Goal: Task Accomplishment & Management: Manage account settings

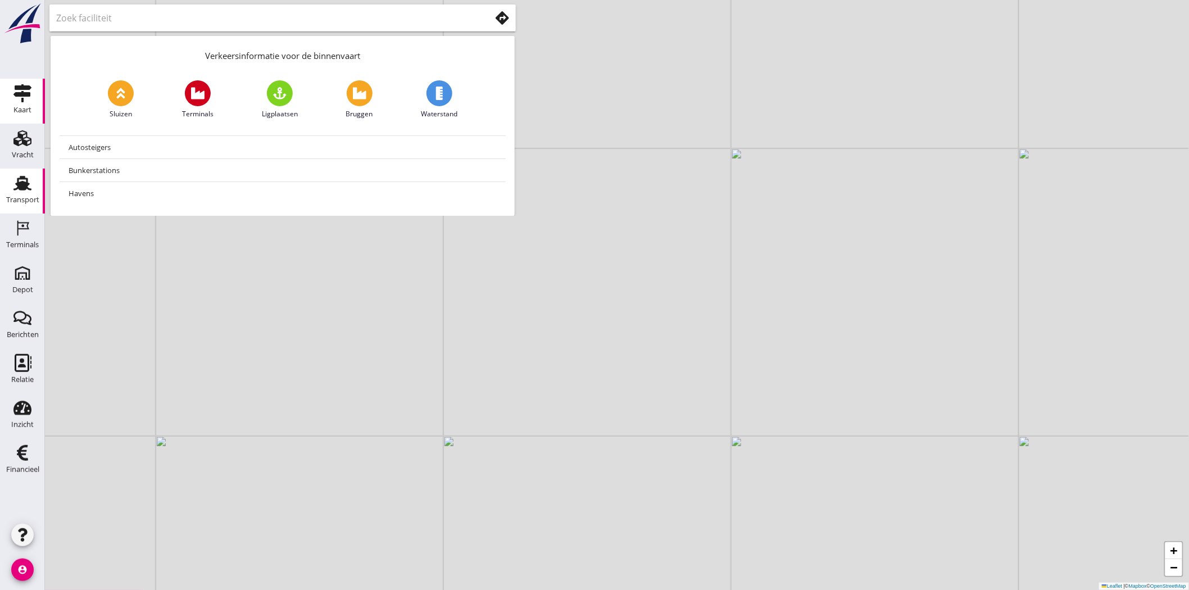
click at [24, 194] on div "Transport" at bounding box center [22, 200] width 33 height 16
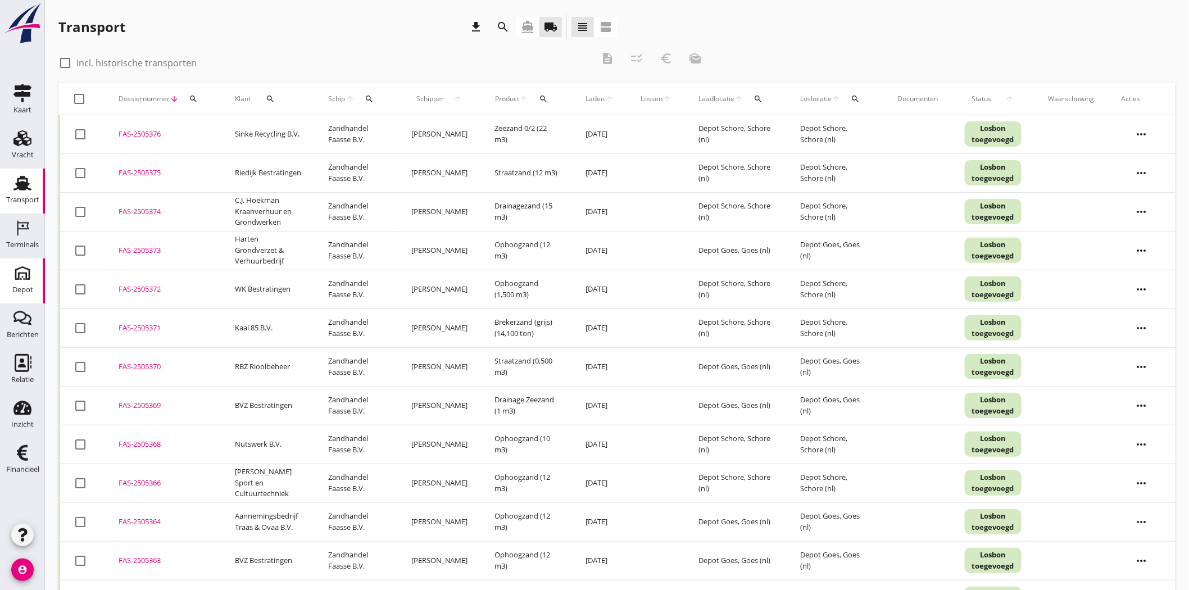
click at [23, 283] on div "Depot" at bounding box center [22, 290] width 21 height 16
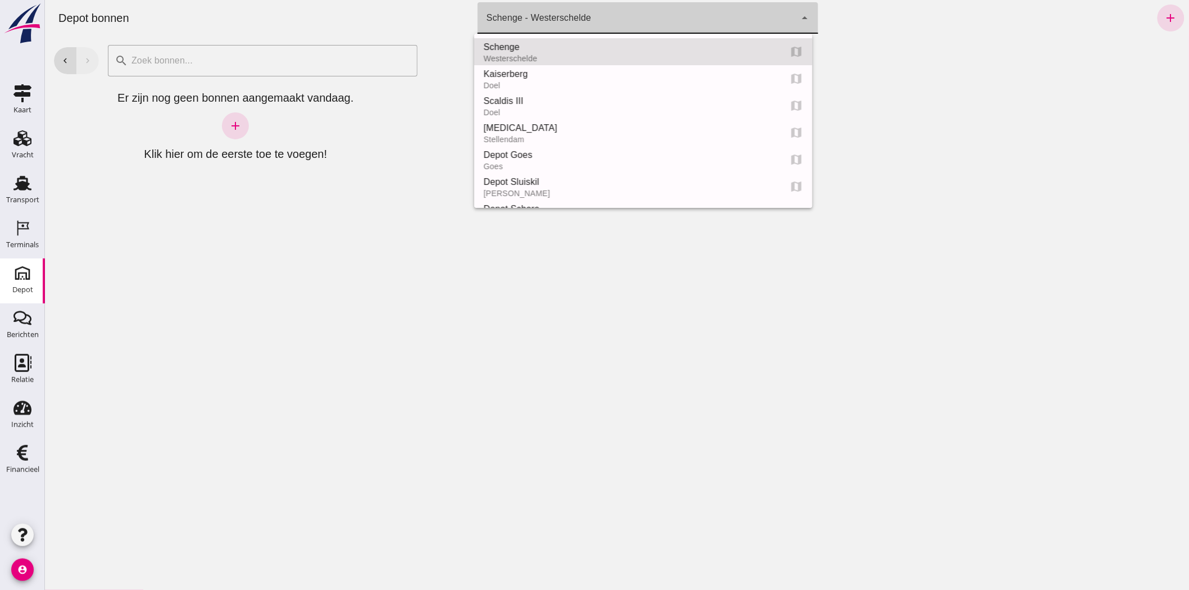
click at [665, 11] on div "Schenge - Westerschelde 9c876888-926f-4f5f-969d-c779b766b815" at bounding box center [636, 17] width 318 height 31
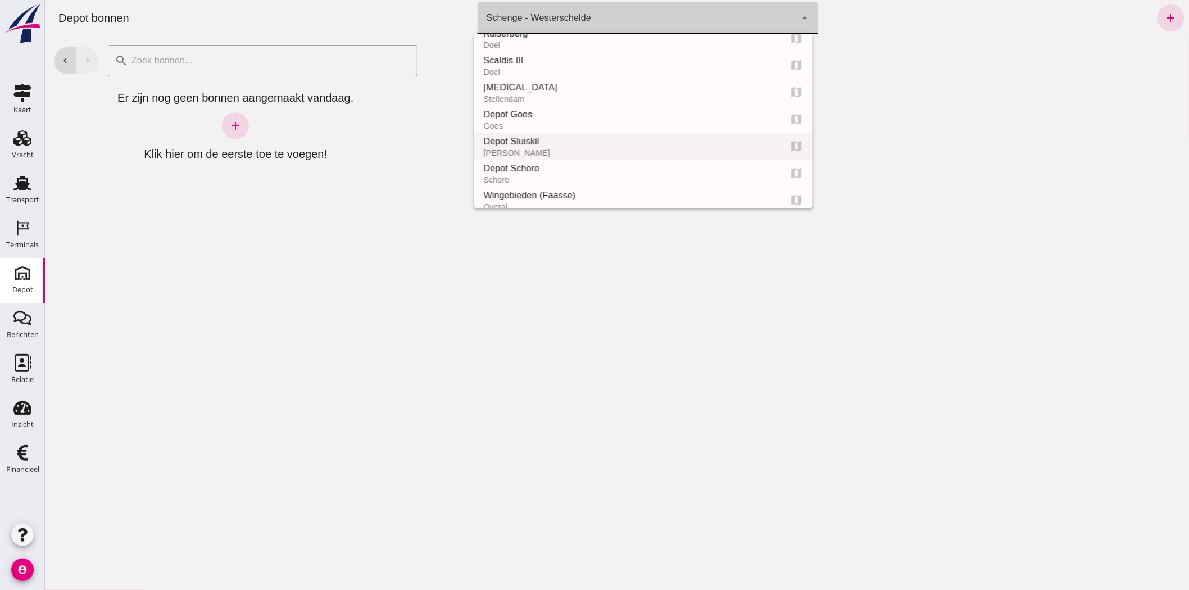
scroll to position [62, 0]
click at [548, 144] on div "Depot Schore" at bounding box center [627, 146] width 288 height 13
type input "da4e762a-ddf1-4556-b2ca-bcf6277de398"
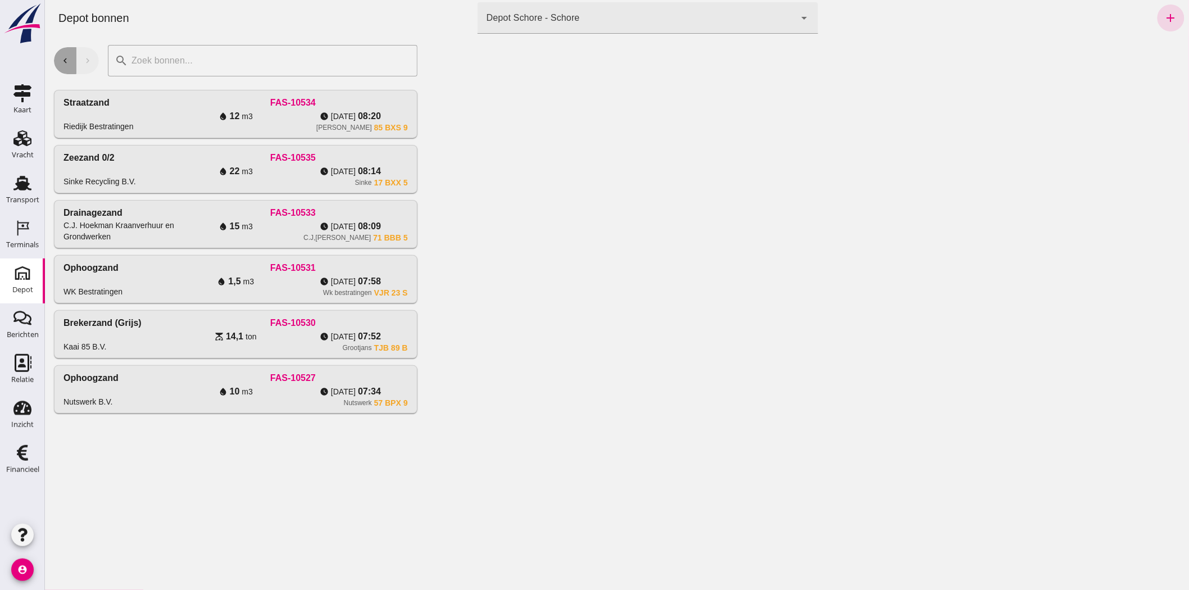
click at [70, 62] on button "chevron_left" at bounding box center [64, 60] width 22 height 27
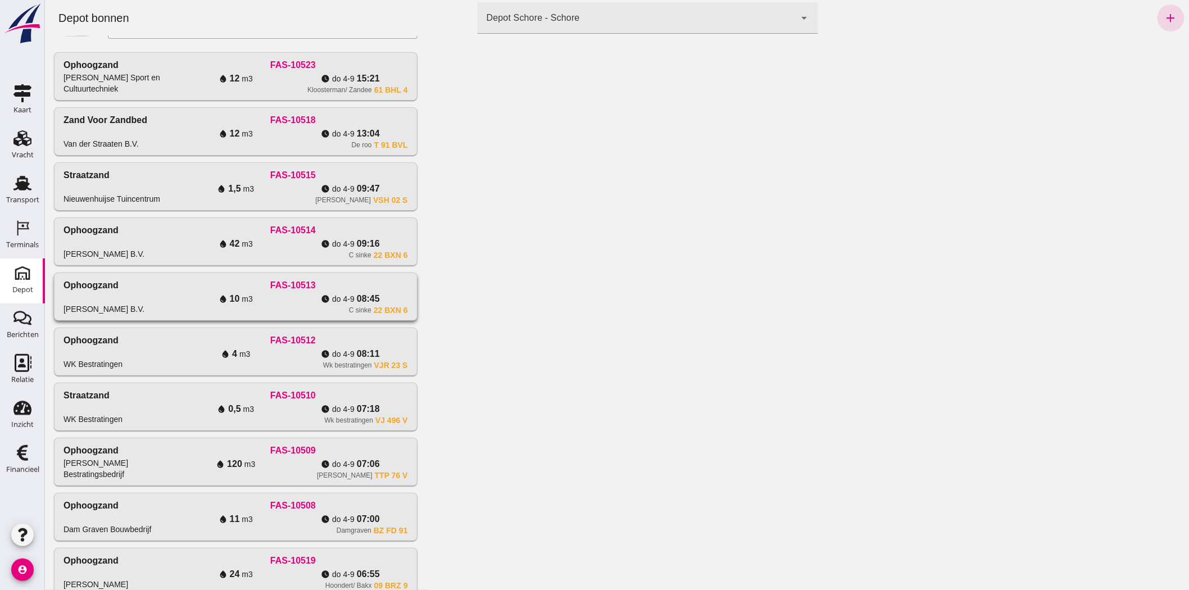
scroll to position [77, 0]
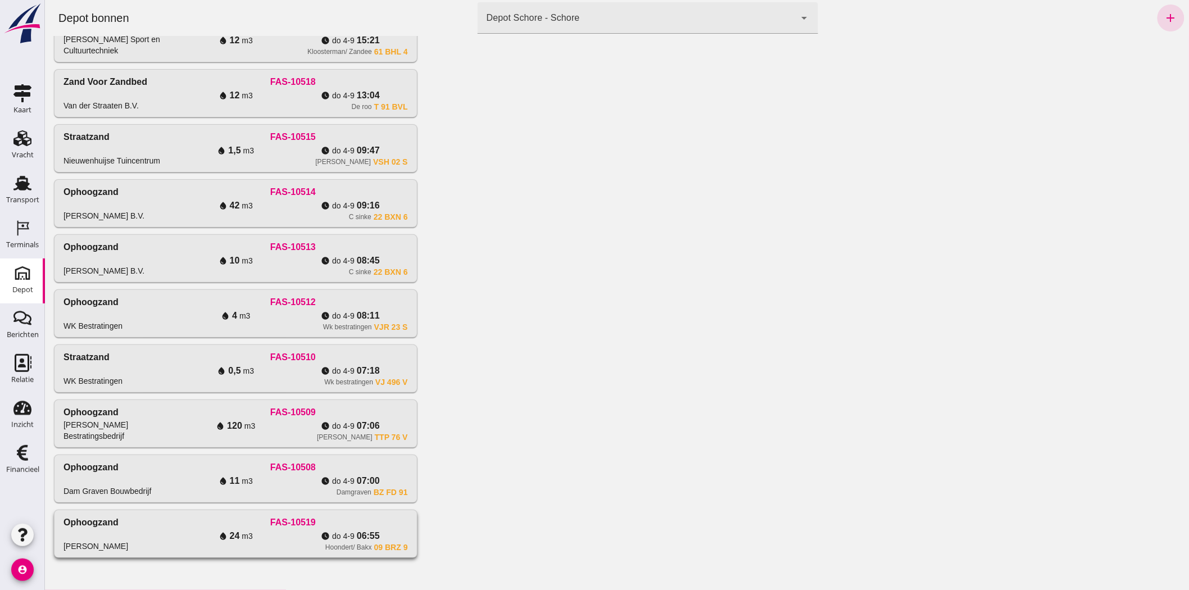
click at [122, 552] on div "[PERSON_NAME] FAS-10519 water_drop 24 m3 watch_later [DATE] 06:55 Hoondert/ Bak…" at bounding box center [235, 533] width 362 height 47
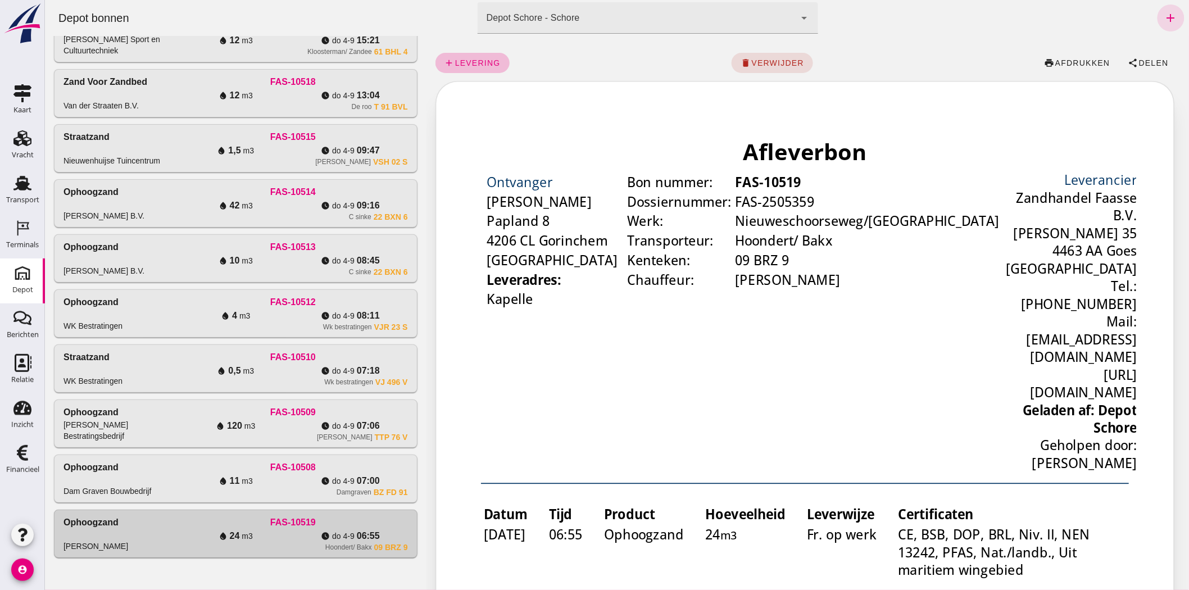
scroll to position [0, 0]
click at [1149, 62] on span "Delen" at bounding box center [1153, 62] width 30 height 9
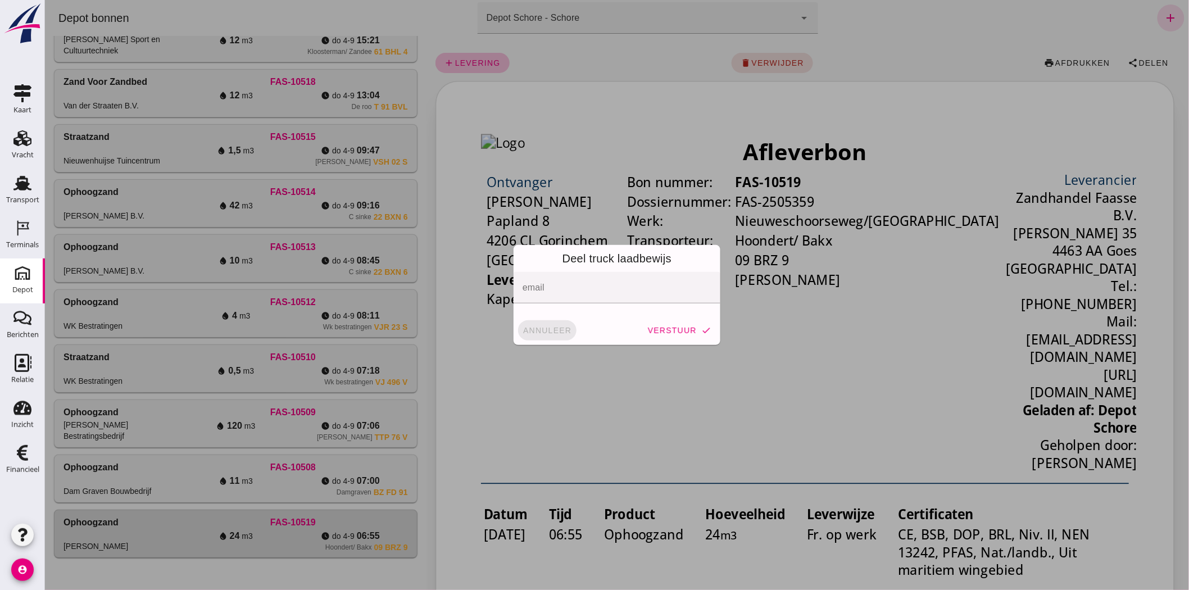
click at [554, 326] on button "annuleer" at bounding box center [546, 330] width 58 height 20
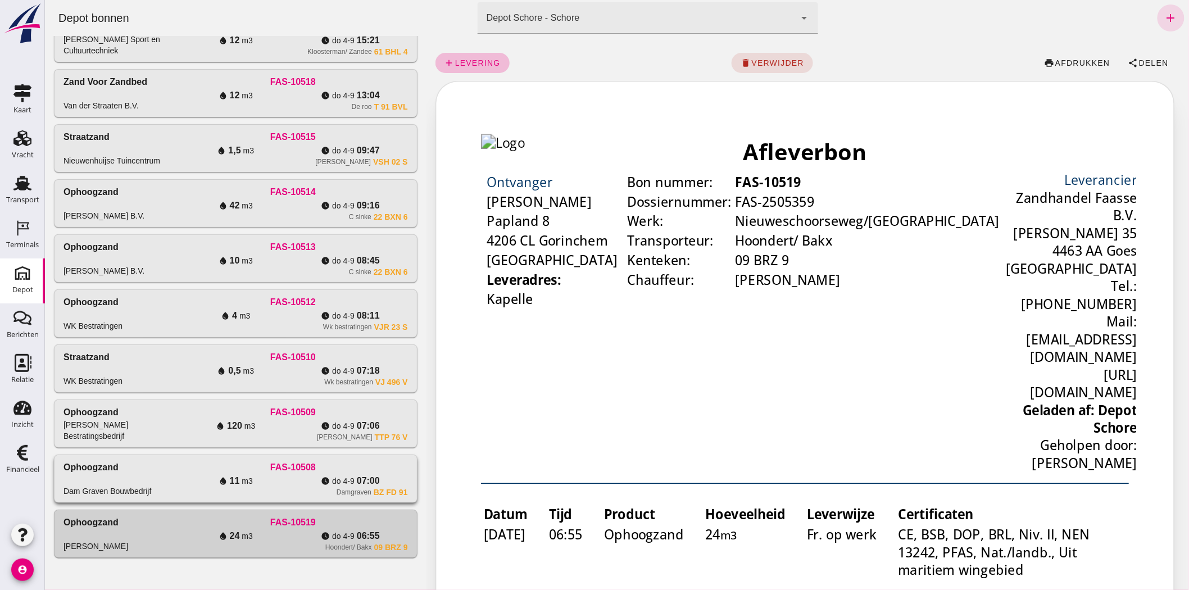
click at [344, 484] on span "do 4-9" at bounding box center [342, 480] width 22 height 11
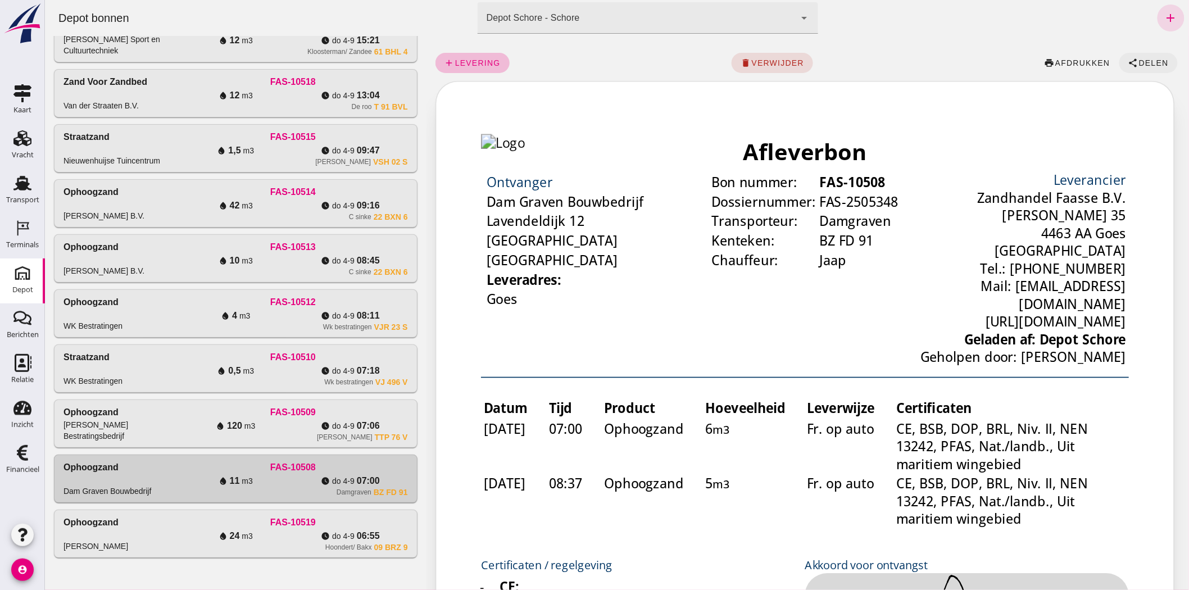
click at [1138, 65] on span "Delen" at bounding box center [1153, 62] width 30 height 9
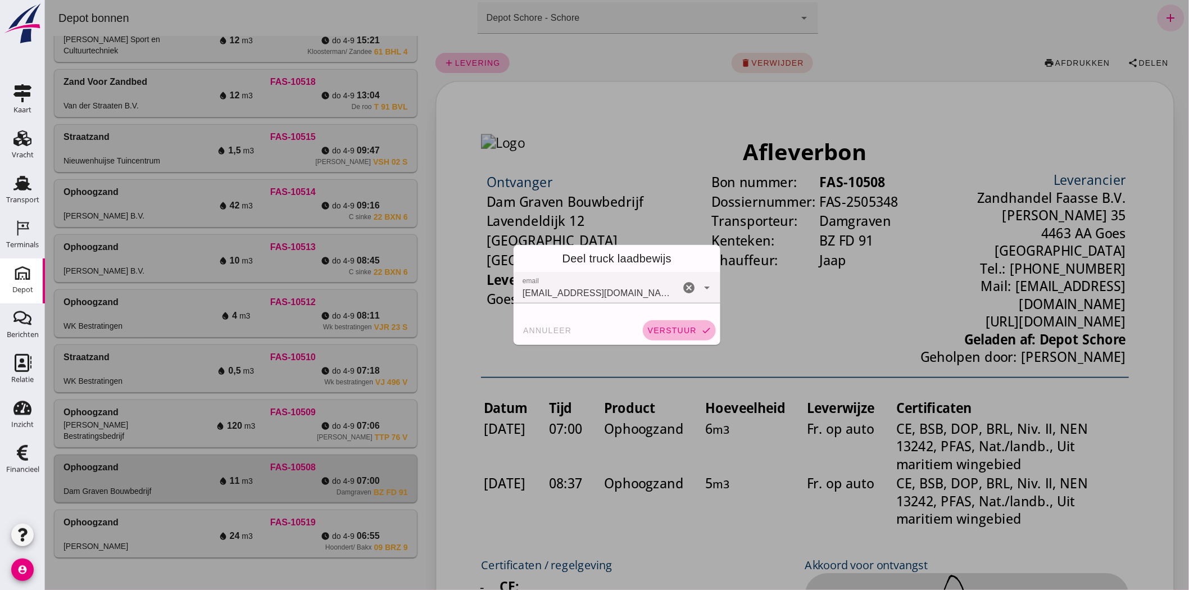
click at [663, 330] on span "verstuur" at bounding box center [671, 330] width 49 height 9
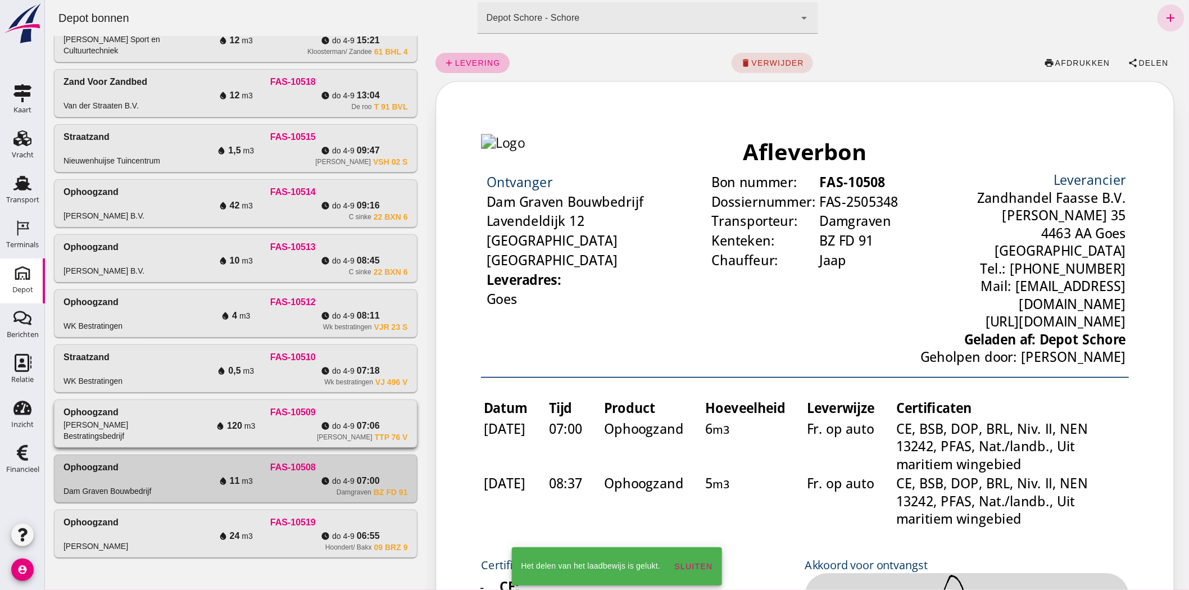
click at [228, 433] on div "[PERSON_NAME] TTP 76 V" at bounding box center [292, 437] width 229 height 9
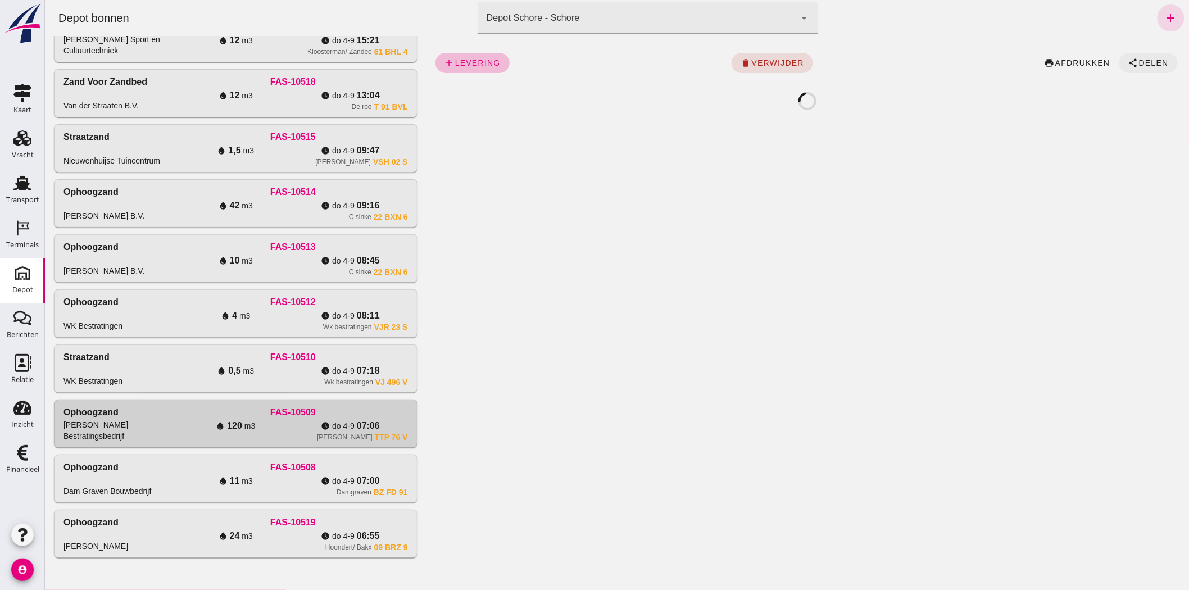
click at [1138, 58] on span "Delen" at bounding box center [1153, 62] width 30 height 9
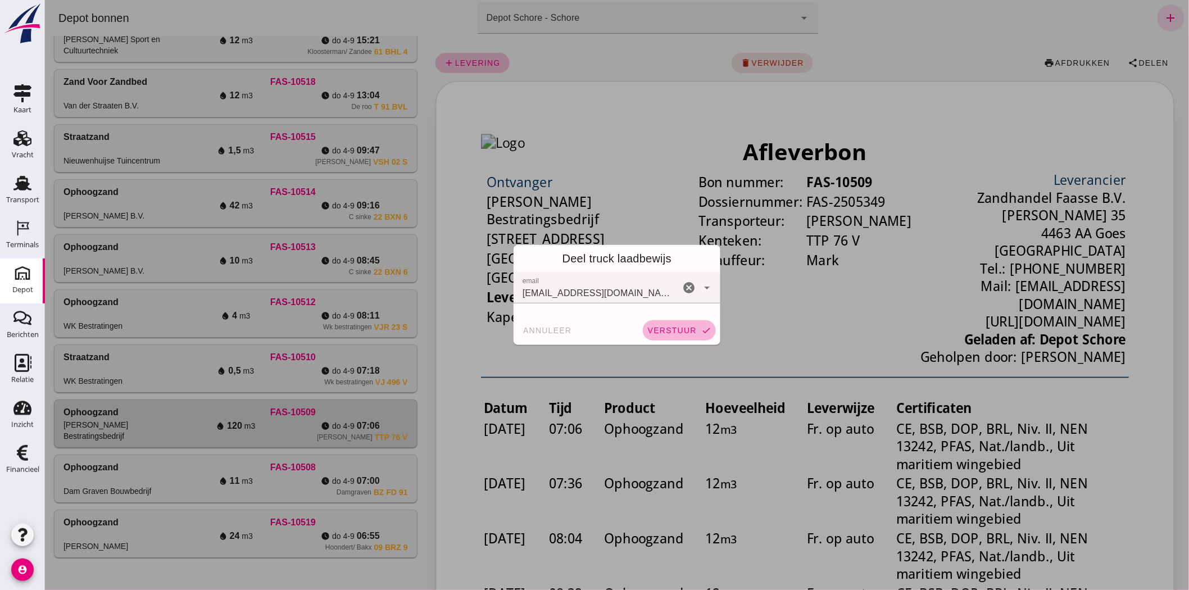
click at [667, 329] on span "verstuur" at bounding box center [671, 330] width 49 height 9
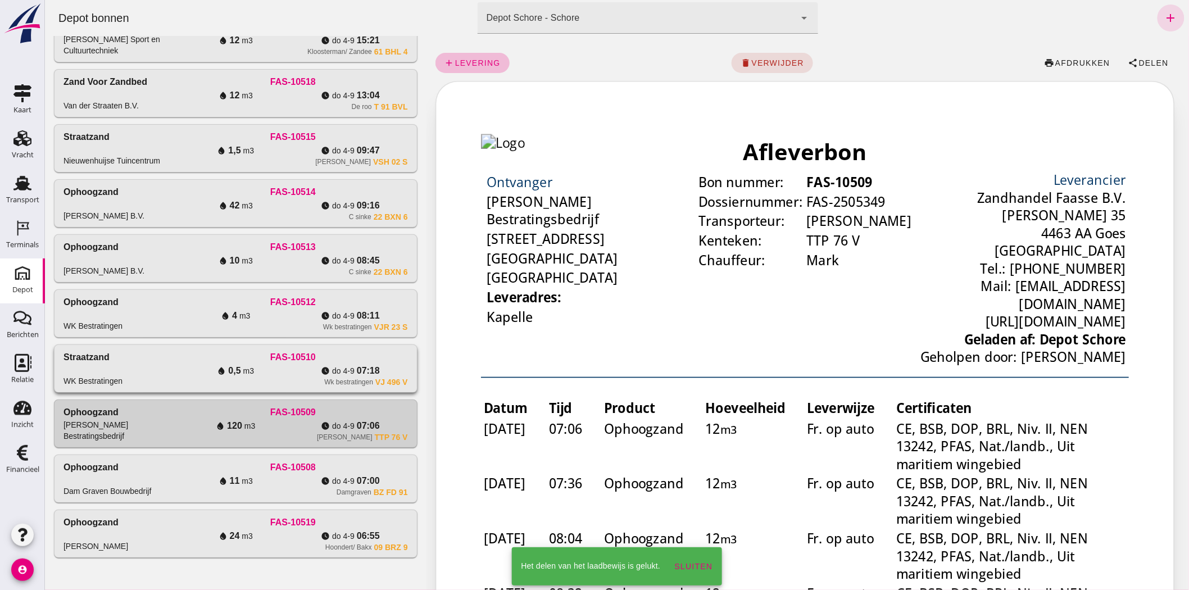
click at [307, 382] on div "Wk bestratingen VJ 496 V" at bounding box center [292, 382] width 229 height 9
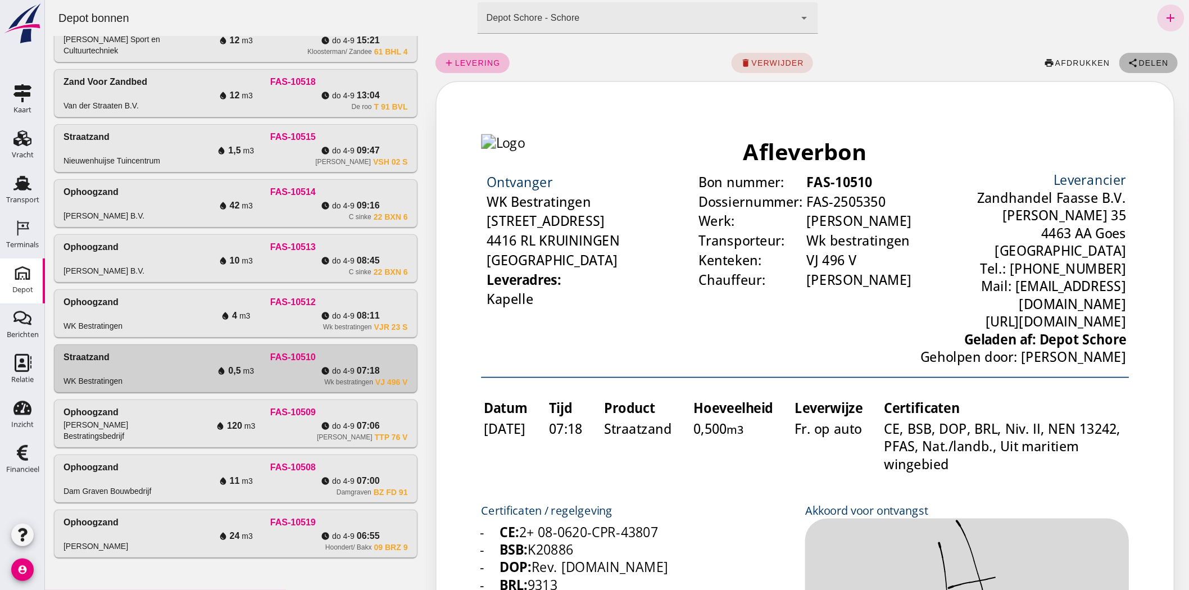
click at [1138, 59] on span "Delen" at bounding box center [1153, 62] width 30 height 9
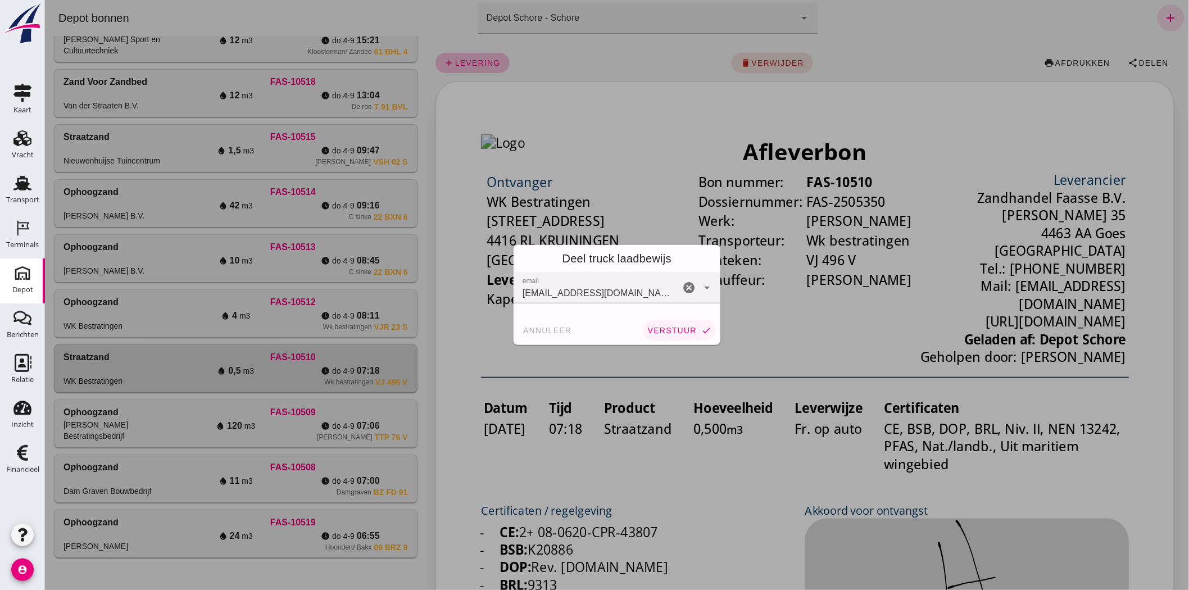
click at [685, 334] on span "verstuur" at bounding box center [671, 330] width 49 height 9
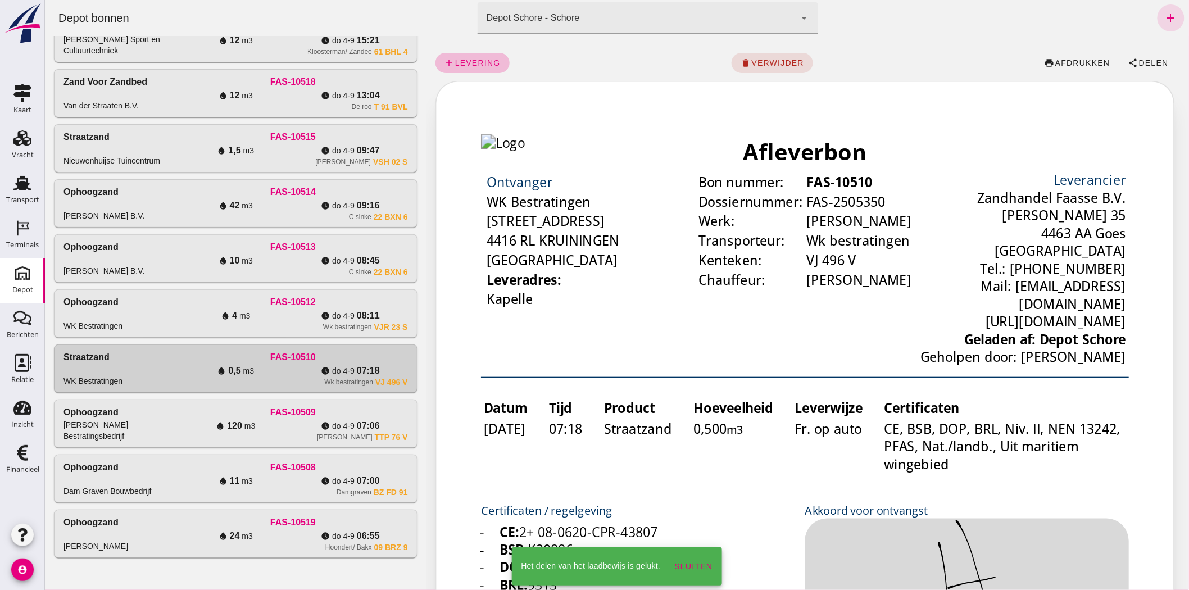
click at [391, 311] on div "watch_later [DATE] 08:11" at bounding box center [349, 315] width 115 height 13
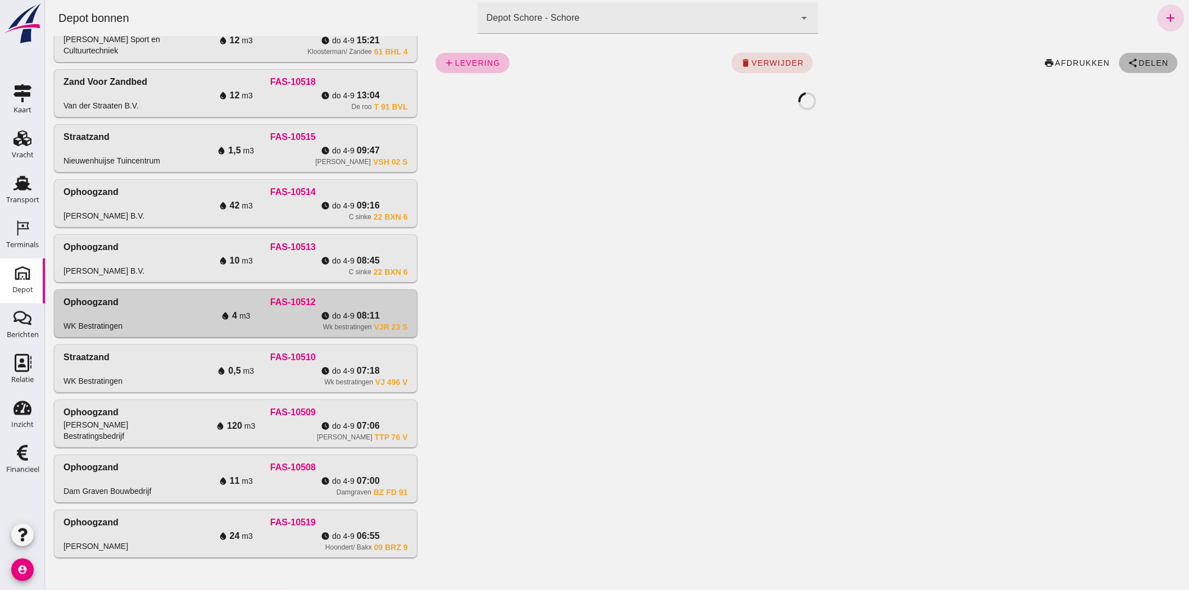
click at [1135, 67] on span "share Delen" at bounding box center [1148, 63] width 40 height 10
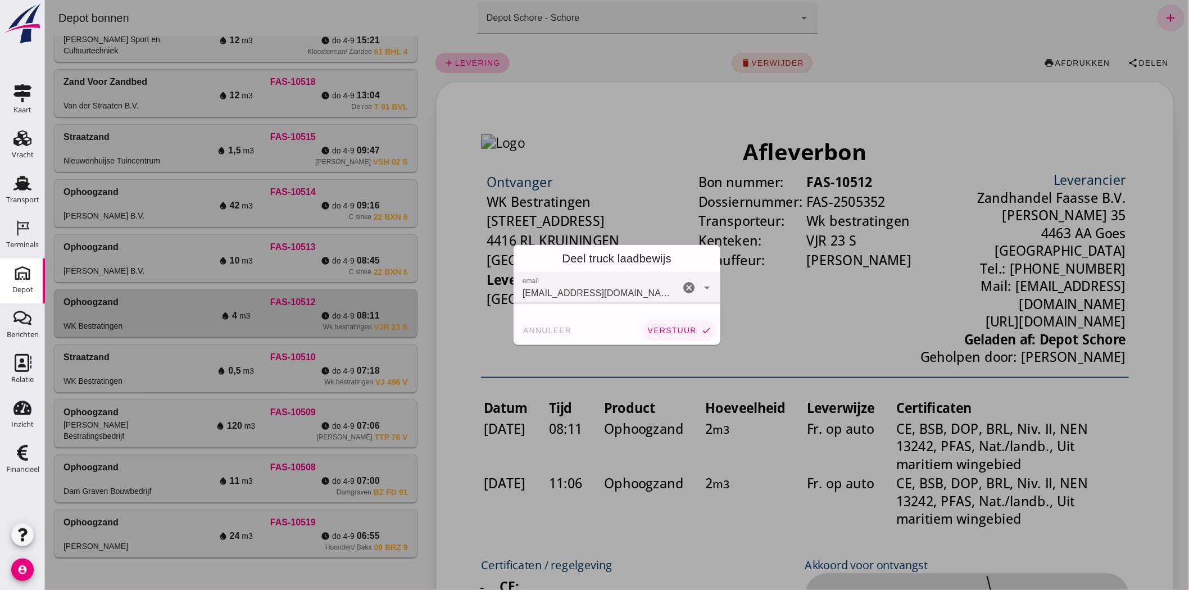
click at [664, 330] on span "verstuur" at bounding box center [671, 330] width 49 height 9
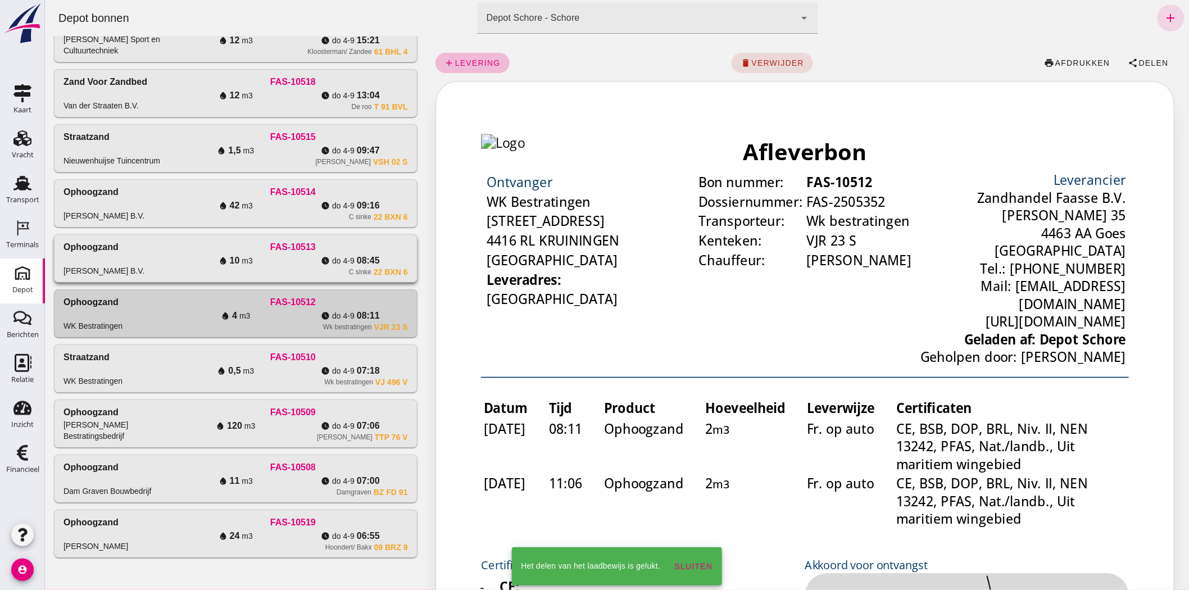
click at [343, 265] on span "do 4-9" at bounding box center [342, 260] width 22 height 11
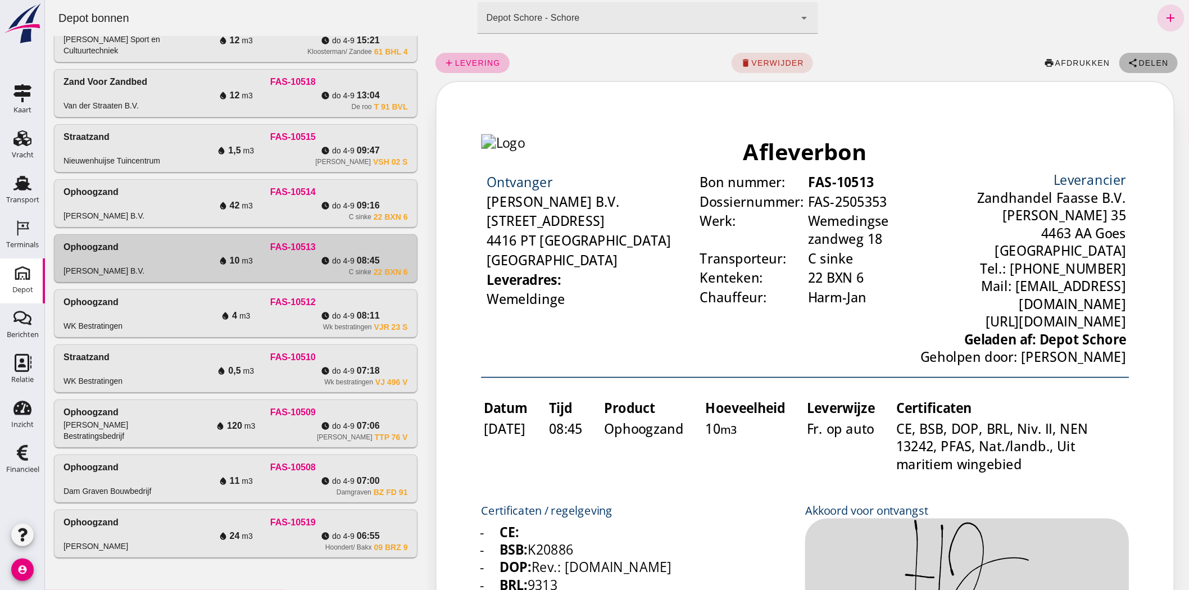
click at [1129, 69] on button "share Delen" at bounding box center [1148, 63] width 58 height 20
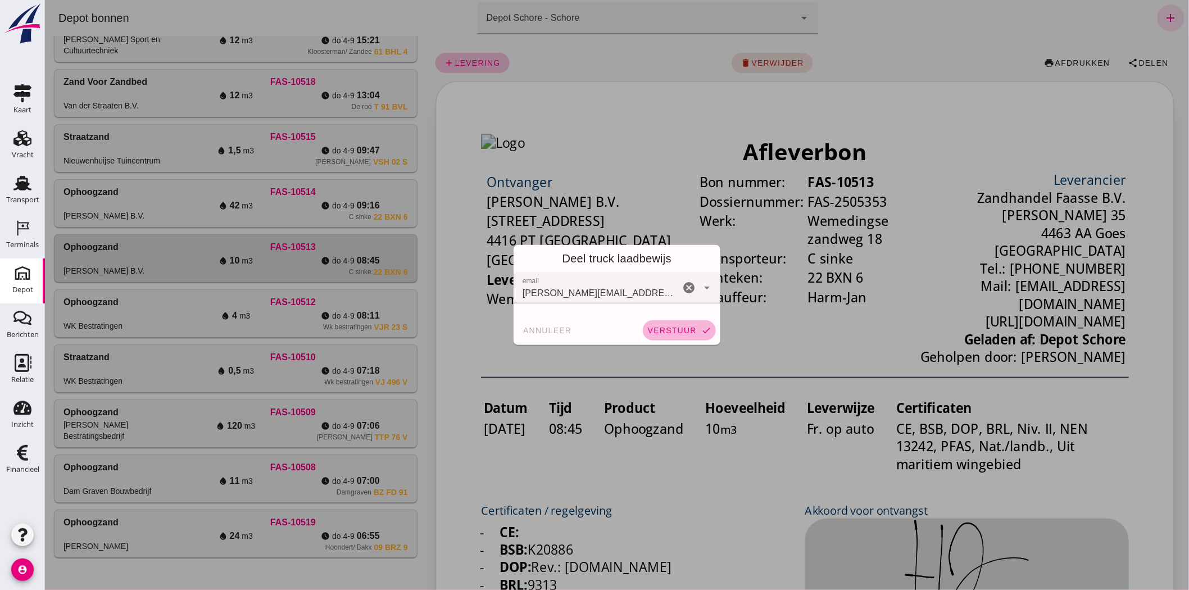
click at [672, 334] on span "verstuur" at bounding box center [671, 330] width 49 height 9
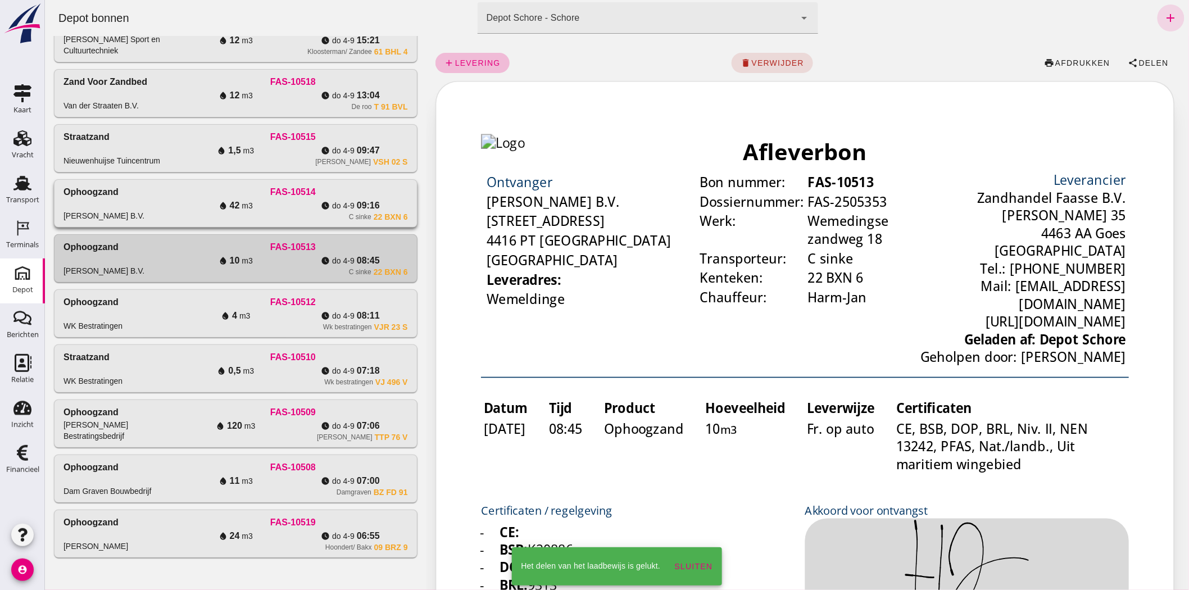
click at [272, 212] on div "C sinke 22 BXN 6" at bounding box center [292, 216] width 229 height 9
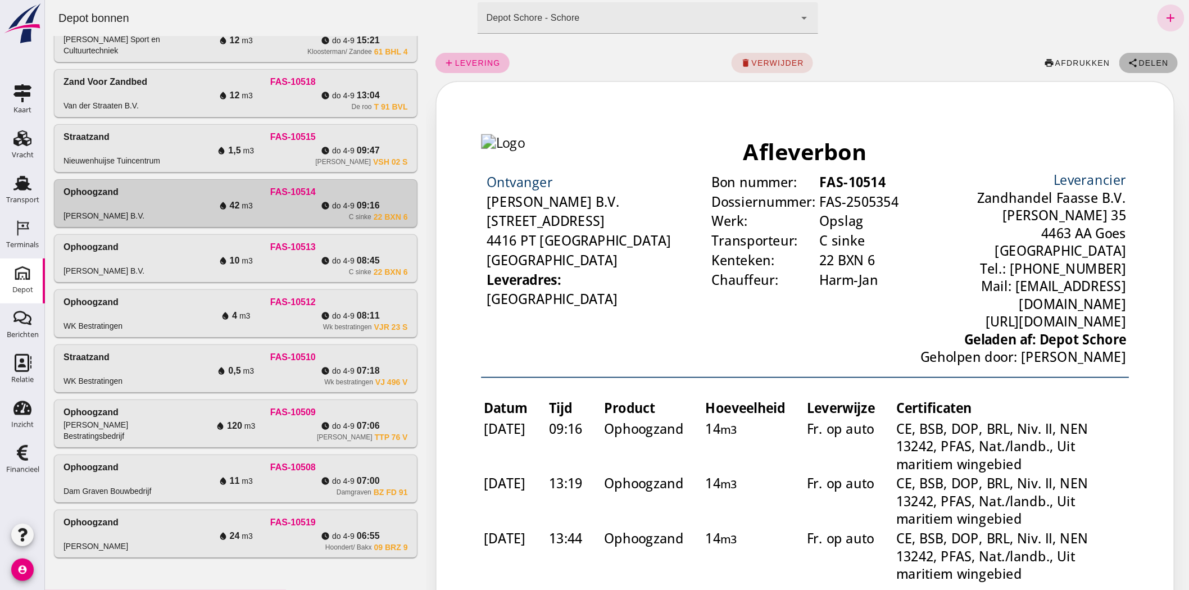
click at [1138, 63] on span "Delen" at bounding box center [1153, 62] width 30 height 9
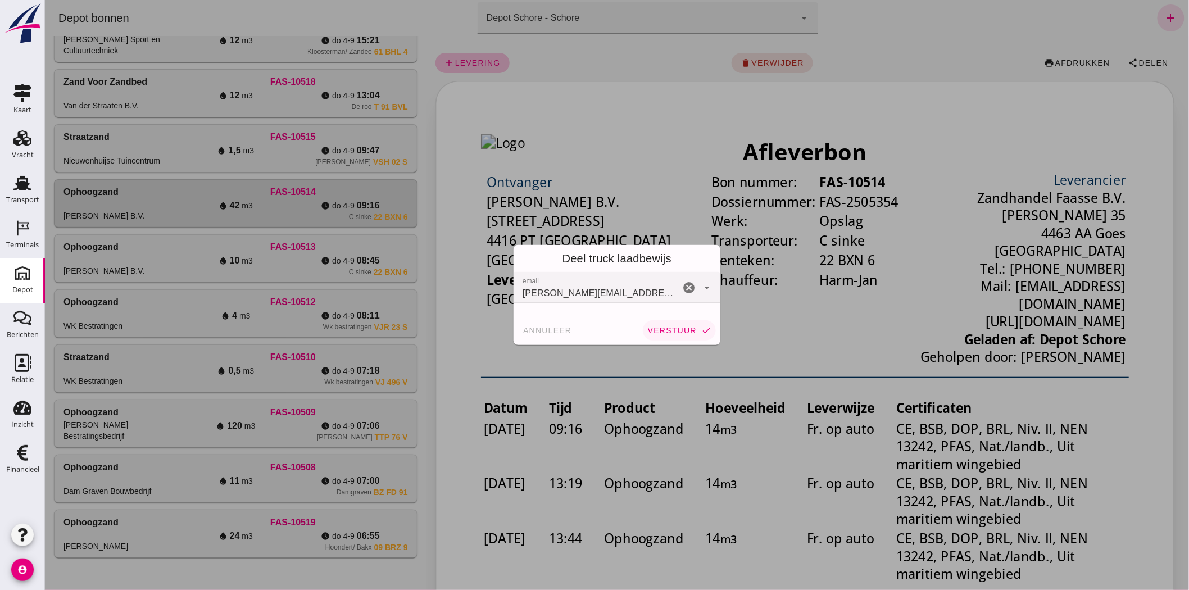
click at [671, 329] on span "verstuur" at bounding box center [671, 330] width 49 height 9
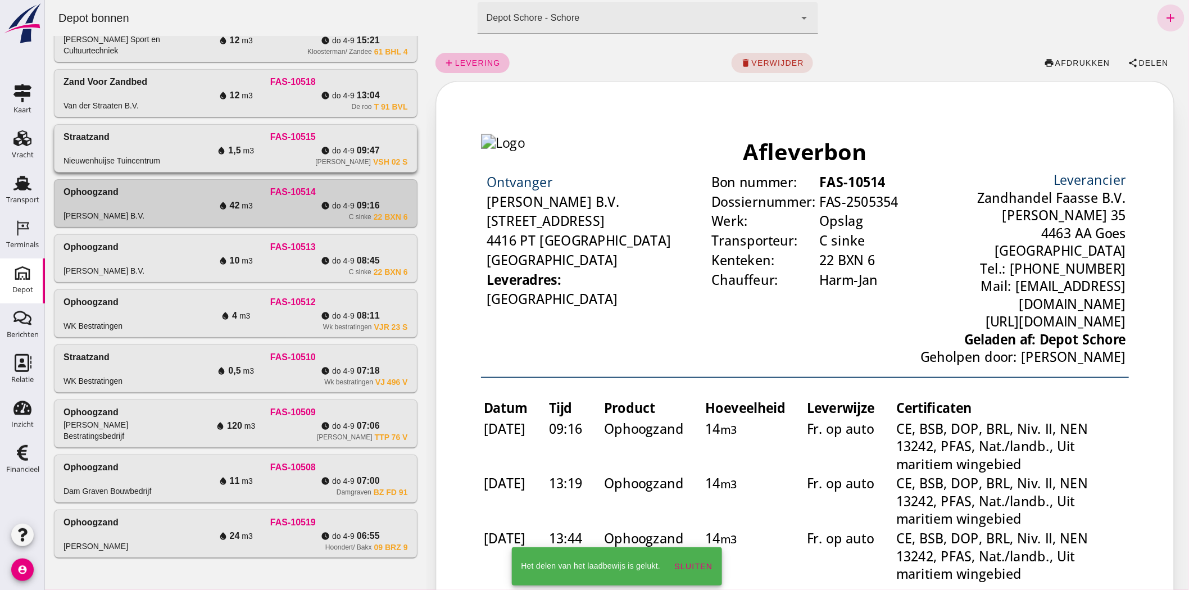
click at [281, 157] on div "[PERSON_NAME] VSH 02 S" at bounding box center [292, 161] width 229 height 9
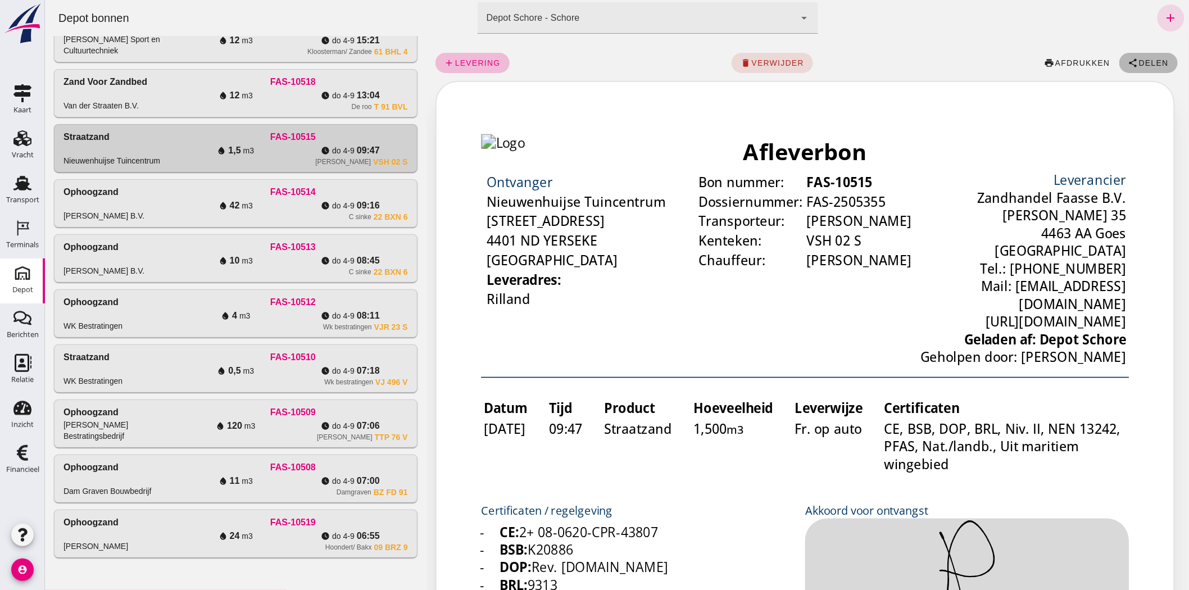
click at [1138, 58] on span "Delen" at bounding box center [1153, 62] width 30 height 9
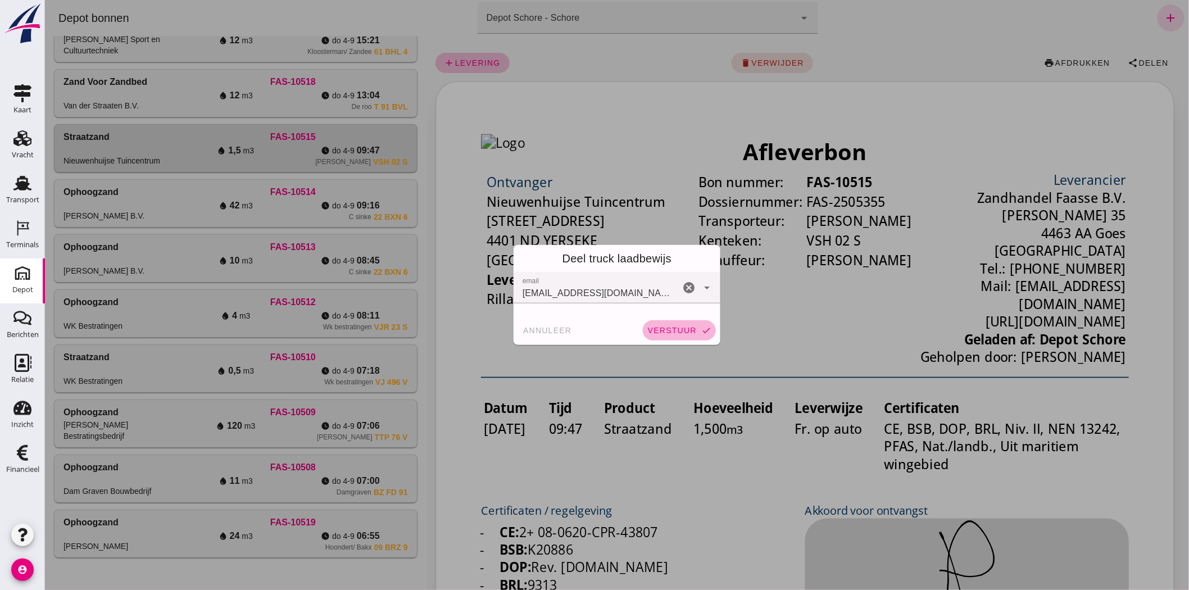
click at [649, 328] on span "verstuur" at bounding box center [671, 330] width 49 height 9
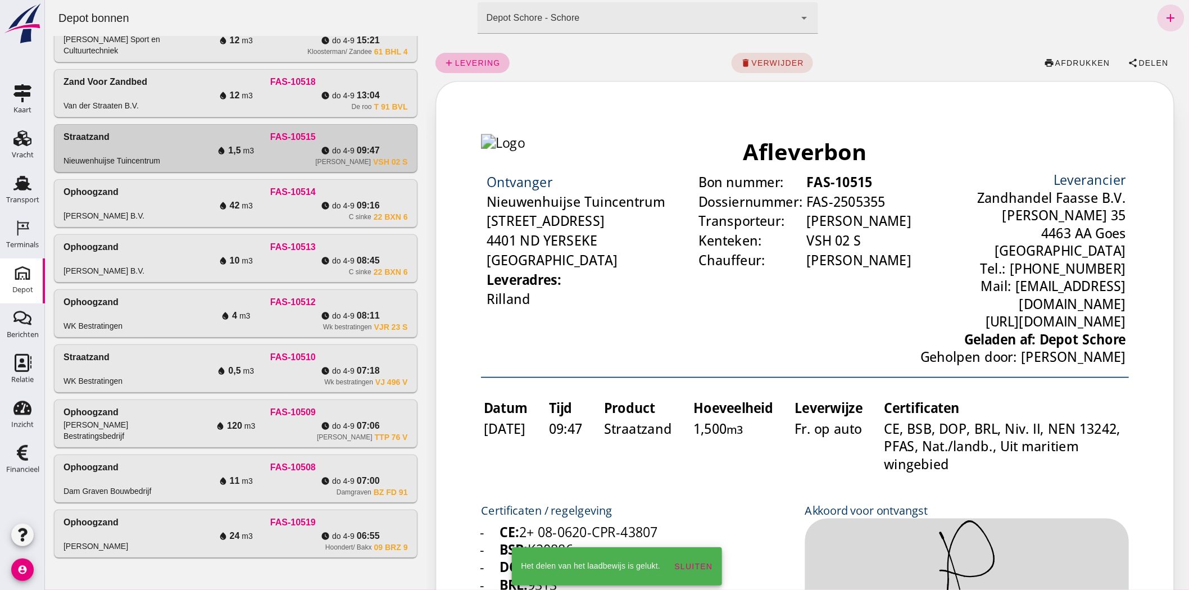
click at [346, 111] on div "Zand voor zandbed Van der Straaten B.V. FAS-10518 water_drop 12 m3 watch_later …" at bounding box center [235, 93] width 362 height 47
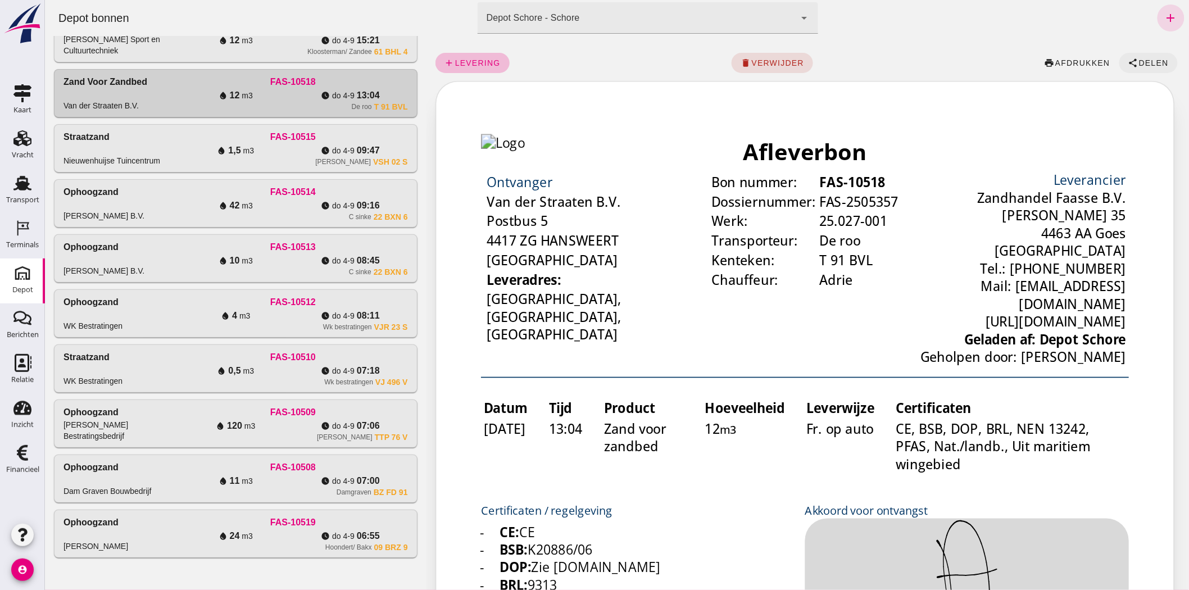
click at [1139, 66] on span "Delen" at bounding box center [1153, 62] width 30 height 9
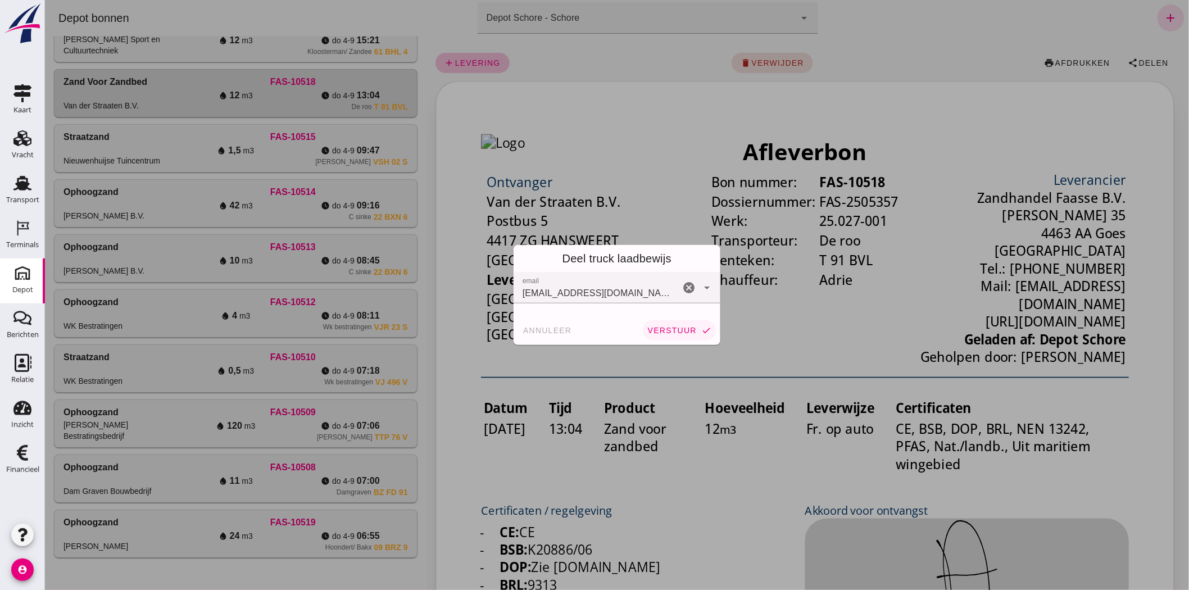
click at [661, 330] on span "verstuur" at bounding box center [671, 330] width 49 height 9
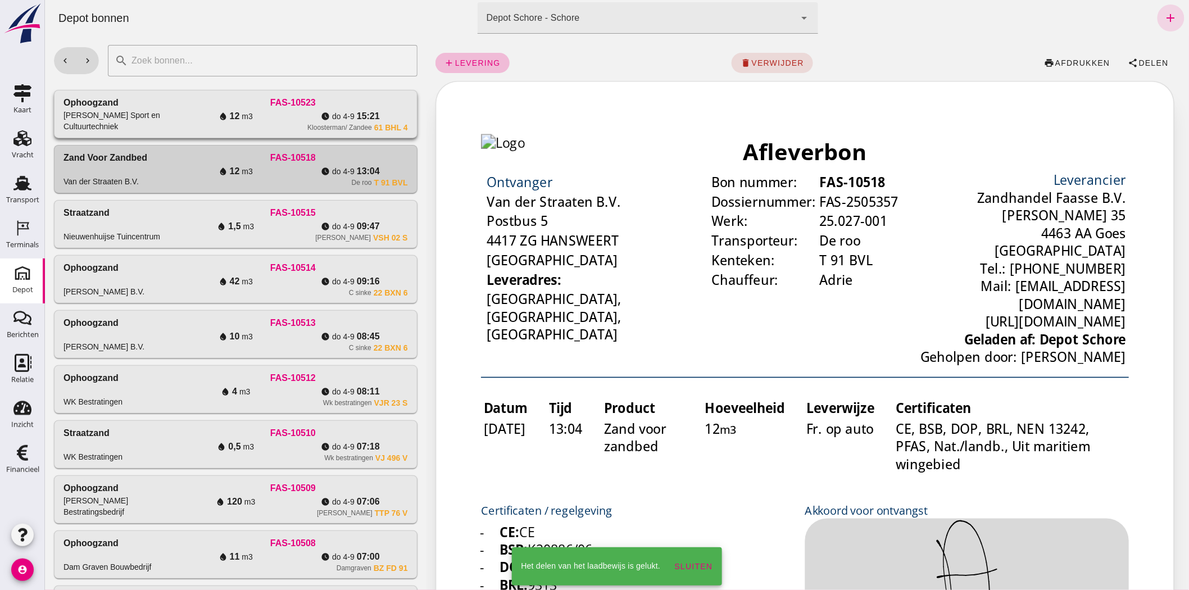
click at [332, 115] on span "do 4-9" at bounding box center [342, 116] width 22 height 11
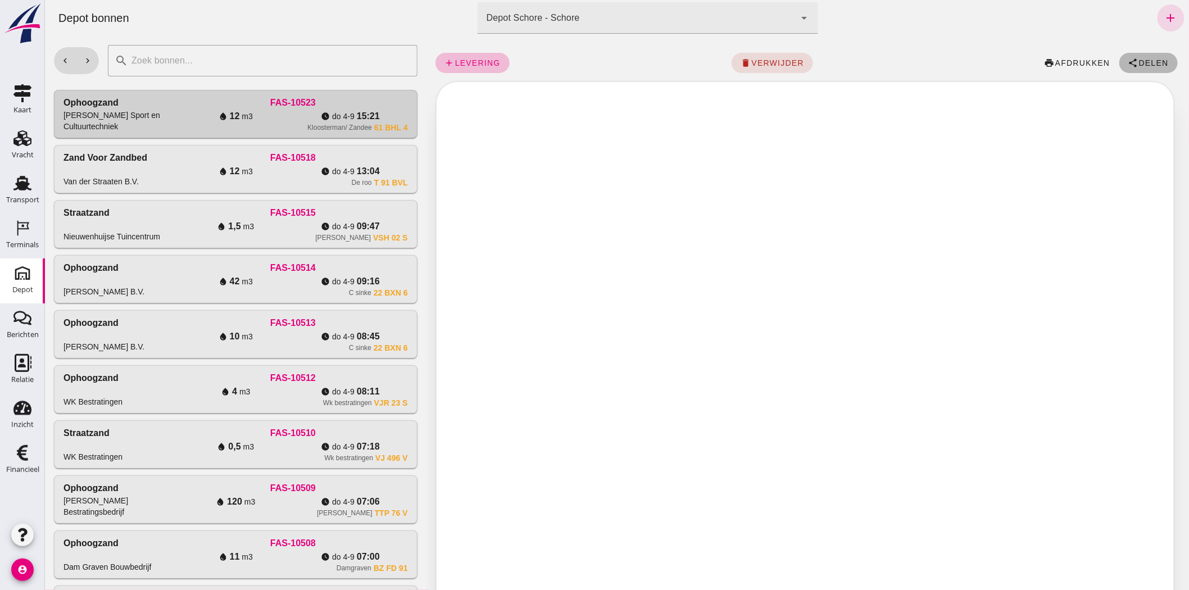
click at [1139, 63] on span "Delen" at bounding box center [1153, 62] width 30 height 9
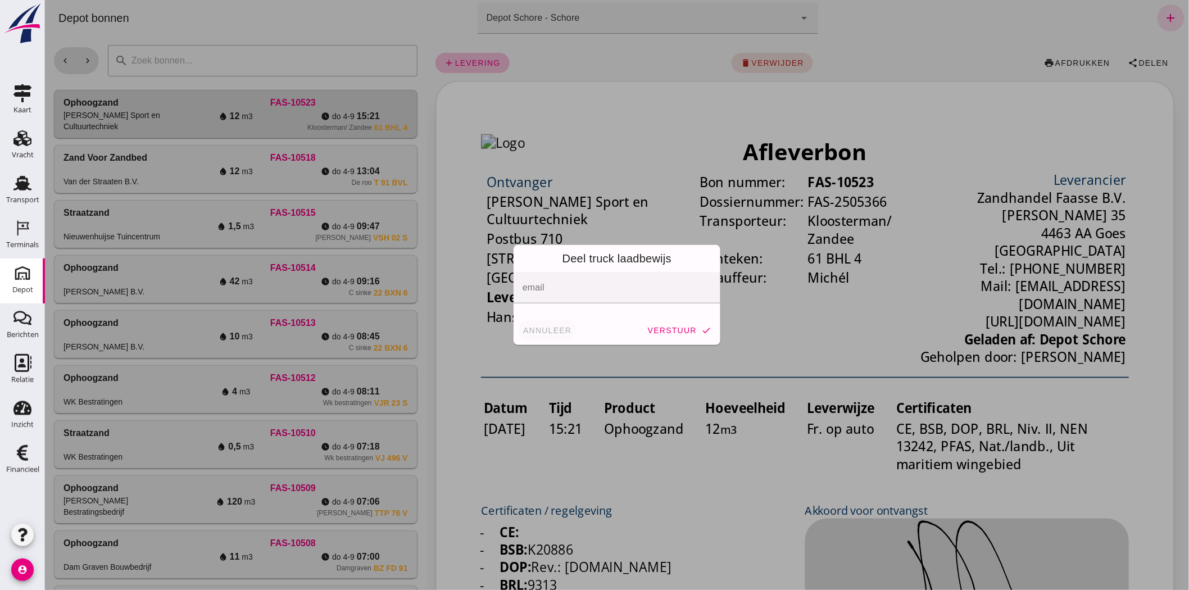
drag, startPoint x: 507, startPoint y: 331, endPoint x: 518, endPoint y: 331, distance: 10.7
click at [512, 331] on div "Deel truck laadbewijs email email cancel annuleer verstuur check" at bounding box center [616, 295] width 225 height 118
click at [522, 331] on span "annuleer" at bounding box center [546, 330] width 49 height 9
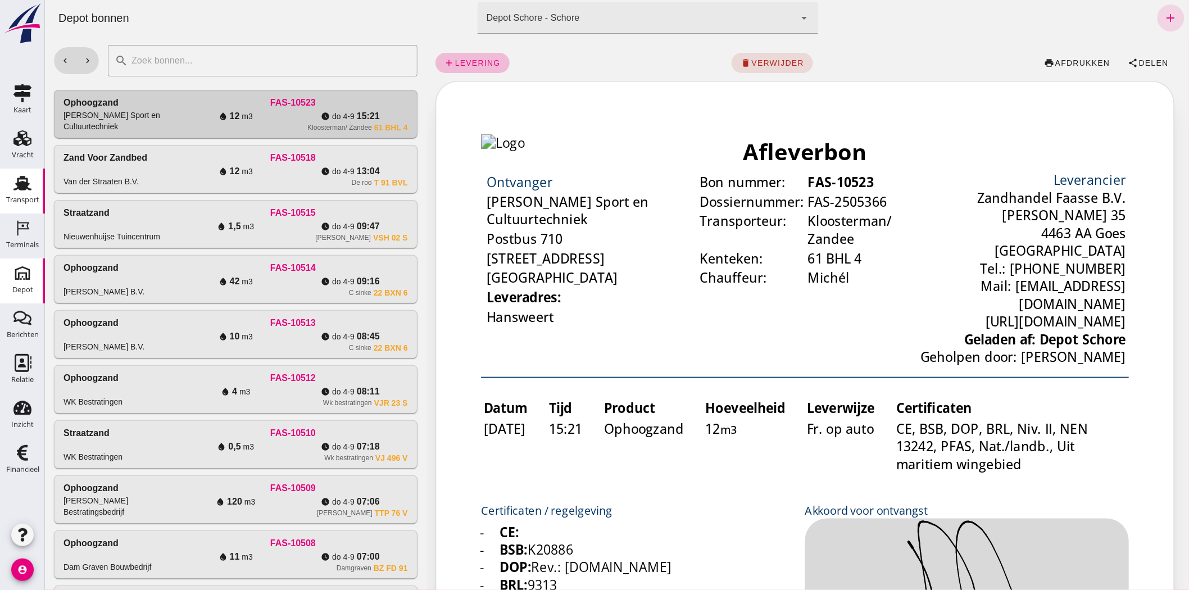
click at [10, 196] on div "Transport" at bounding box center [22, 199] width 33 height 7
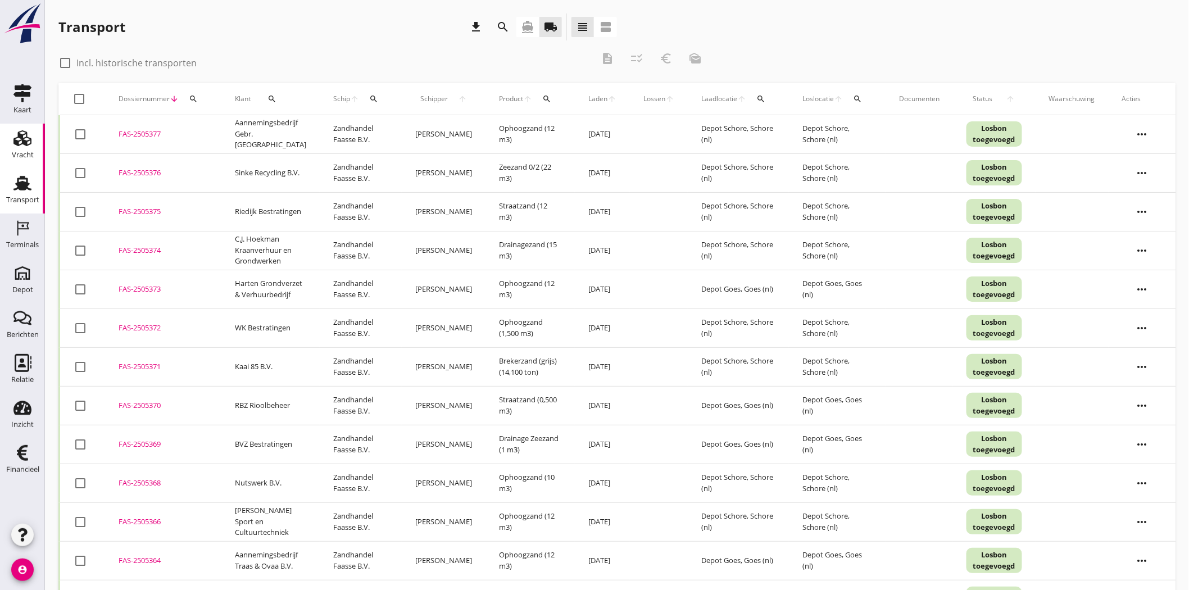
click at [13, 159] on div "Vracht" at bounding box center [23, 155] width 22 height 16
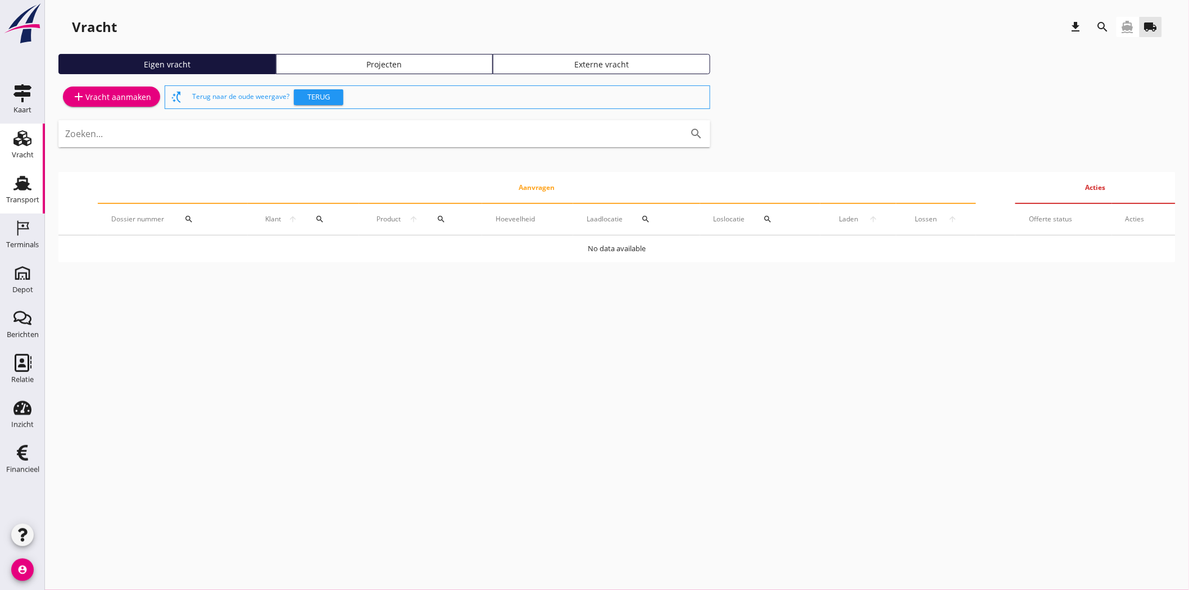
click at [16, 198] on div "Transport" at bounding box center [22, 199] width 33 height 7
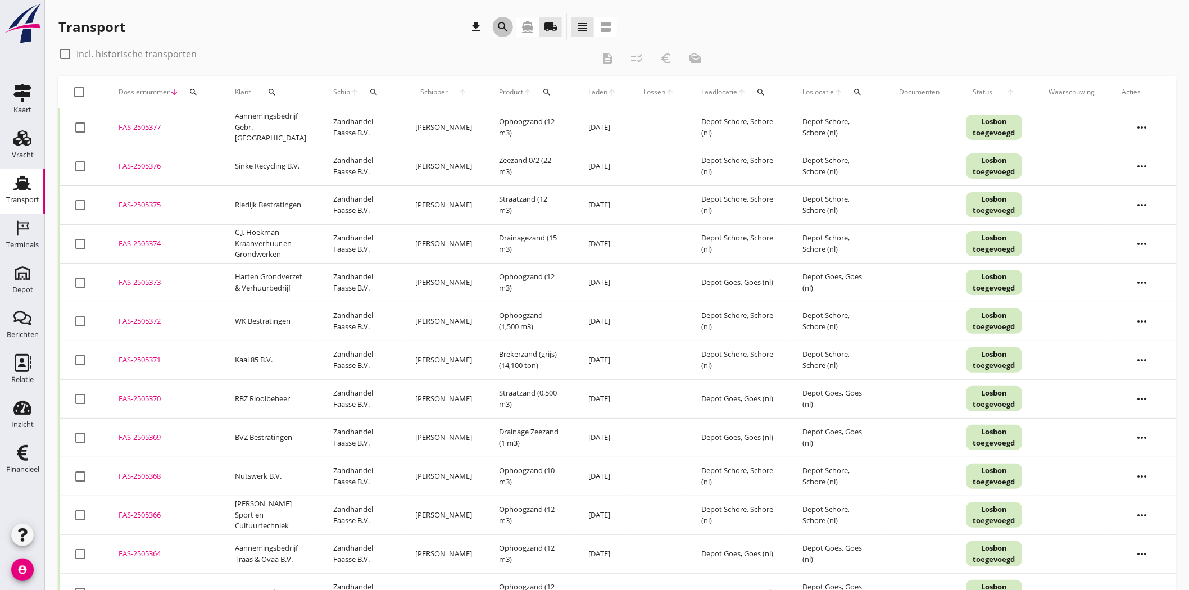
click at [509, 25] on icon "search" at bounding box center [502, 26] width 13 height 13
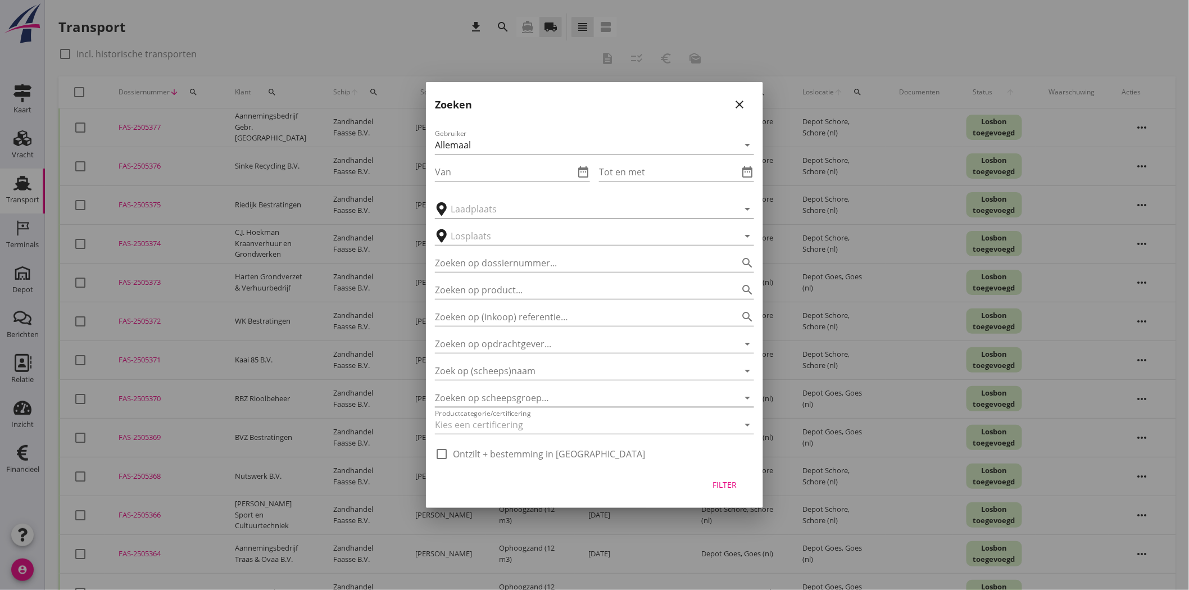
click at [545, 398] on div at bounding box center [579, 398] width 288 height 18
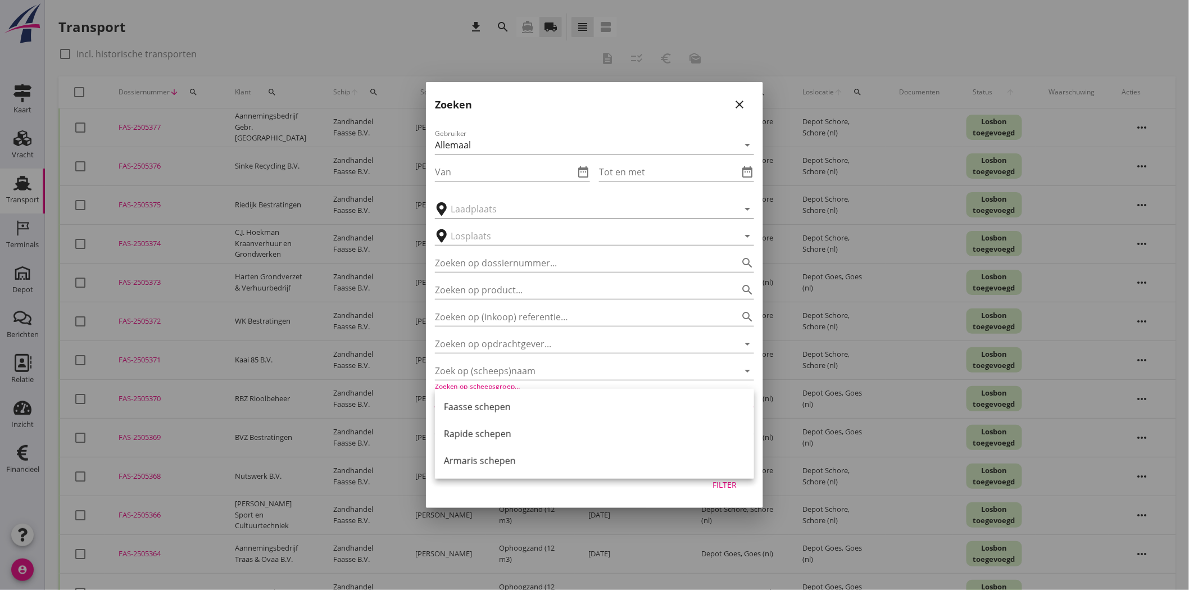
click at [545, 398] on div "Faasse schepen" at bounding box center [594, 406] width 301 height 27
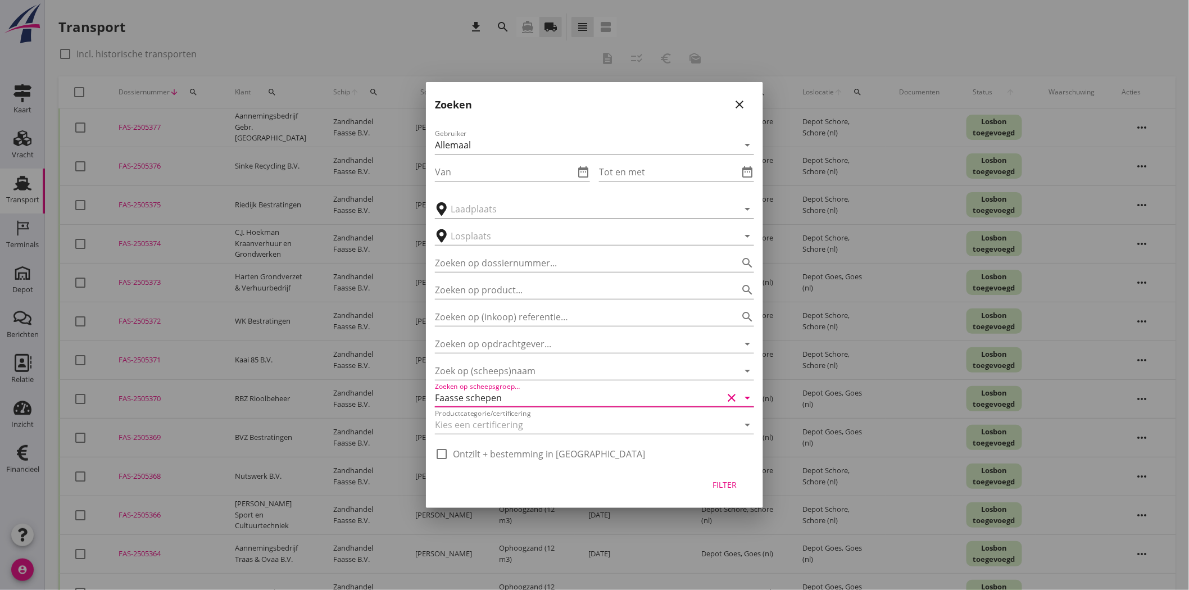
click at [545, 398] on div "Faasse schepen" at bounding box center [579, 398] width 288 height 18
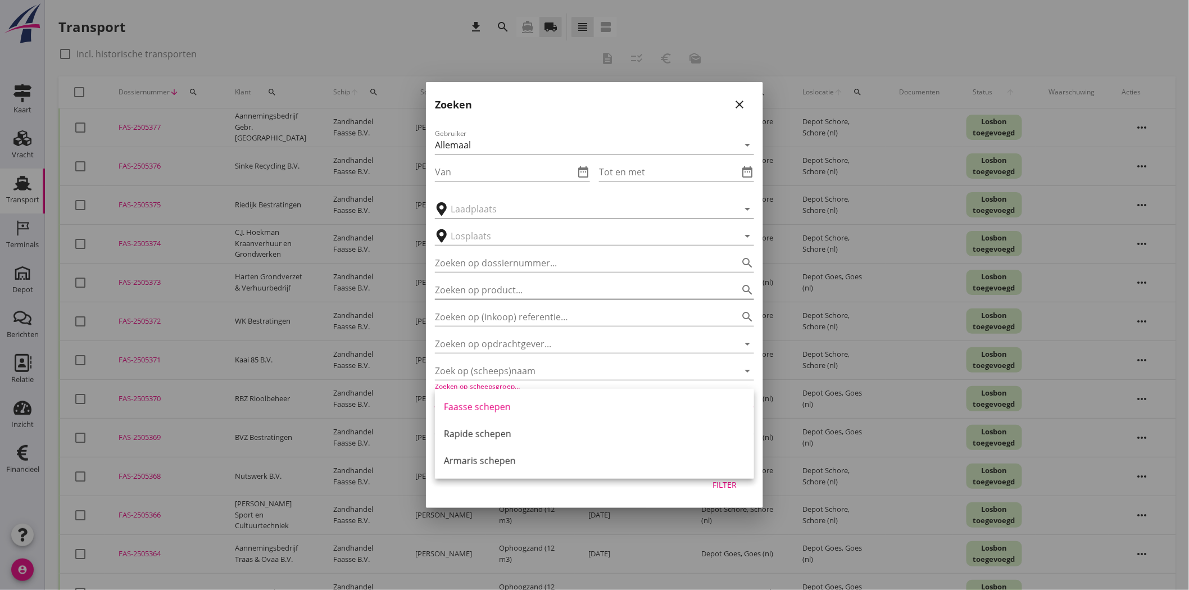
click at [608, 283] on input "Zoeken op product..." at bounding box center [579, 290] width 288 height 18
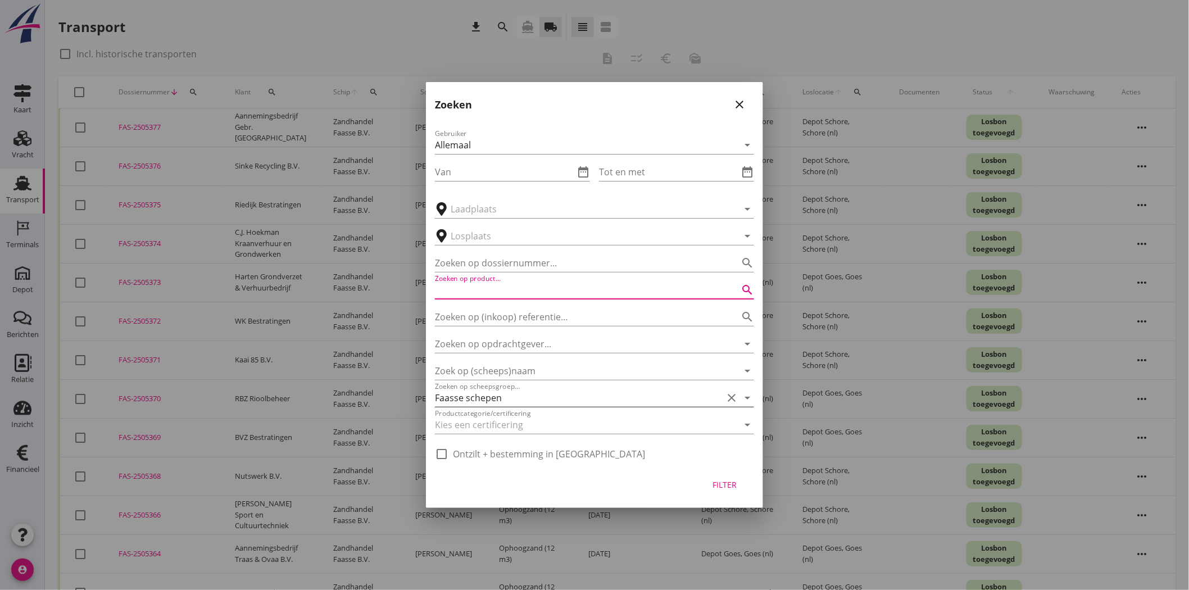
click at [733, 396] on icon "clear" at bounding box center [731, 397] width 13 height 13
click at [616, 347] on input "Zoeken op opdrachtgever..." at bounding box center [579, 344] width 288 height 18
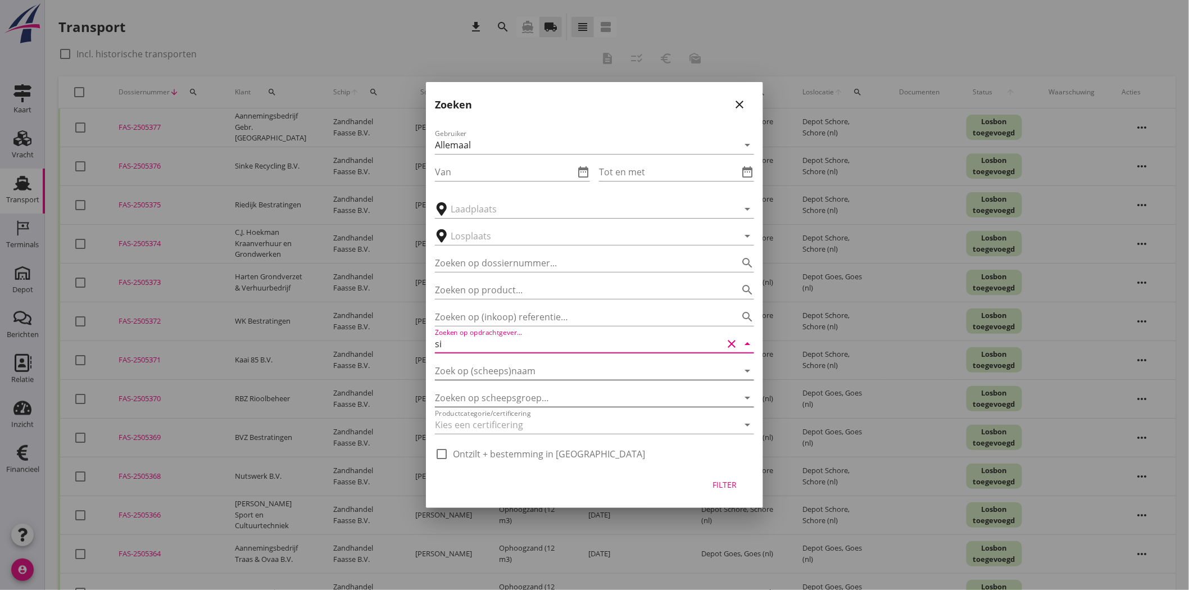
type input "s"
click at [556, 371] on div "Sinkegroep Infra B.V." at bounding box center [594, 371] width 301 height 13
type input "Sinkegroep Infra B.V."
click at [742, 480] on button "Filter" at bounding box center [724, 484] width 49 height 20
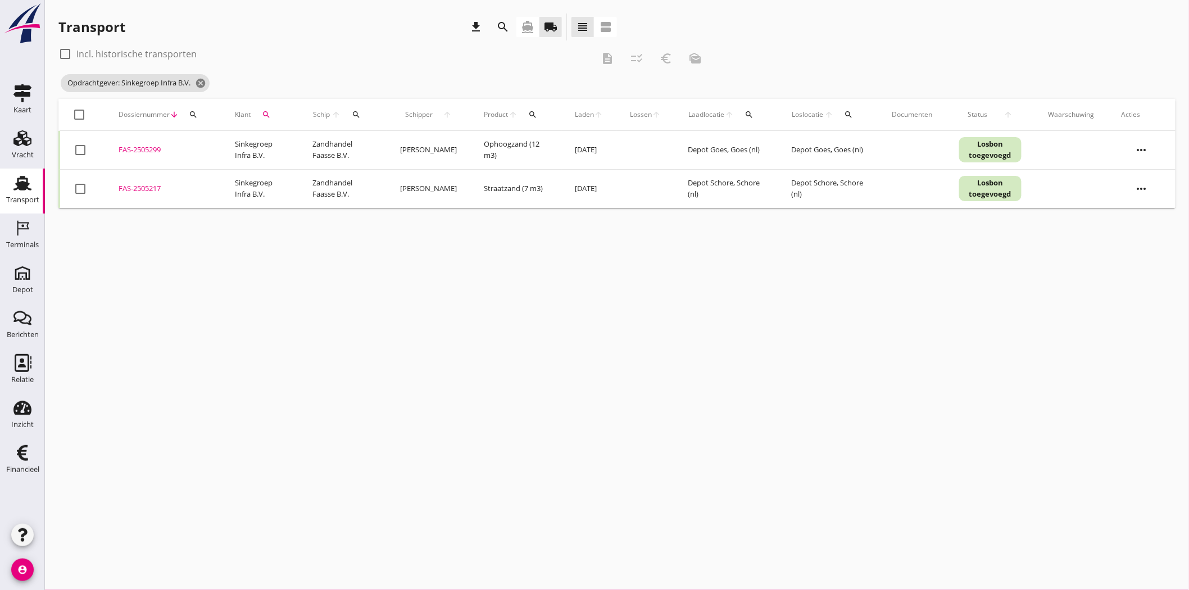
click at [157, 184] on div "FAS-2505217" at bounding box center [163, 188] width 89 height 11
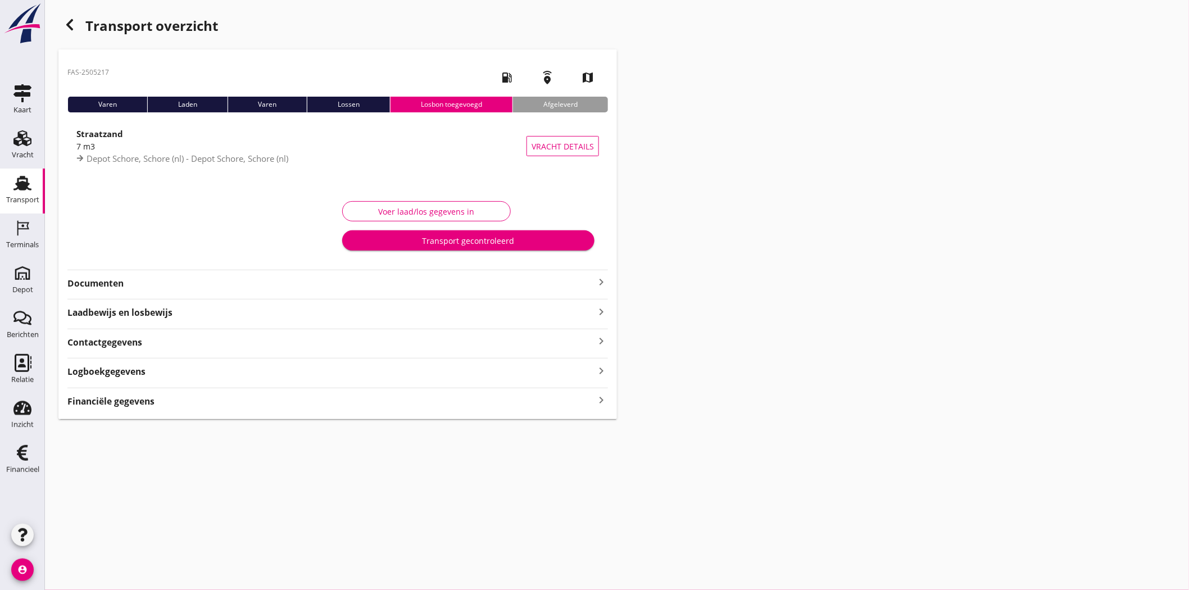
click at [102, 280] on strong "Documenten" at bounding box center [330, 283] width 527 height 13
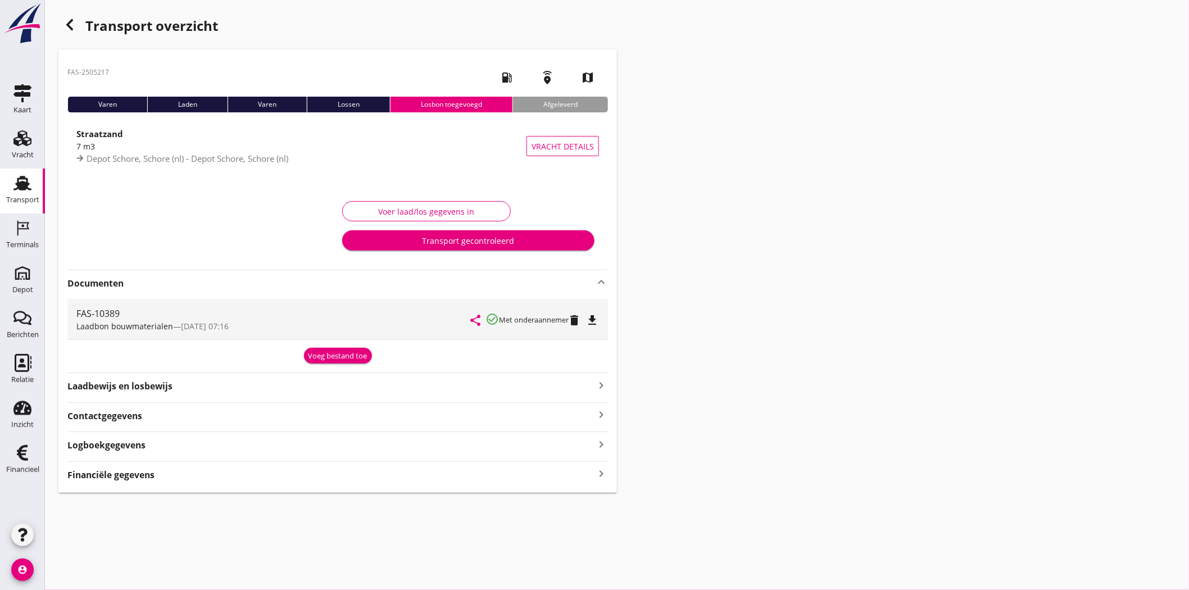
click at [356, 358] on div "Voeg bestand toe" at bounding box center [337, 356] width 59 height 11
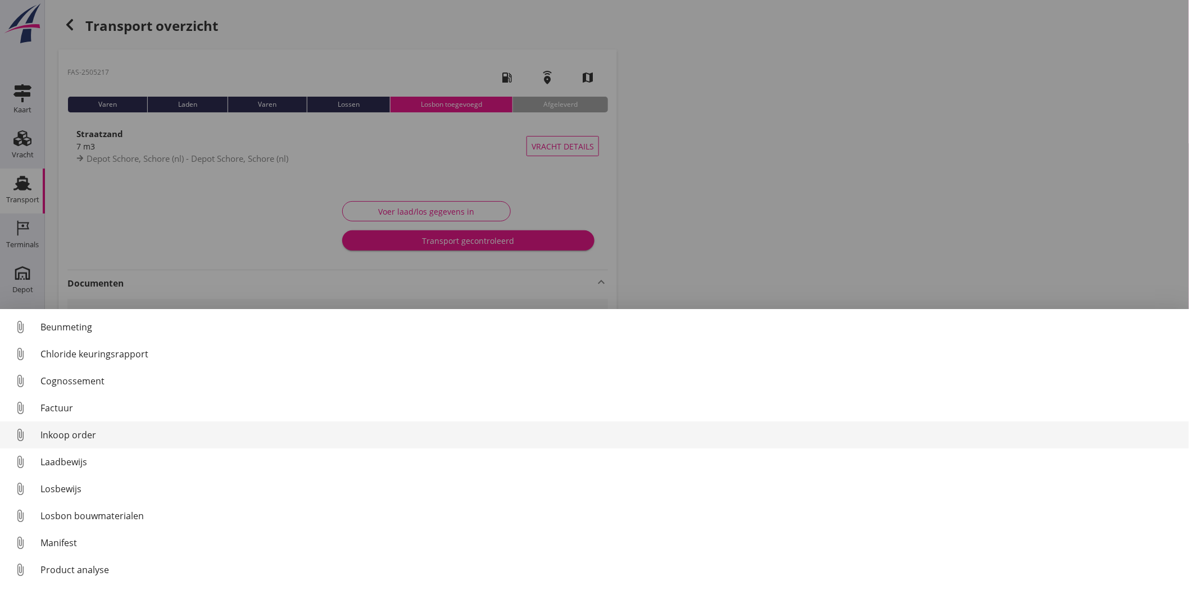
click at [79, 434] on div "Inkoop order" at bounding box center [609, 434] width 1139 height 13
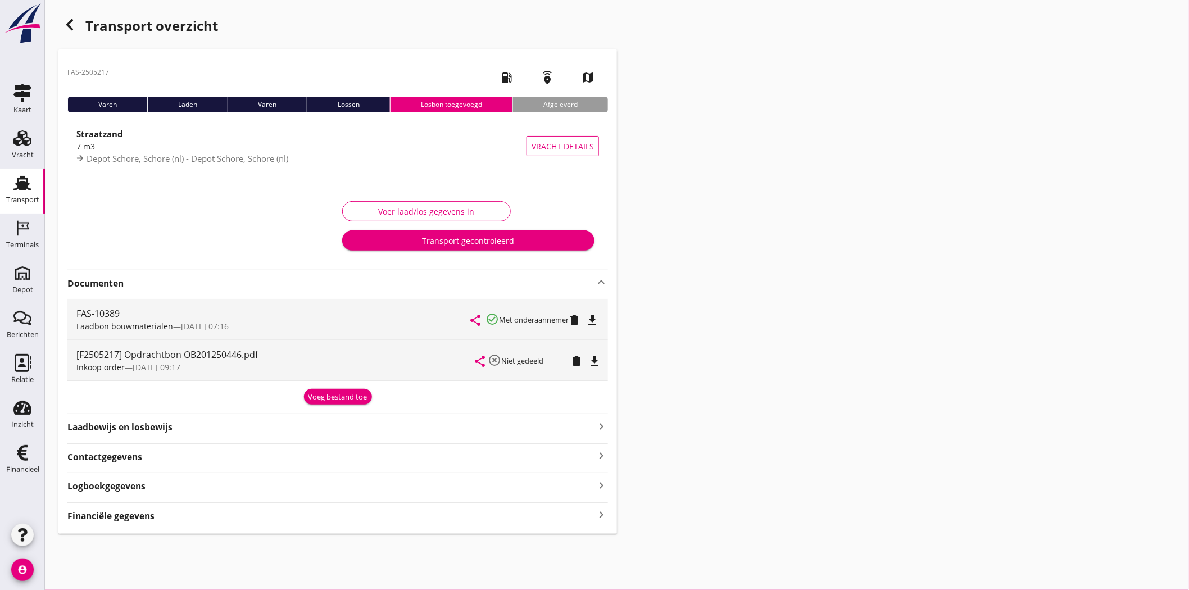
click at [139, 521] on strong "Financiële gegevens" at bounding box center [110, 516] width 87 height 13
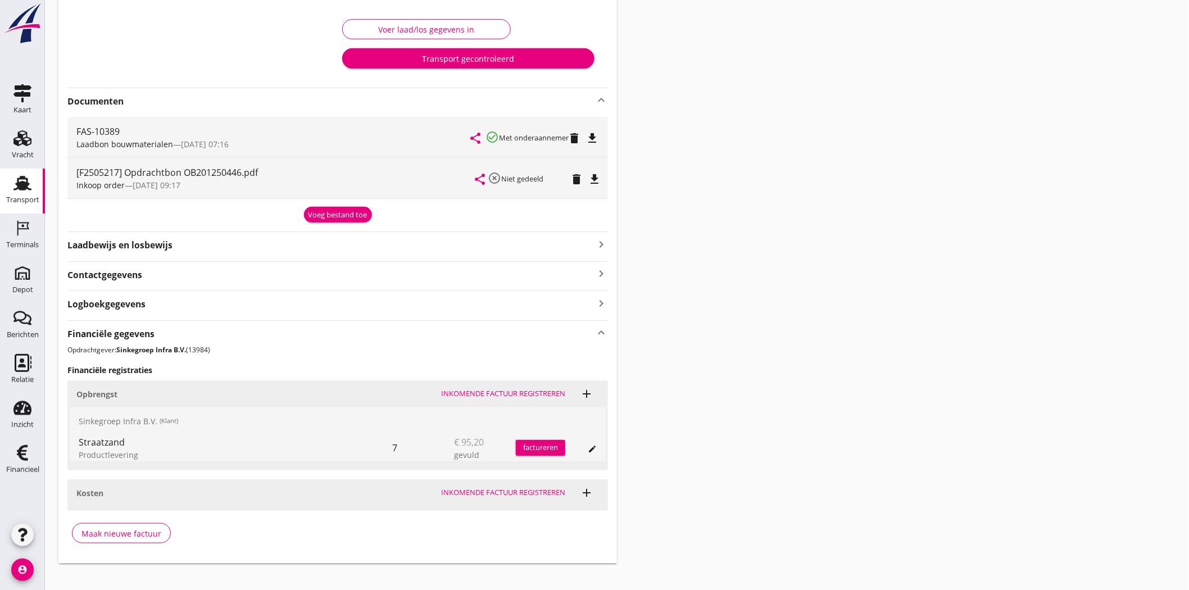
scroll to position [196, 0]
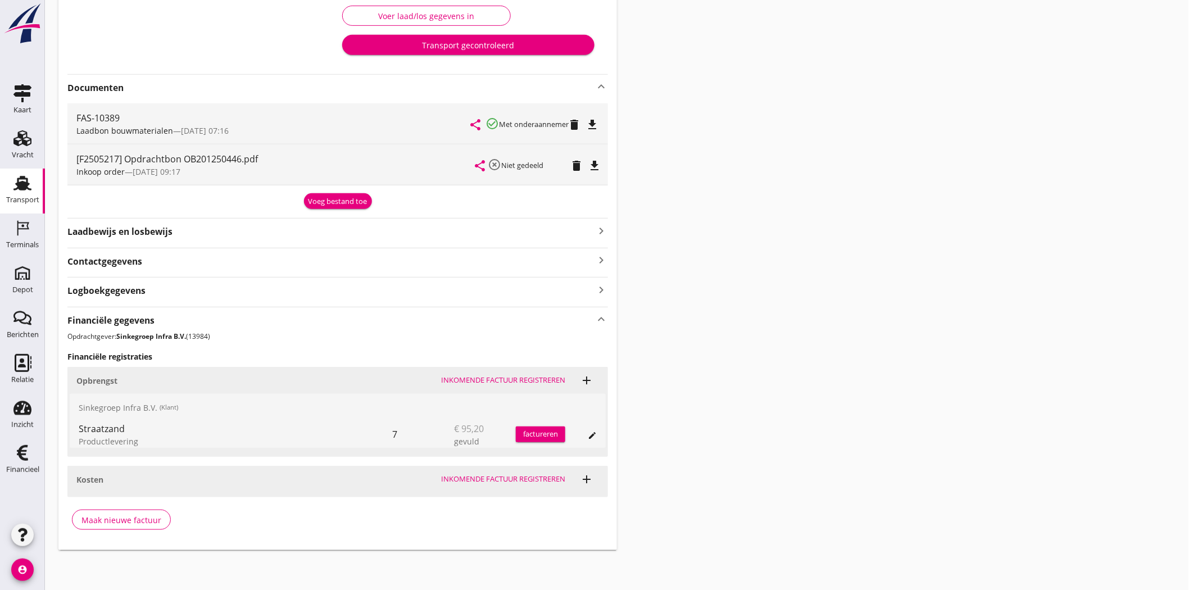
click at [538, 435] on div "factureren" at bounding box center [540, 434] width 49 height 11
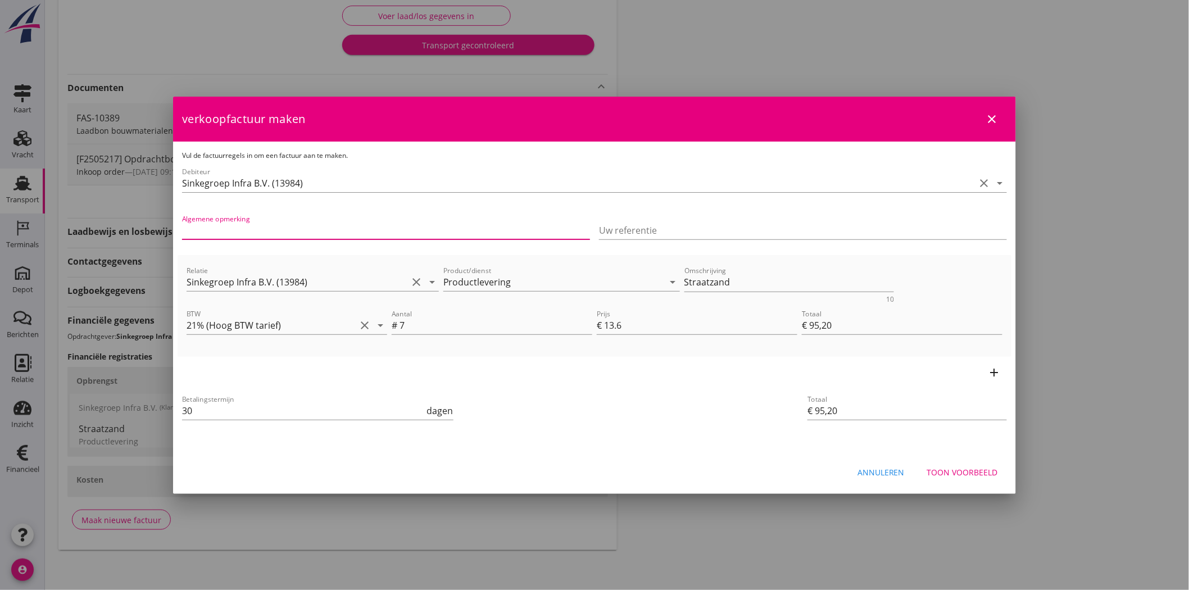
click at [392, 232] on input "Algemene opmerking" at bounding box center [386, 230] width 408 height 18
paste input "OB201250446"
type input "OB201250446"
click at [671, 227] on input "Uw referentie" at bounding box center [803, 230] width 408 height 18
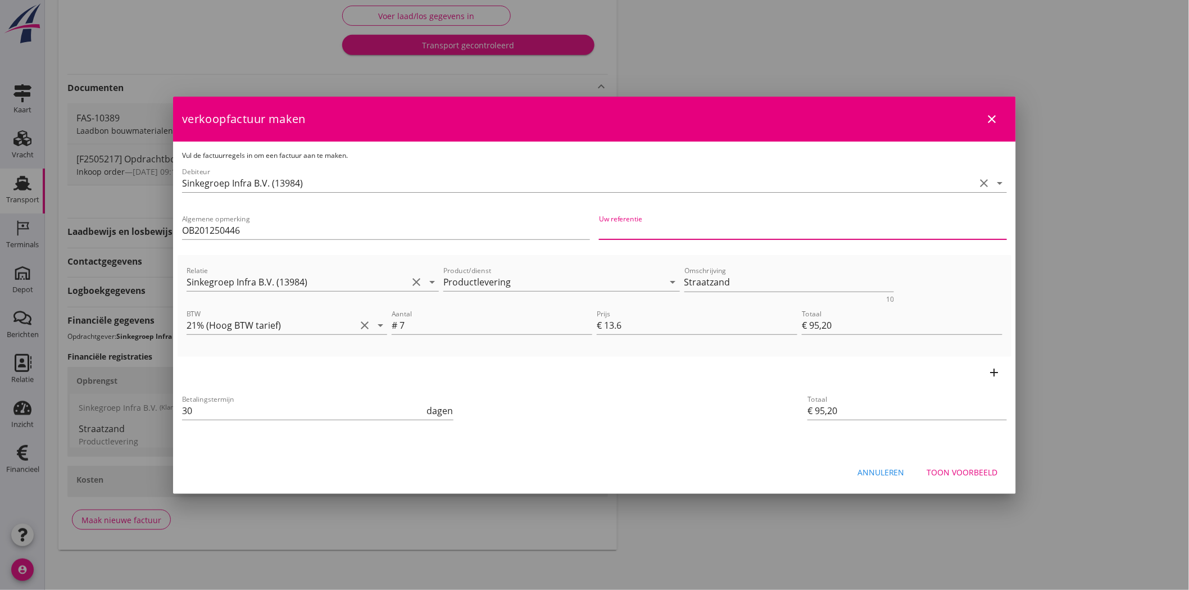
paste input "OB201250446"
type input "OB201250446"
click at [980, 476] on div "Toon voorbeeld" at bounding box center [962, 472] width 71 height 12
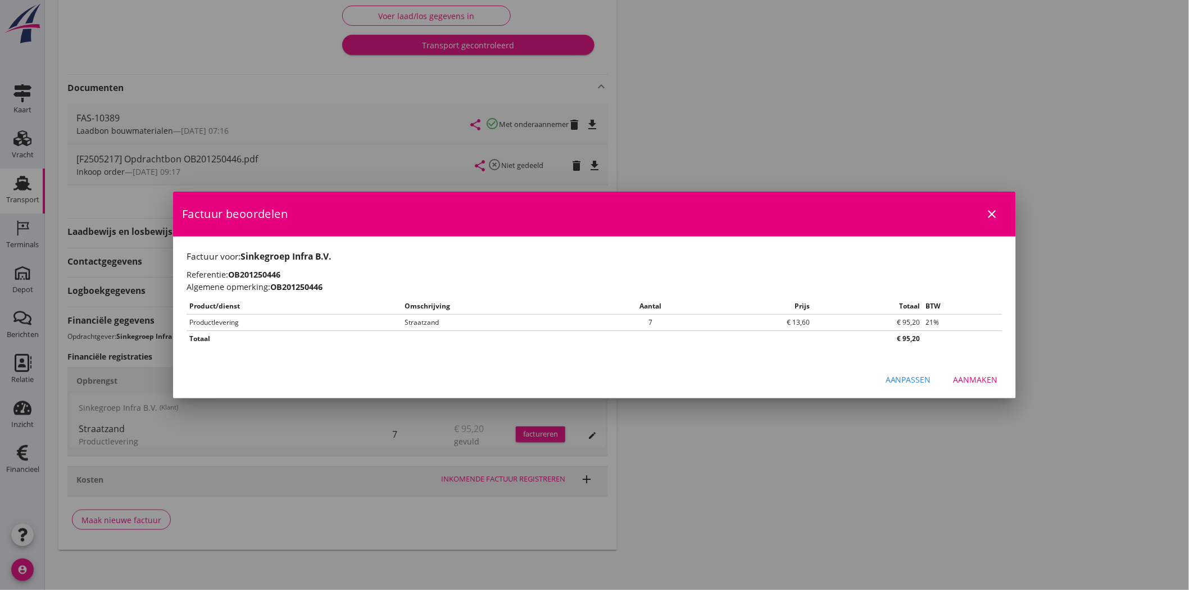
click at [980, 389] on button "Aanmaken" at bounding box center [975, 379] width 62 height 20
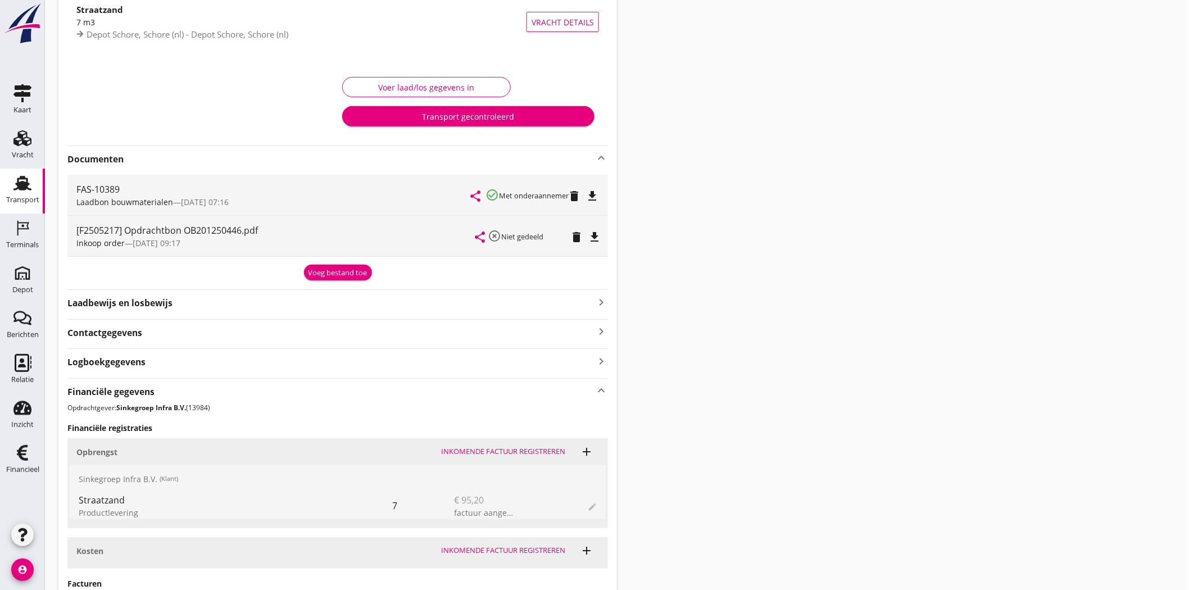
scroll to position [52, 0]
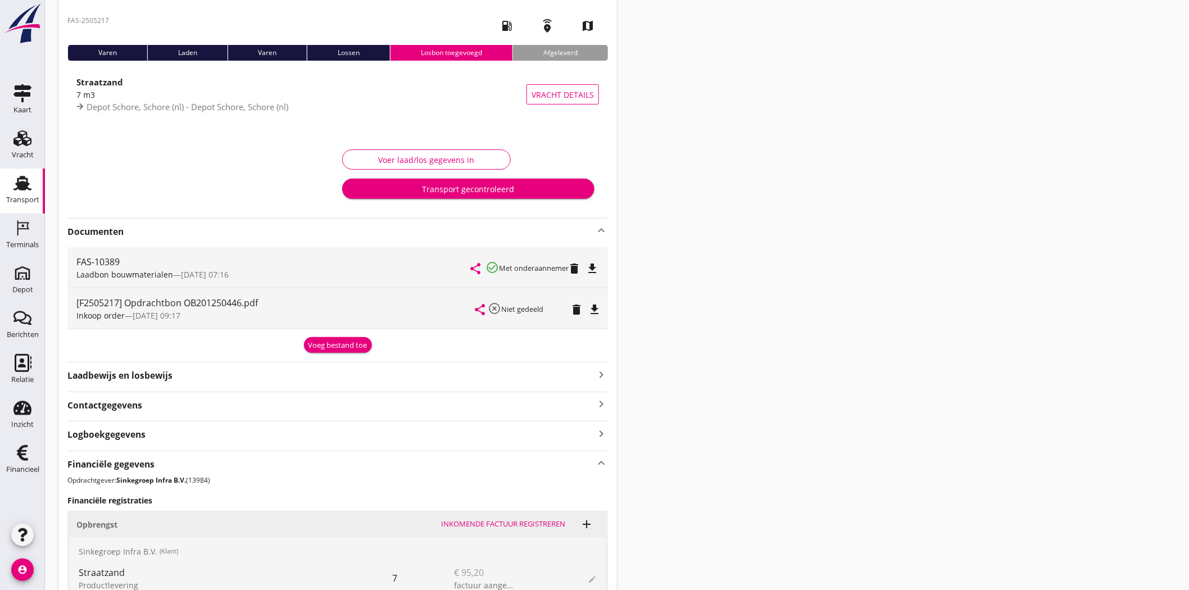
click at [503, 190] on div "Transport gecontroleerd" at bounding box center [468, 189] width 234 height 12
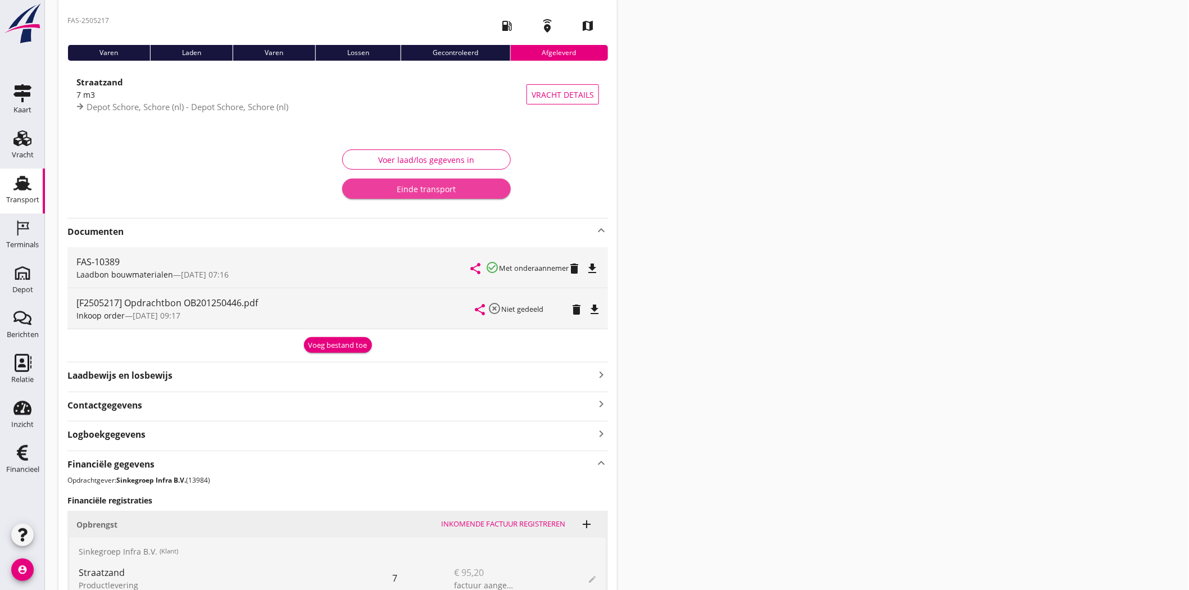
click at [451, 191] on div "Einde transport" at bounding box center [426, 189] width 151 height 12
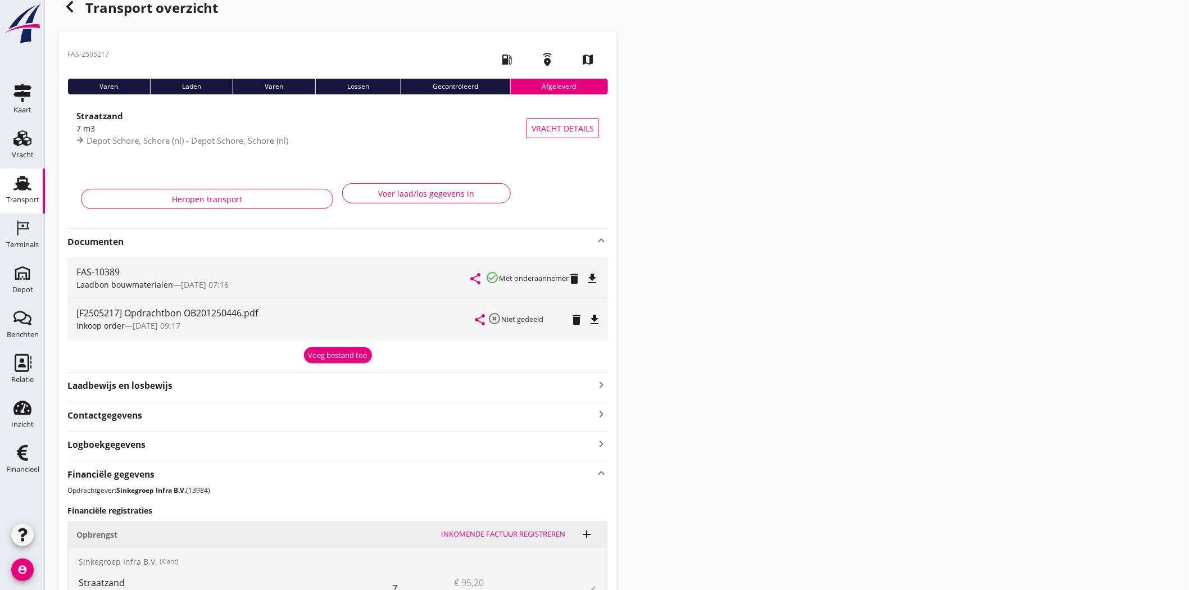
scroll to position [0, 0]
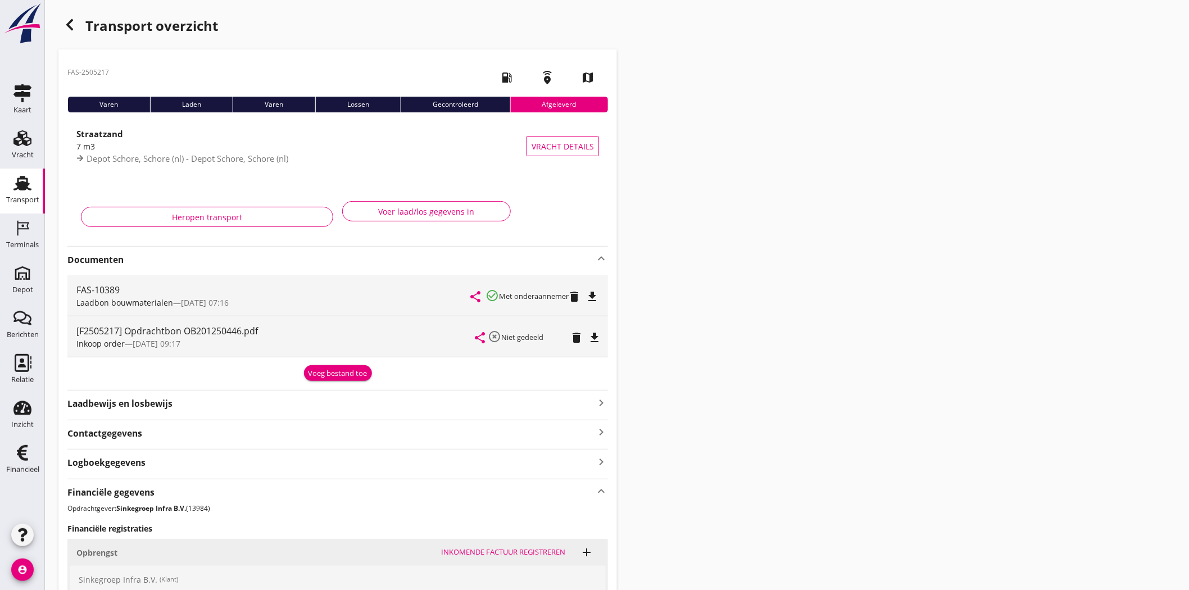
click at [69, 22] on use "button" at bounding box center [69, 24] width 7 height 11
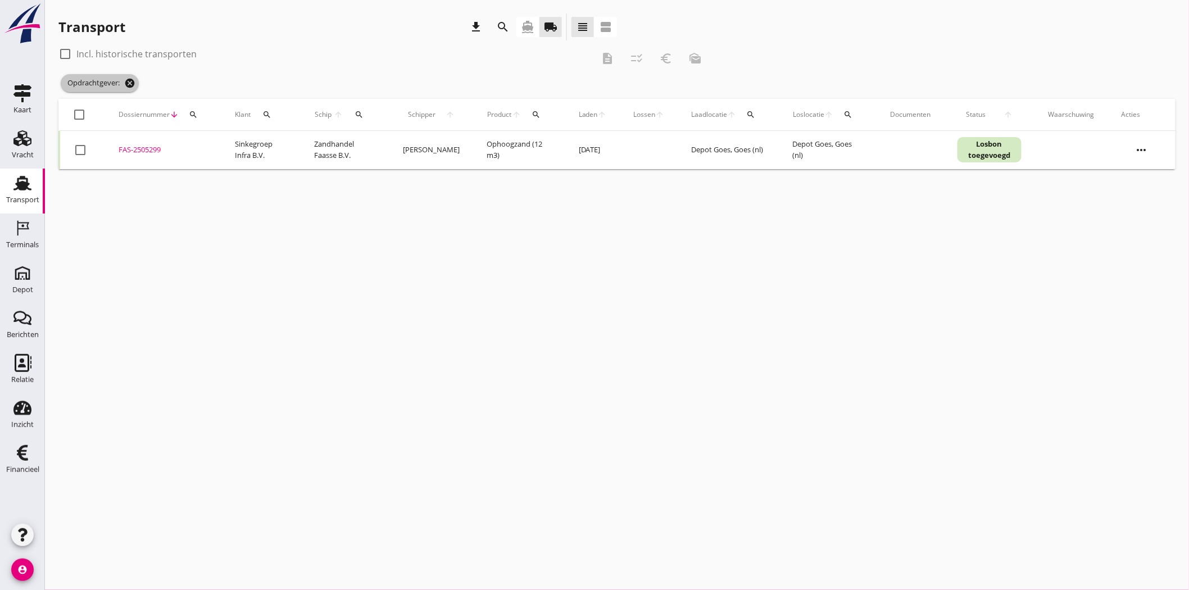
click at [131, 83] on icon "cancel" at bounding box center [129, 83] width 11 height 11
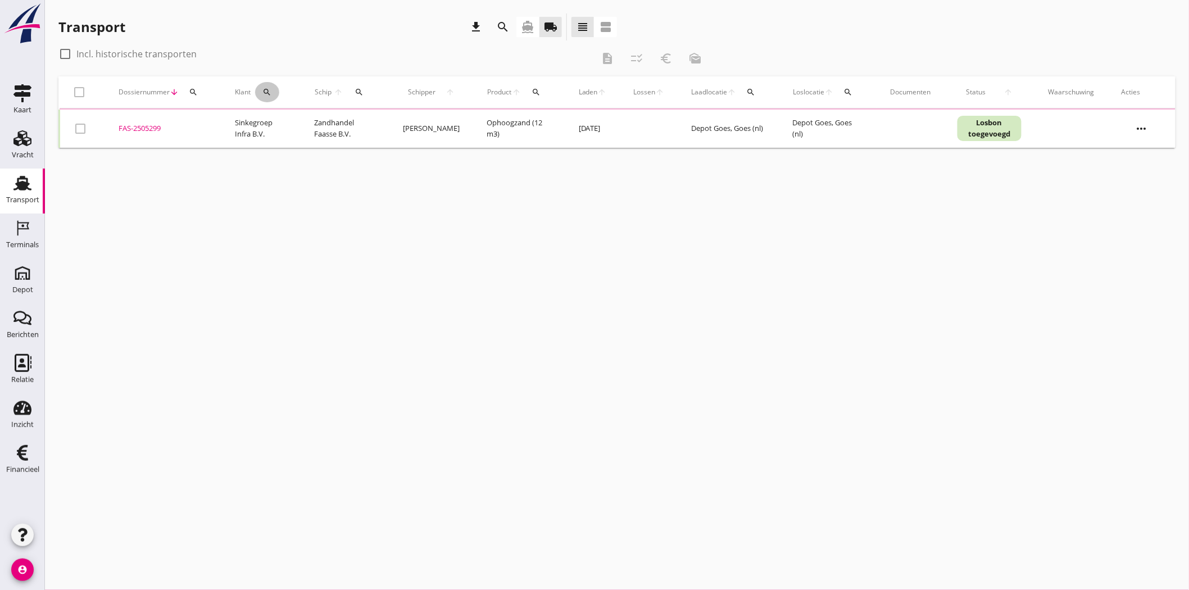
click at [267, 92] on icon "search" at bounding box center [266, 92] width 9 height 9
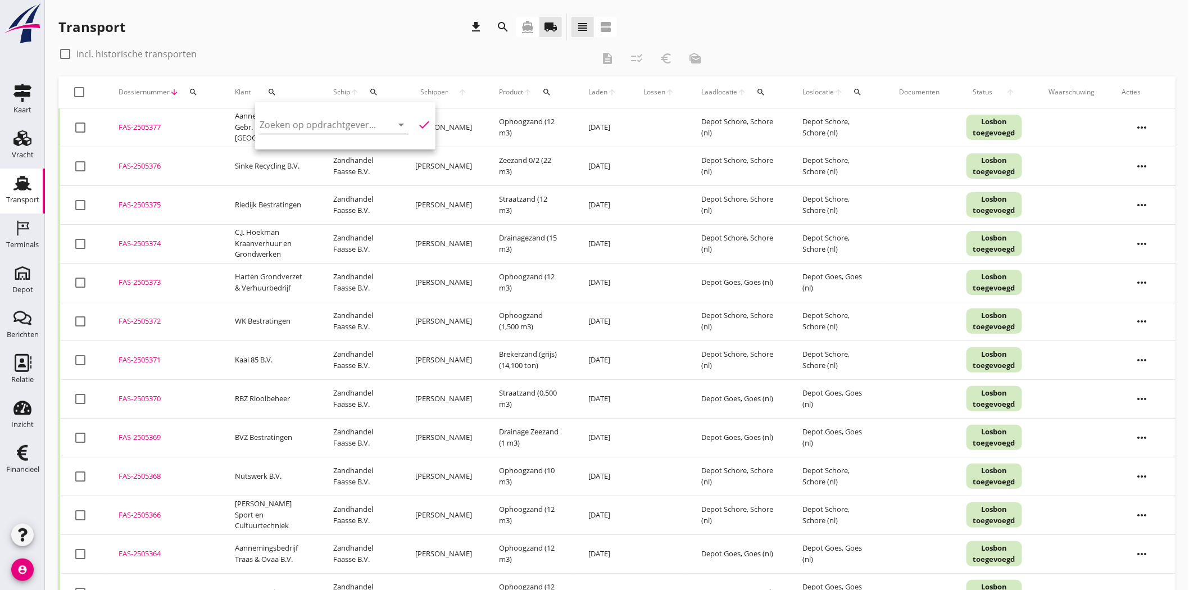
click at [353, 120] on input "Zoeken op opdrachtgever..." at bounding box center [318, 125] width 117 height 18
click at [358, 144] on div "Sinke Puin/Breek Exploitatie B.V." at bounding box center [337, 152] width 136 height 27
type input "Sinke Puin/Breek Exploitatie B.V."
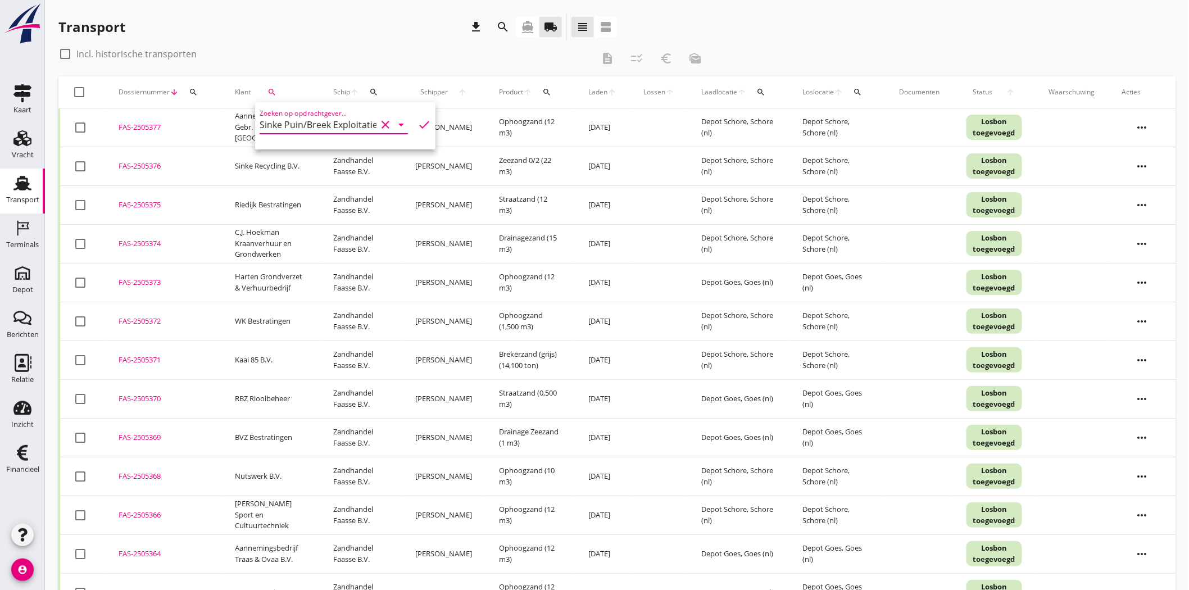
click at [417, 122] on icon "check" at bounding box center [423, 124] width 13 height 13
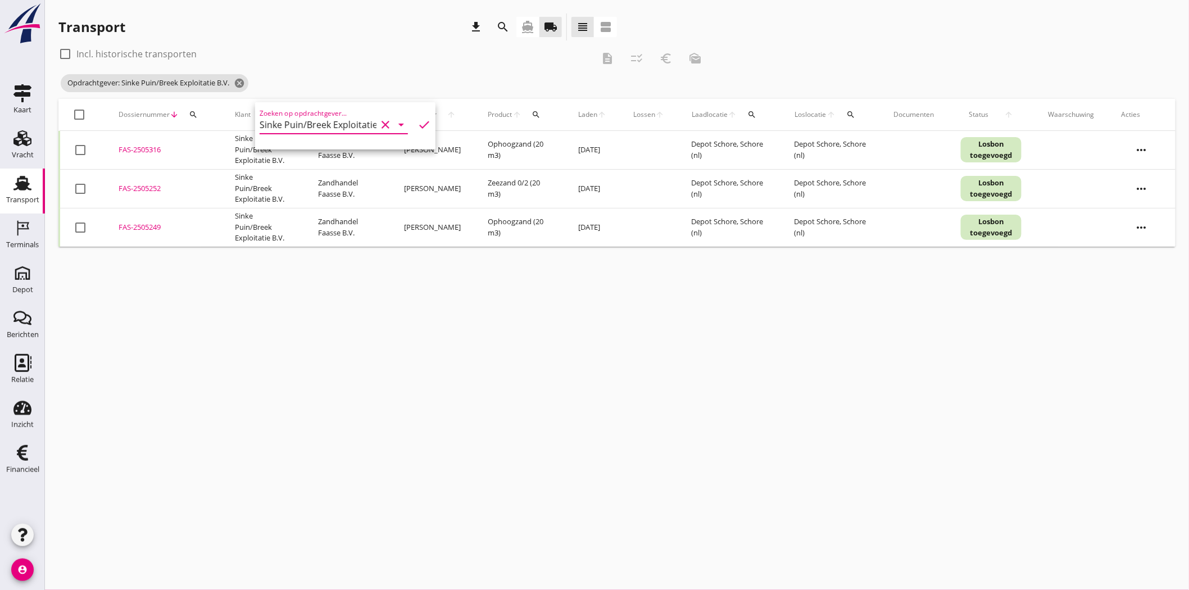
click at [154, 226] on div "FAS-2505249" at bounding box center [163, 227] width 89 height 11
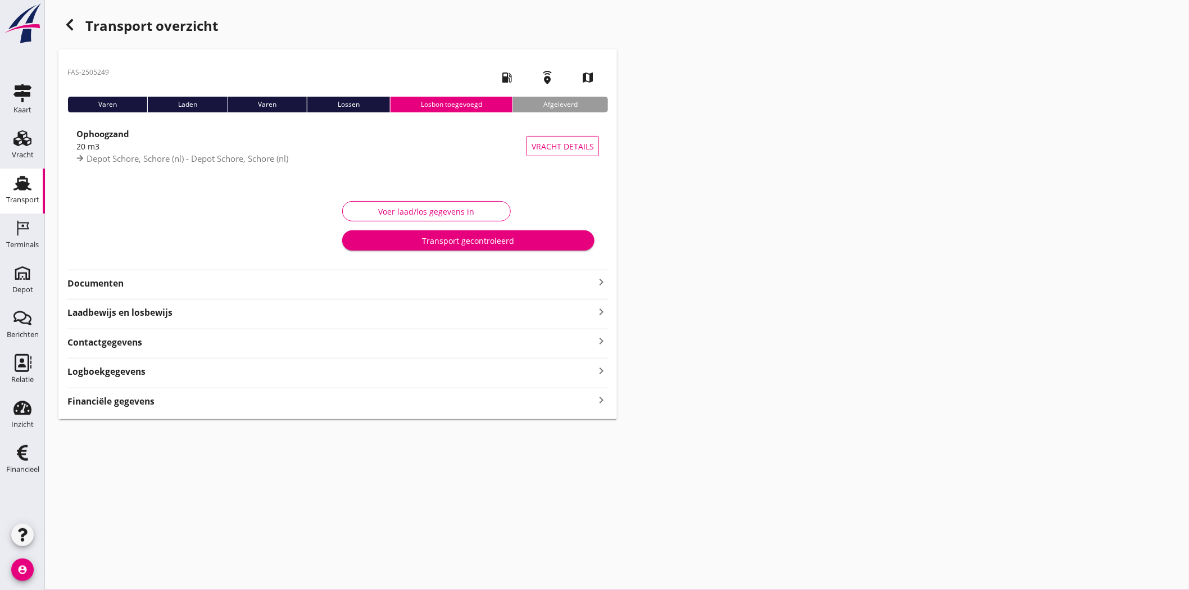
click at [102, 283] on strong "Documenten" at bounding box center [330, 283] width 527 height 13
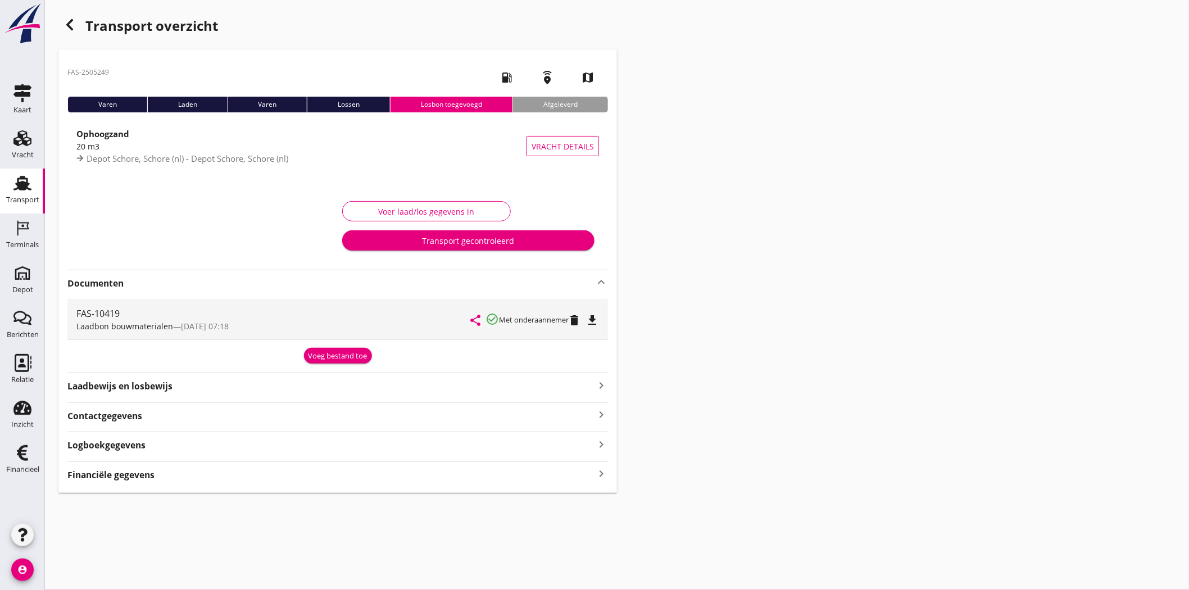
click at [345, 356] on div "Voeg bestand toe" at bounding box center [337, 356] width 59 height 11
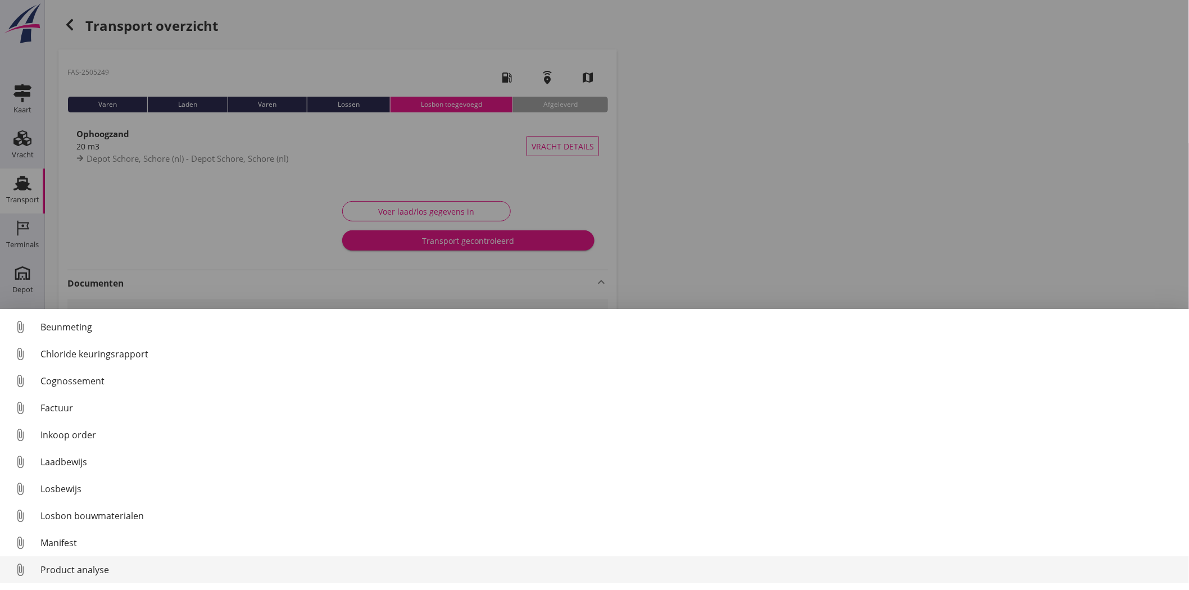
scroll to position [52, 0]
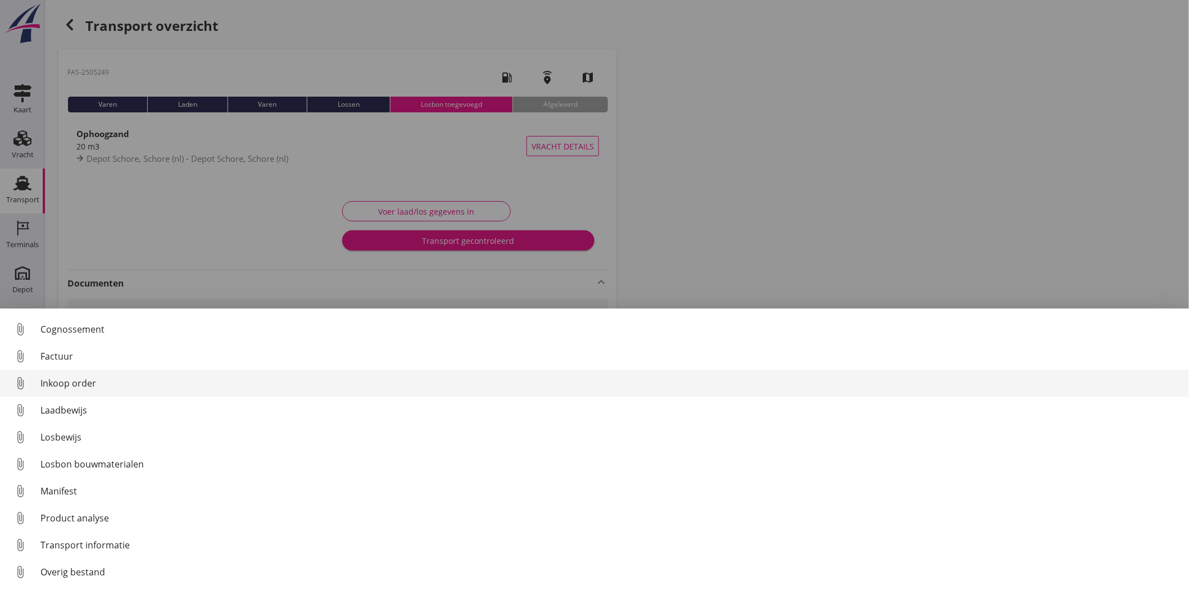
click at [150, 395] on link "attach_file Inkoop order" at bounding box center [594, 383] width 1189 height 27
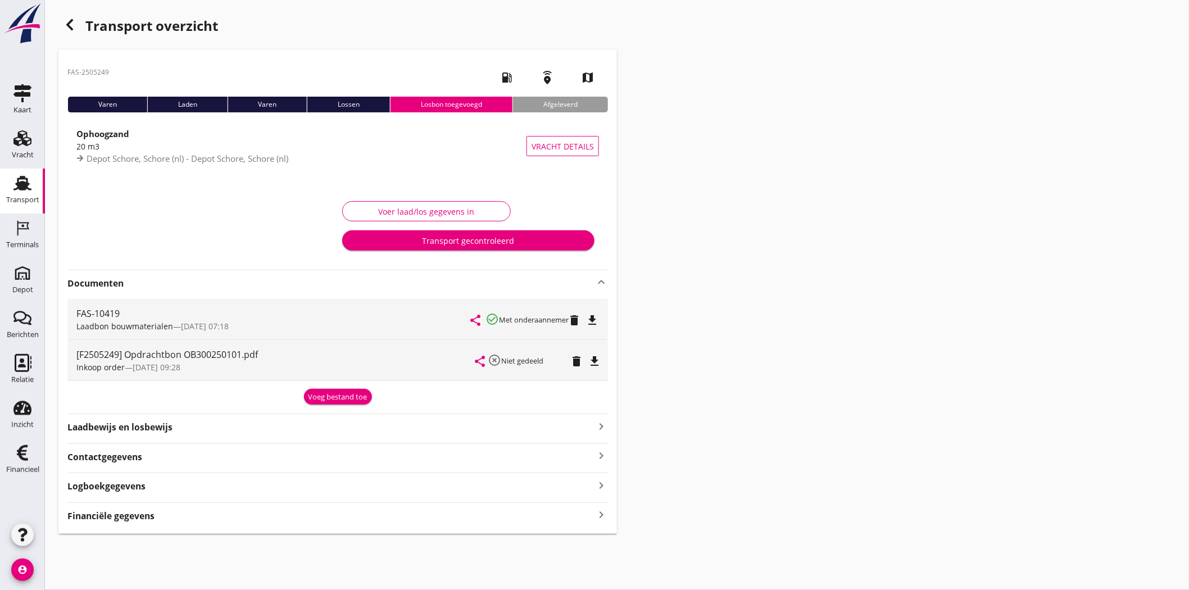
click at [599, 316] on icon "file_download" at bounding box center [591, 319] width 13 height 13
click at [128, 520] on strong "Financiële gegevens" at bounding box center [110, 516] width 87 height 13
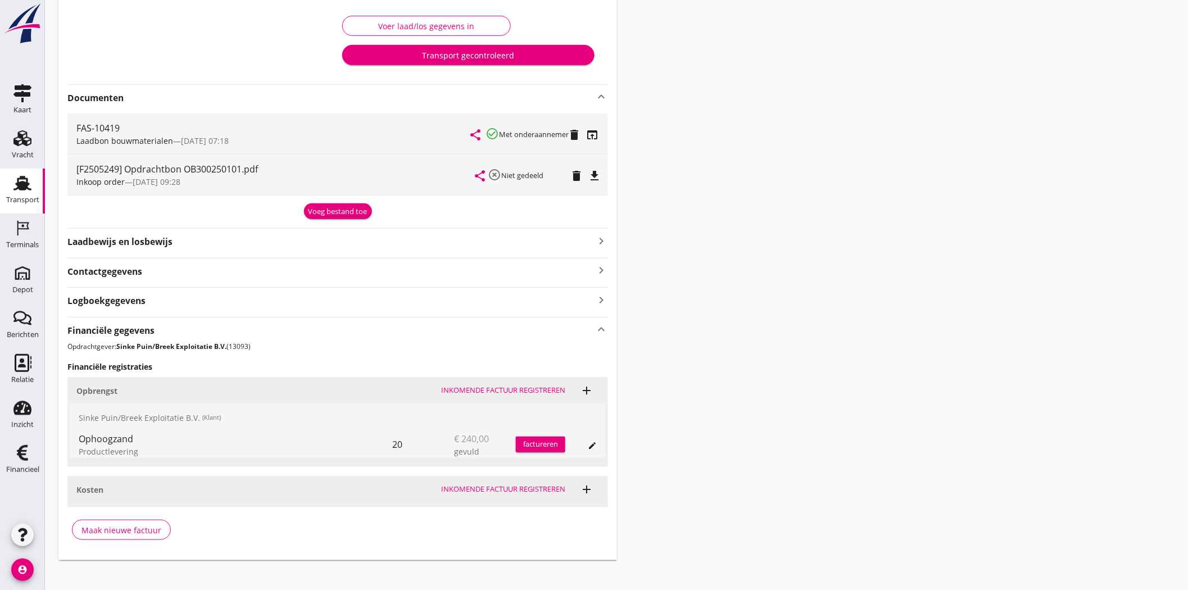
scroll to position [196, 0]
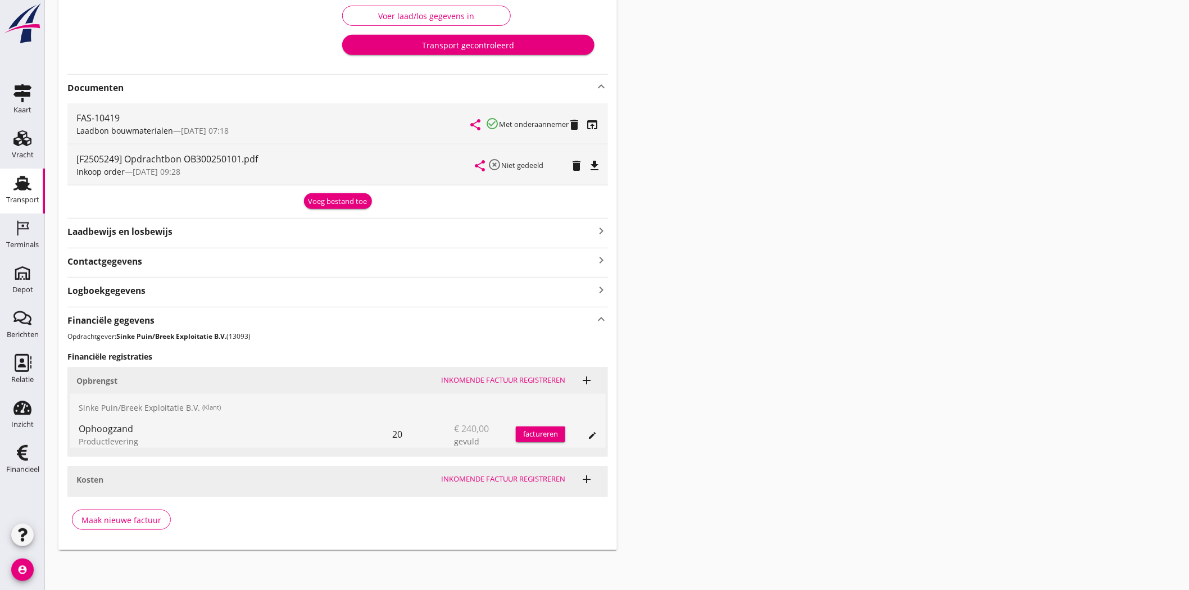
click at [547, 436] on div "factureren" at bounding box center [540, 434] width 49 height 11
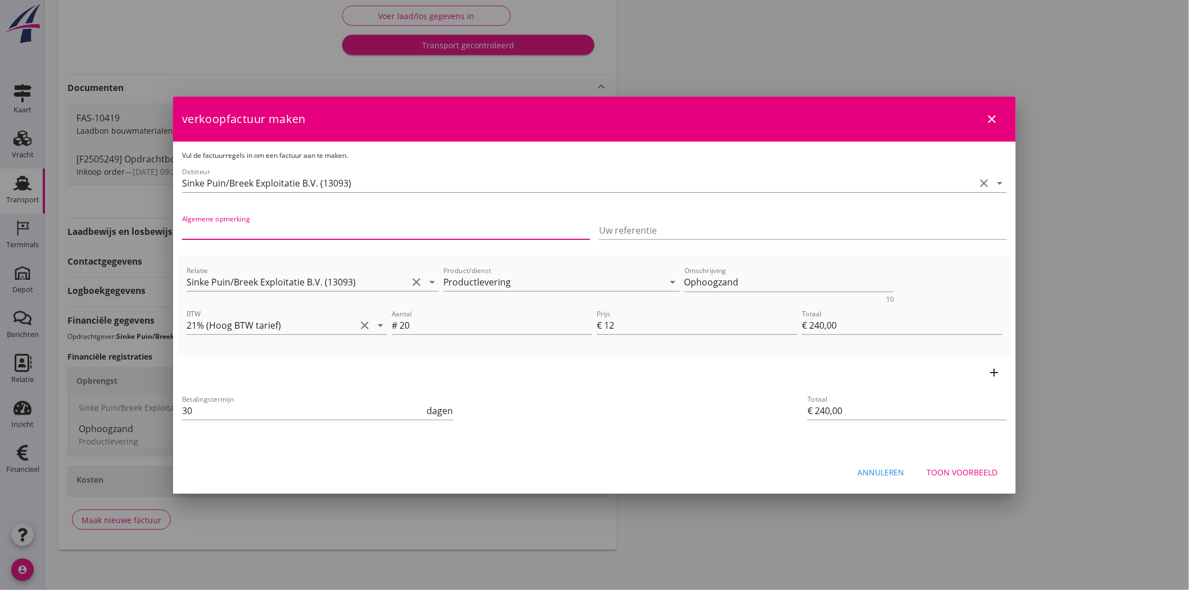
click at [305, 229] on input "Algemene opmerking" at bounding box center [386, 230] width 408 height 18
paste input "OB300250101"
type input "OB300250101"
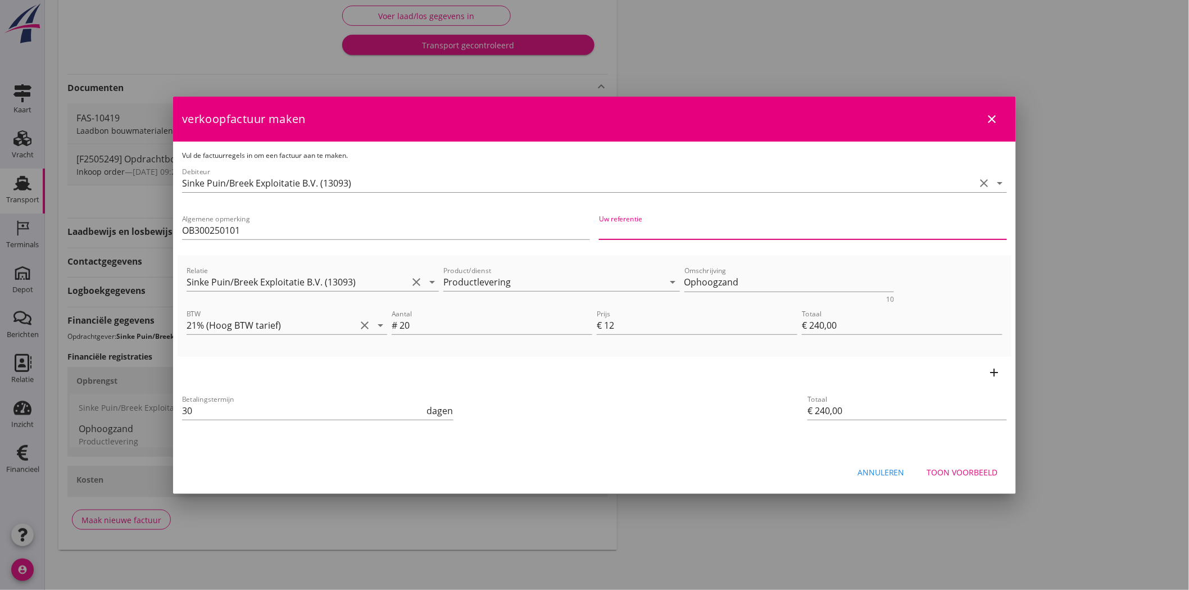
paste input "OB300250101"
type input "OB300250101"
click at [958, 469] on div "Toon voorbeeld" at bounding box center [962, 472] width 71 height 12
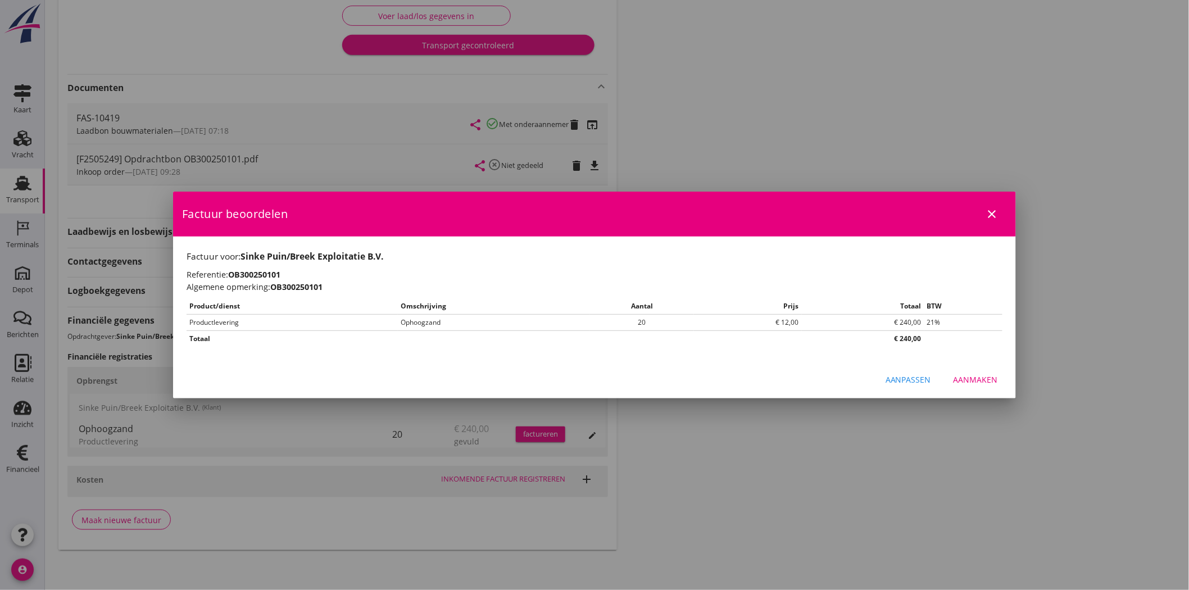
click at [985, 374] on div "Aanmaken" at bounding box center [975, 380] width 44 height 12
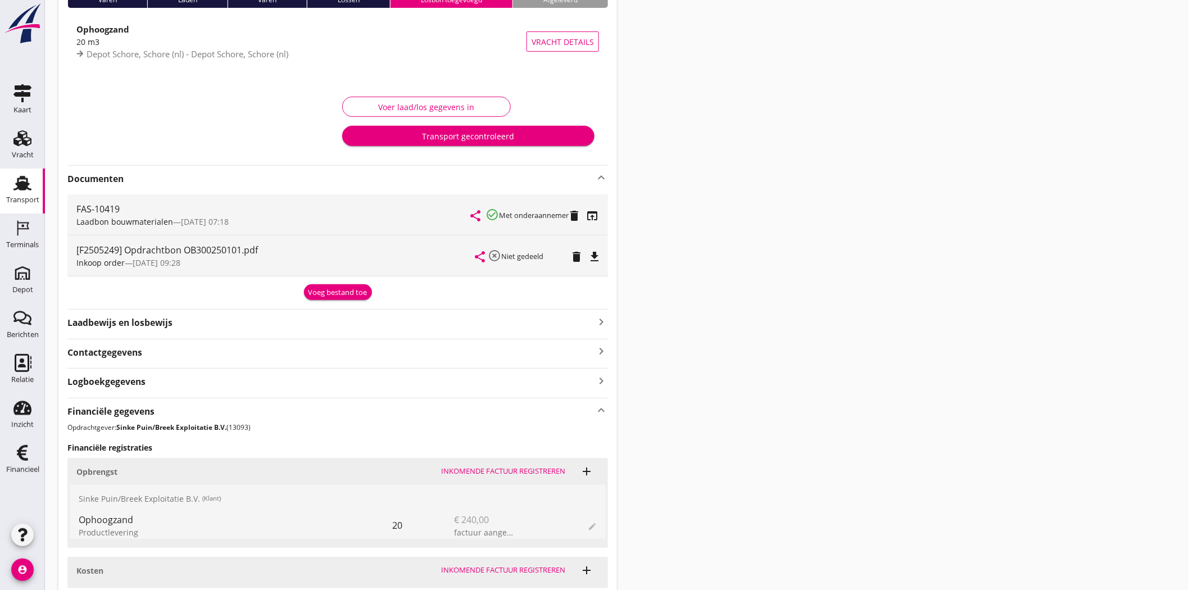
scroll to position [0, 0]
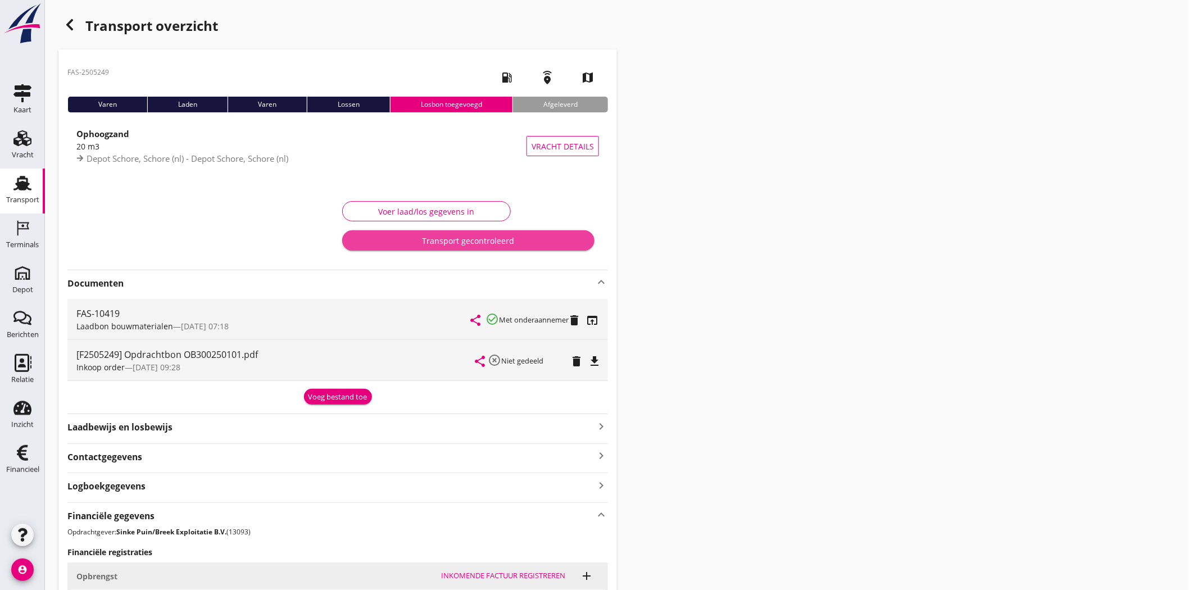
click at [437, 235] on div "Transport gecontroleerd" at bounding box center [468, 241] width 234 height 12
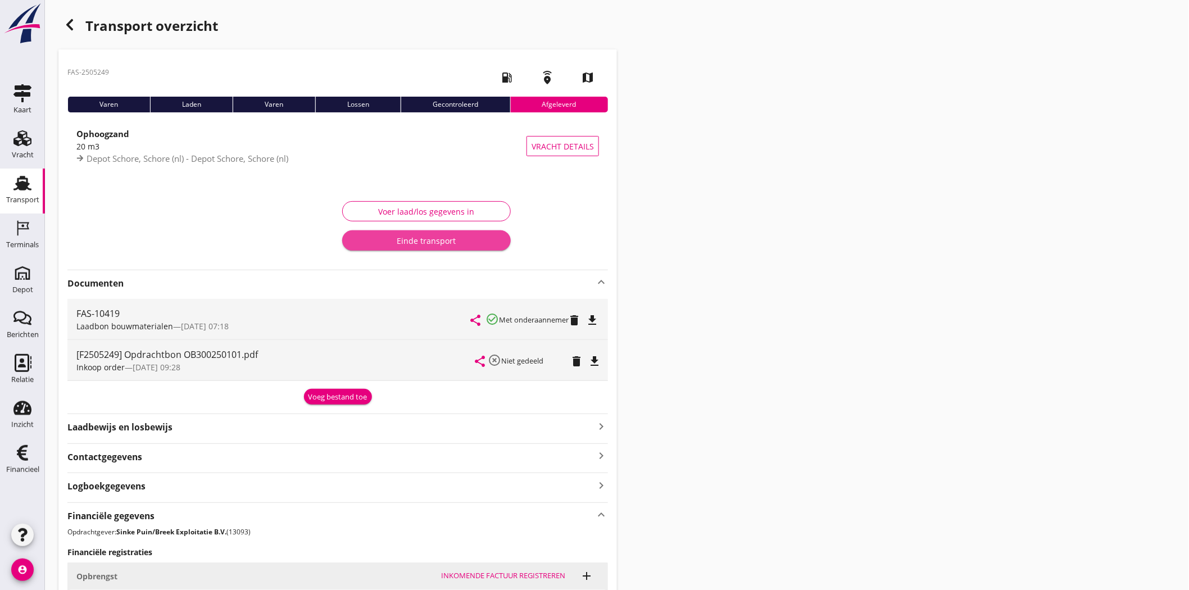
click at [449, 239] on div "Einde transport" at bounding box center [426, 241] width 151 height 12
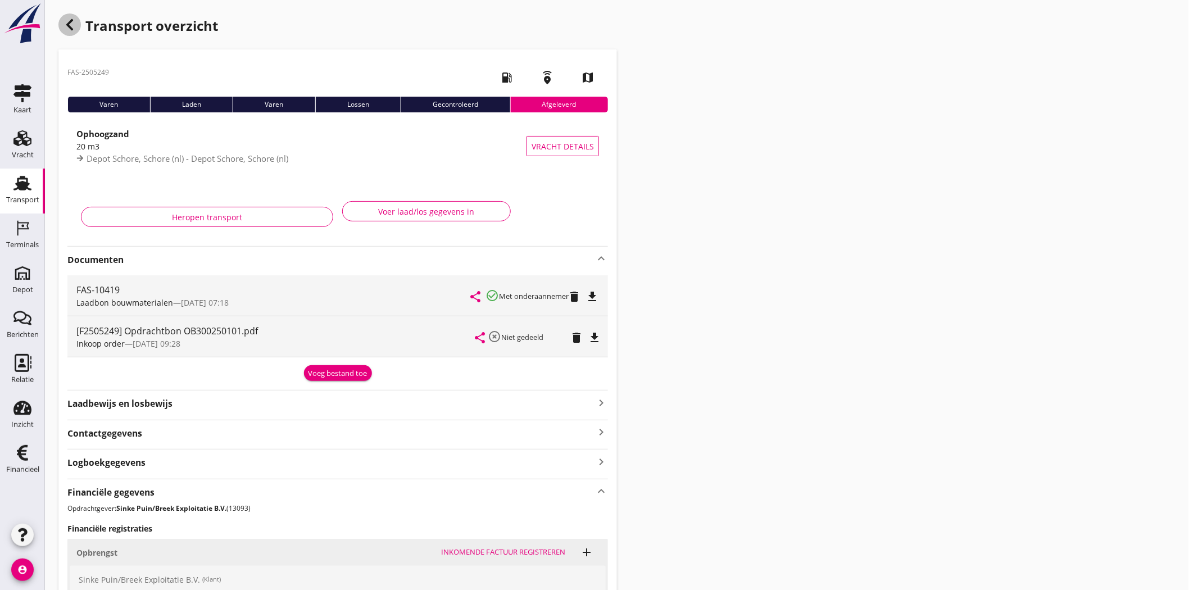
click at [74, 20] on icon "button" at bounding box center [69, 24] width 13 height 13
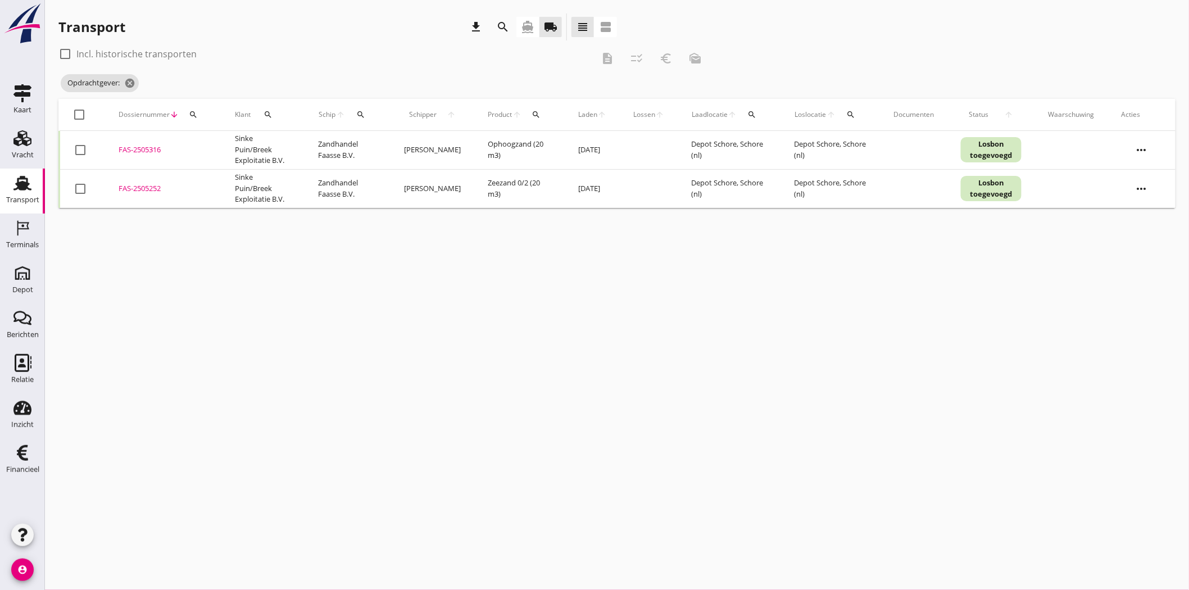
click at [276, 110] on div "search" at bounding box center [268, 114] width 26 height 9
click at [135, 80] on icon "cancel" at bounding box center [129, 83] width 11 height 11
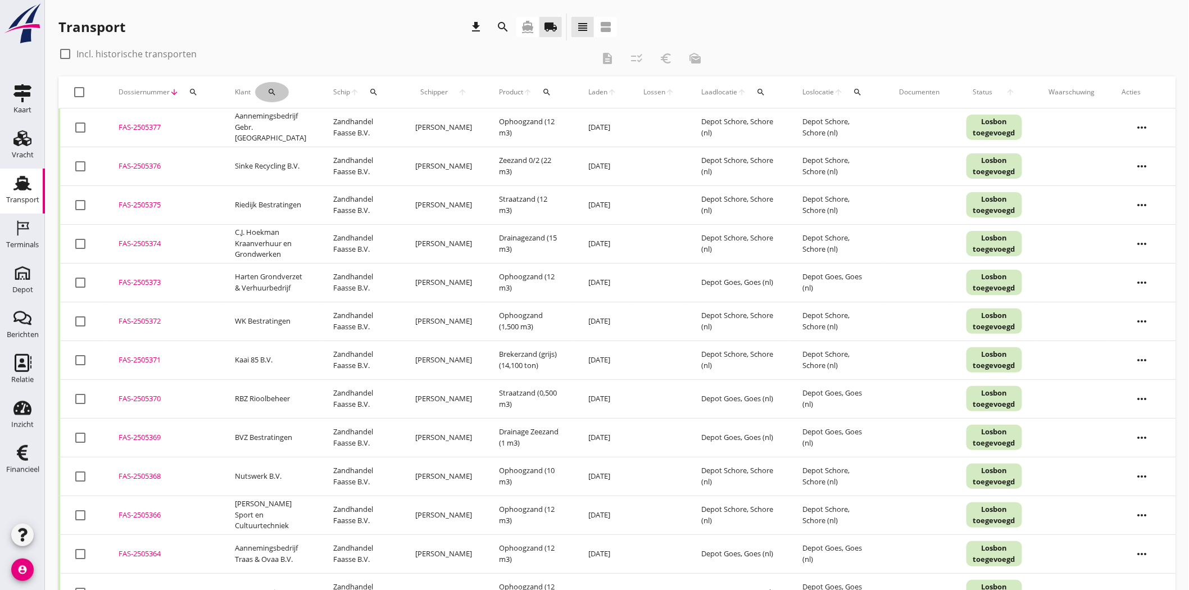
click at [271, 94] on icon "search" at bounding box center [271, 92] width 9 height 9
click at [294, 125] on input "Zoeken op opdrachtgever..." at bounding box center [318, 125] width 117 height 18
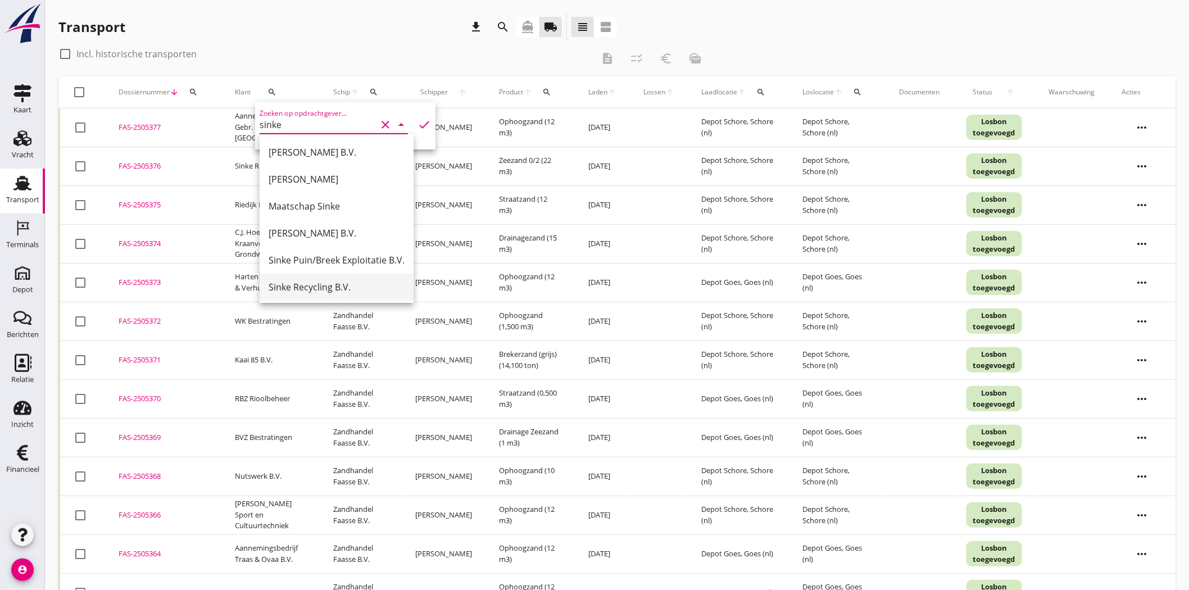
click at [348, 279] on div "Sinke Recycling B.V." at bounding box center [337, 287] width 136 height 27
type input "Sinke Recycling B.V."
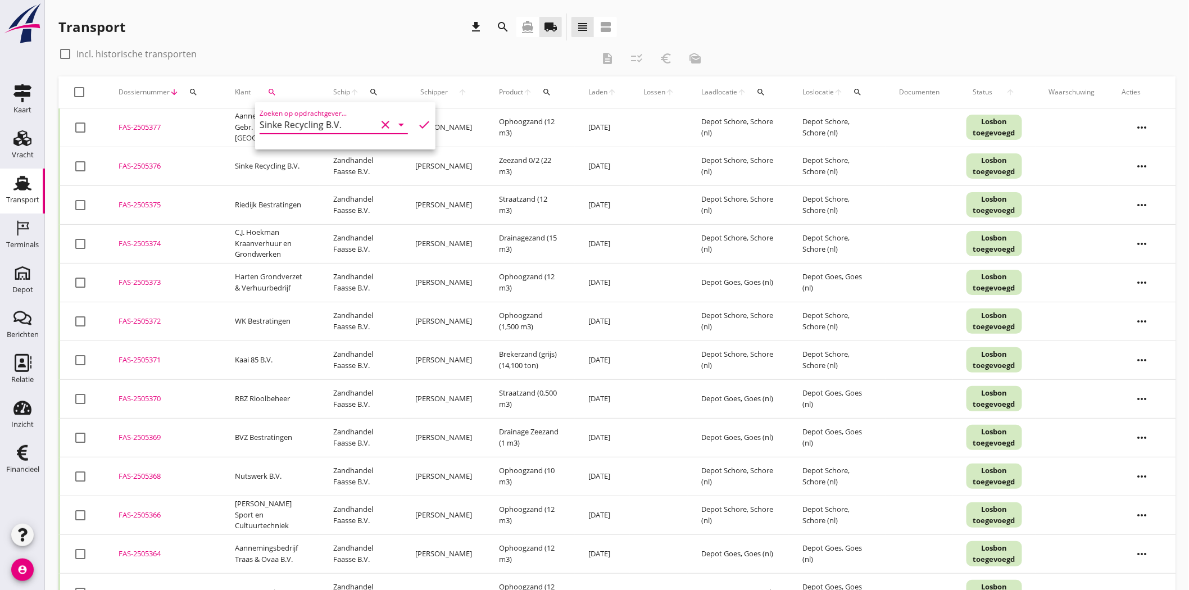
click at [417, 121] on icon "check" at bounding box center [423, 124] width 13 height 13
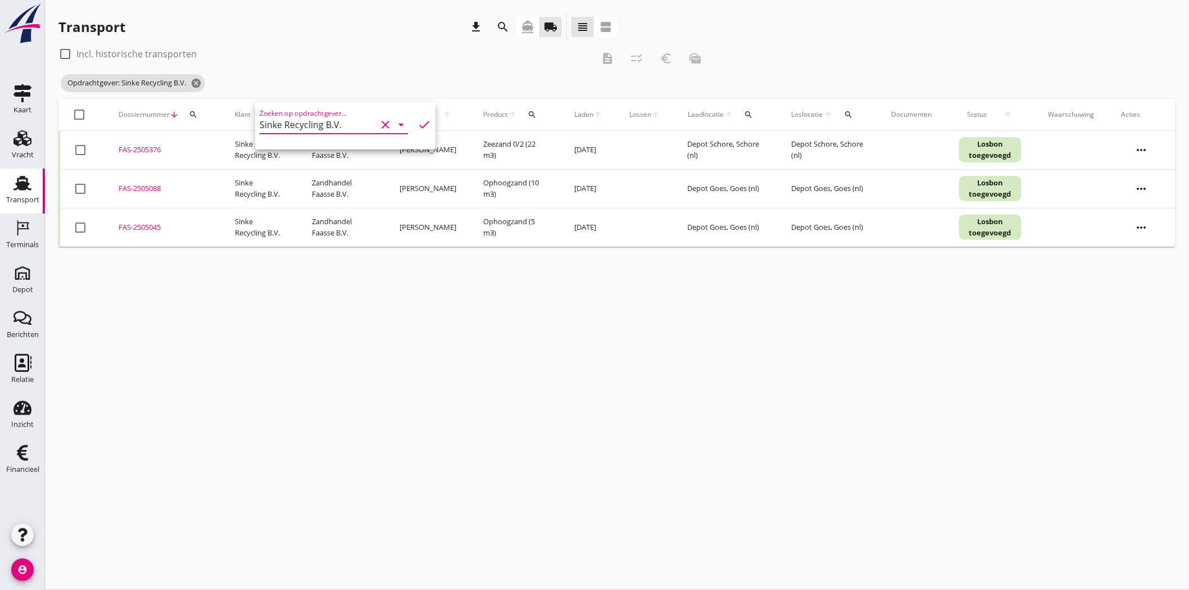
click at [149, 151] on div "FAS-2505376" at bounding box center [163, 149] width 89 height 11
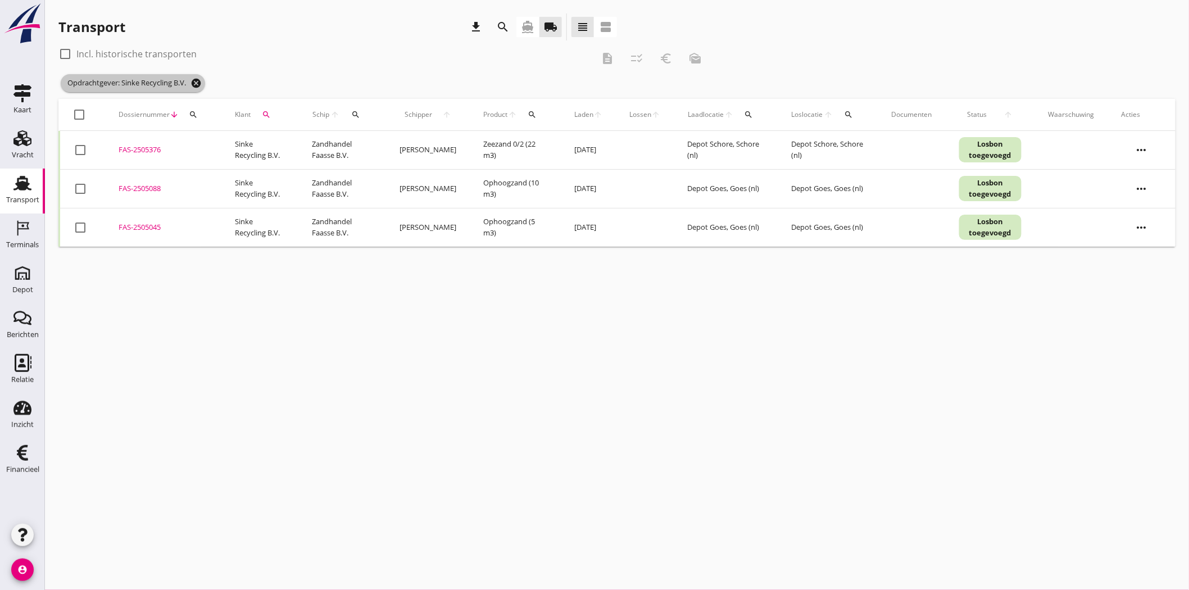
click at [198, 80] on icon "cancel" at bounding box center [195, 83] width 11 height 11
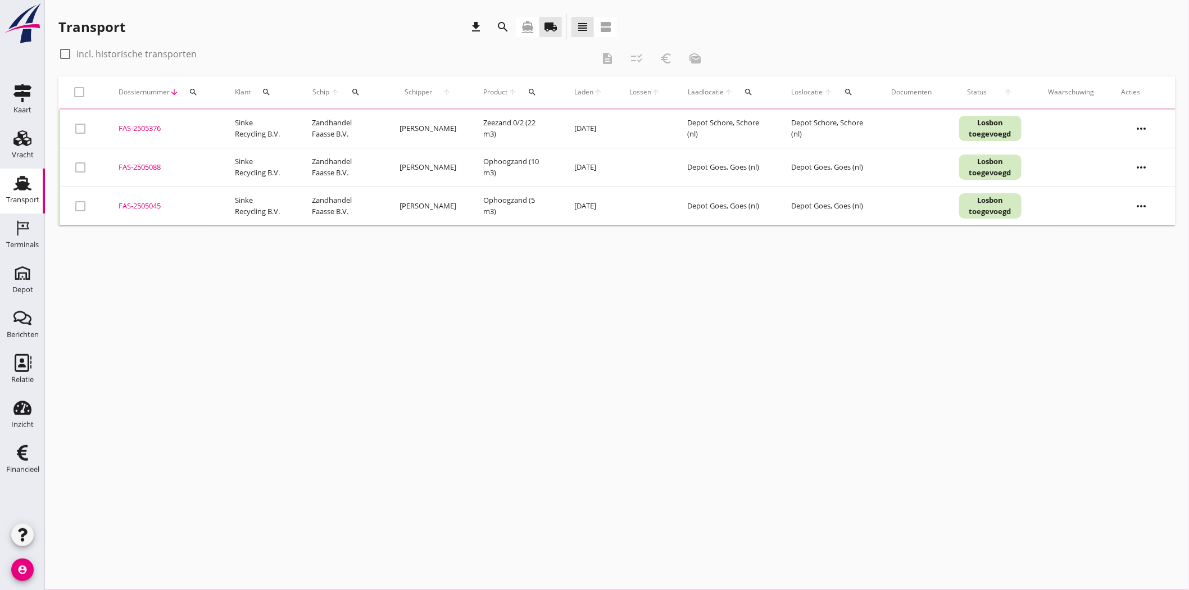
click at [502, 26] on icon "search" at bounding box center [502, 26] width 13 height 13
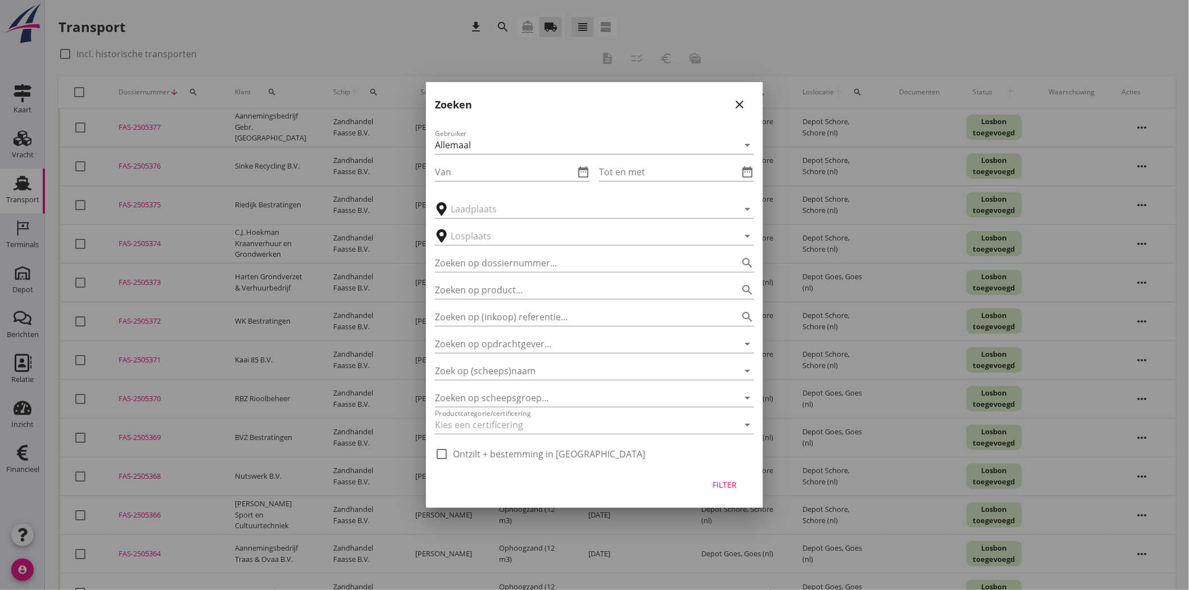
click at [737, 102] on icon "close" at bounding box center [739, 104] width 13 height 13
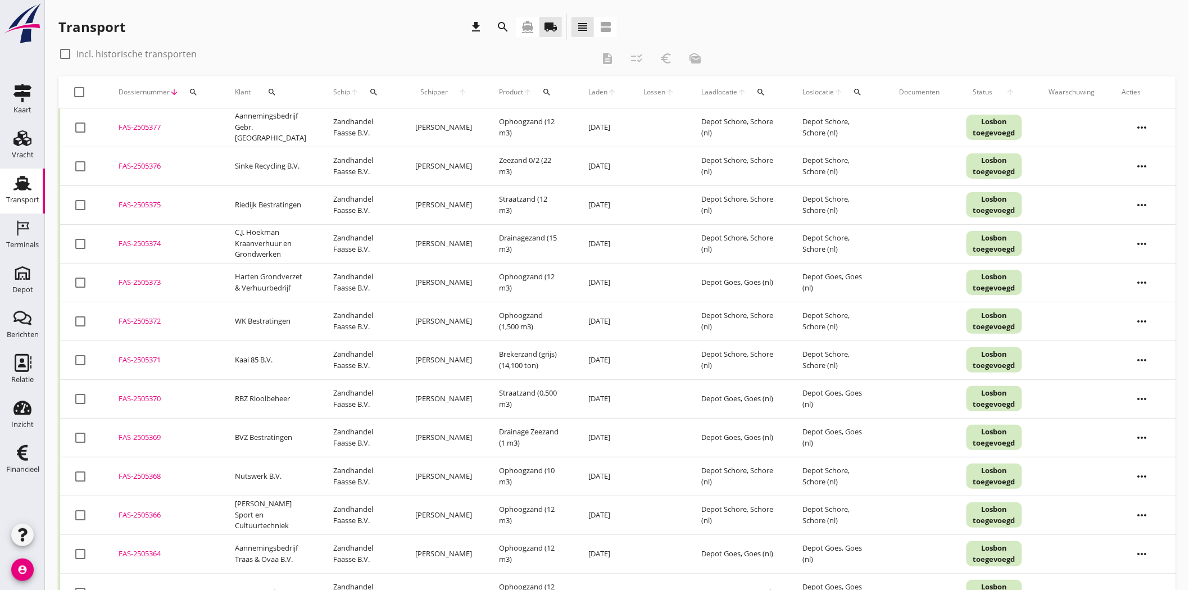
click at [765, 88] on div "search" at bounding box center [761, 92] width 20 height 9
click at [788, 121] on input "text" at bounding box center [825, 125] width 117 height 18
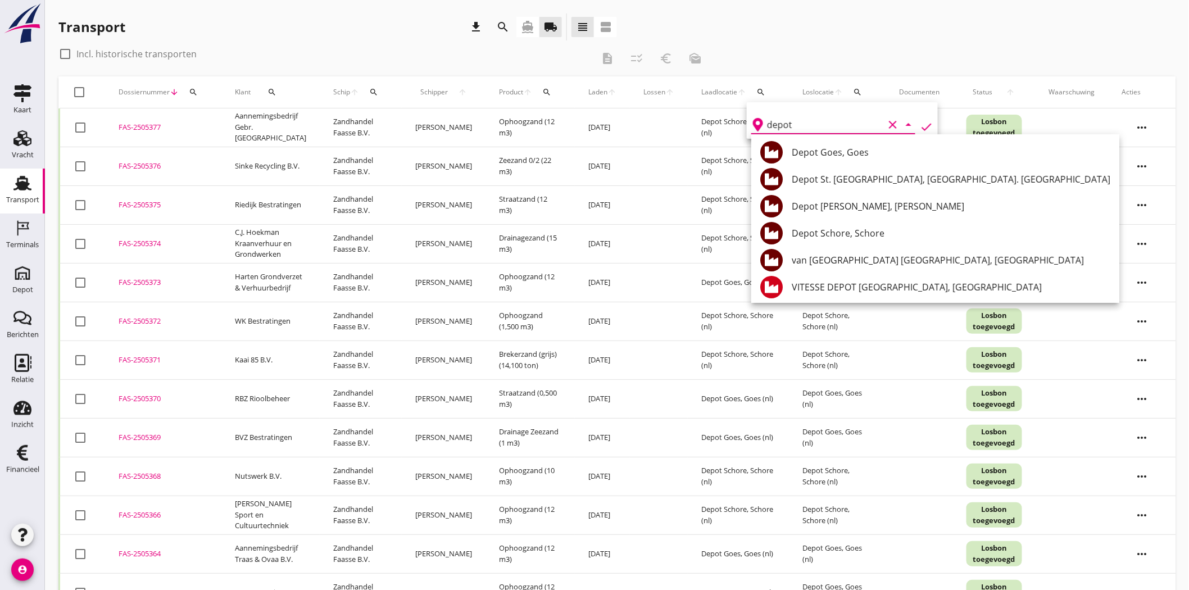
click at [876, 225] on div "Depot Schore, Schore" at bounding box center [951, 233] width 319 height 27
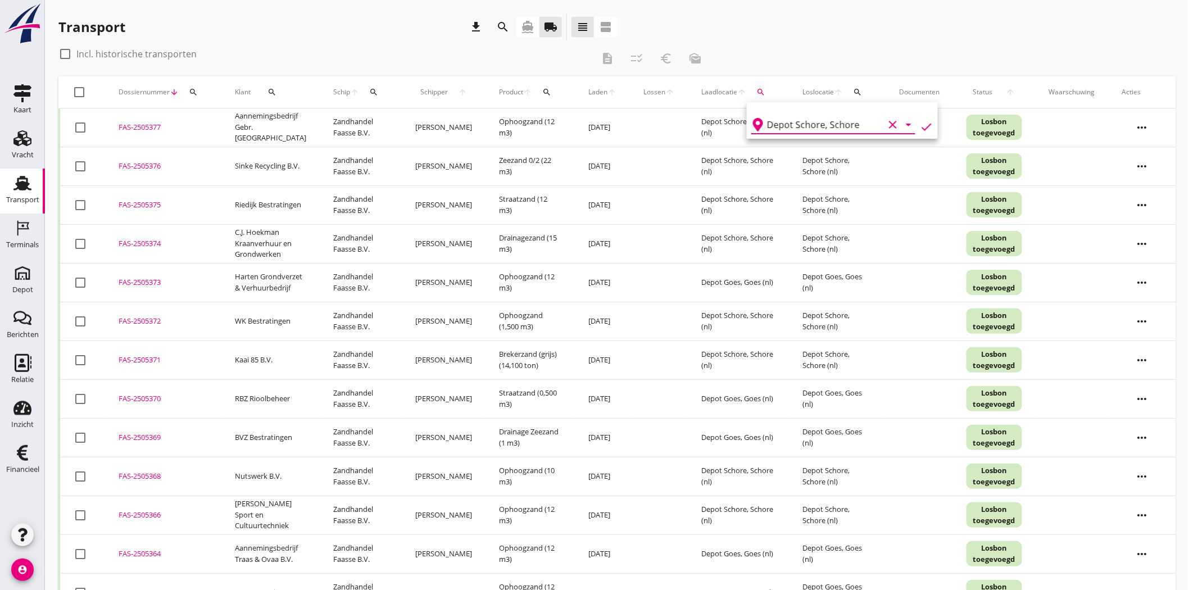
click at [920, 124] on icon "check" at bounding box center [926, 126] width 13 height 13
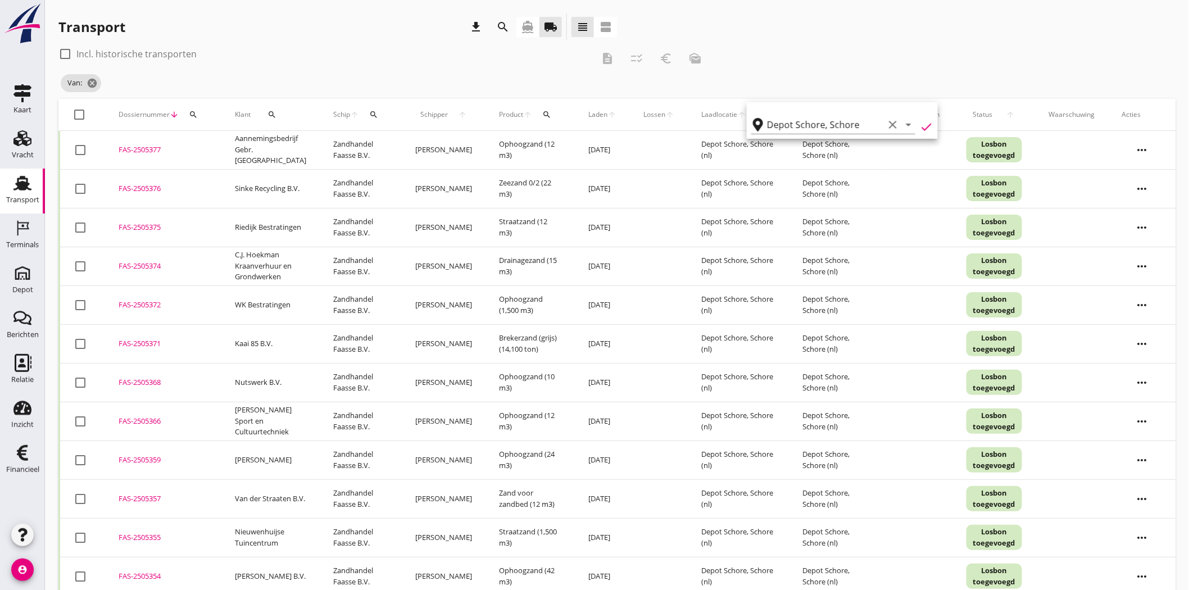
type input "Depot Schore"
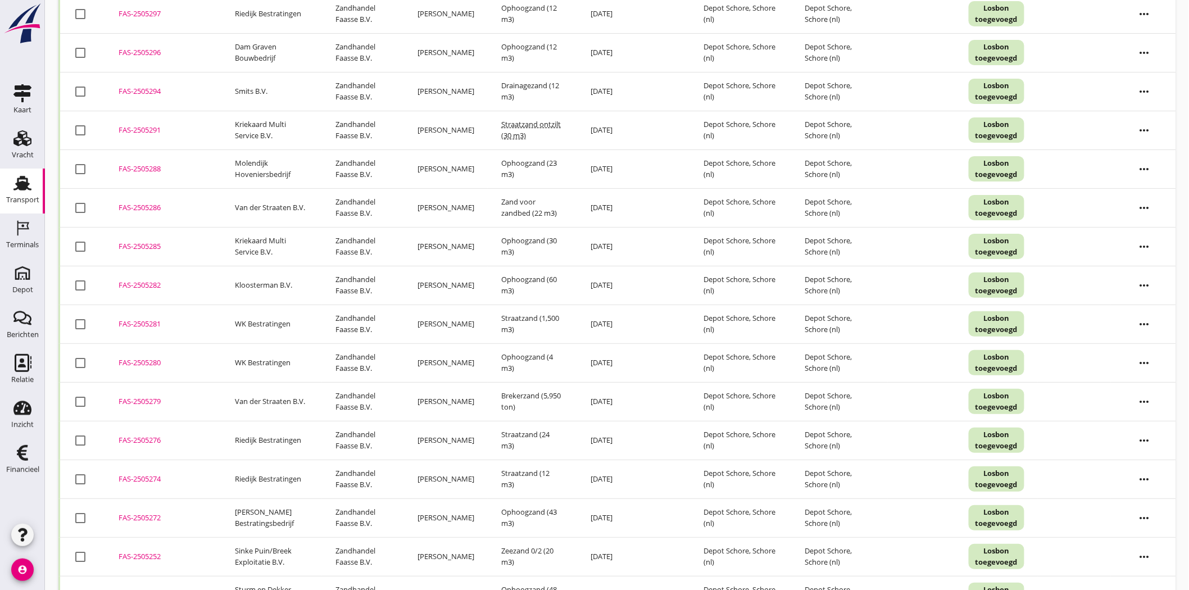
scroll to position [1882, 0]
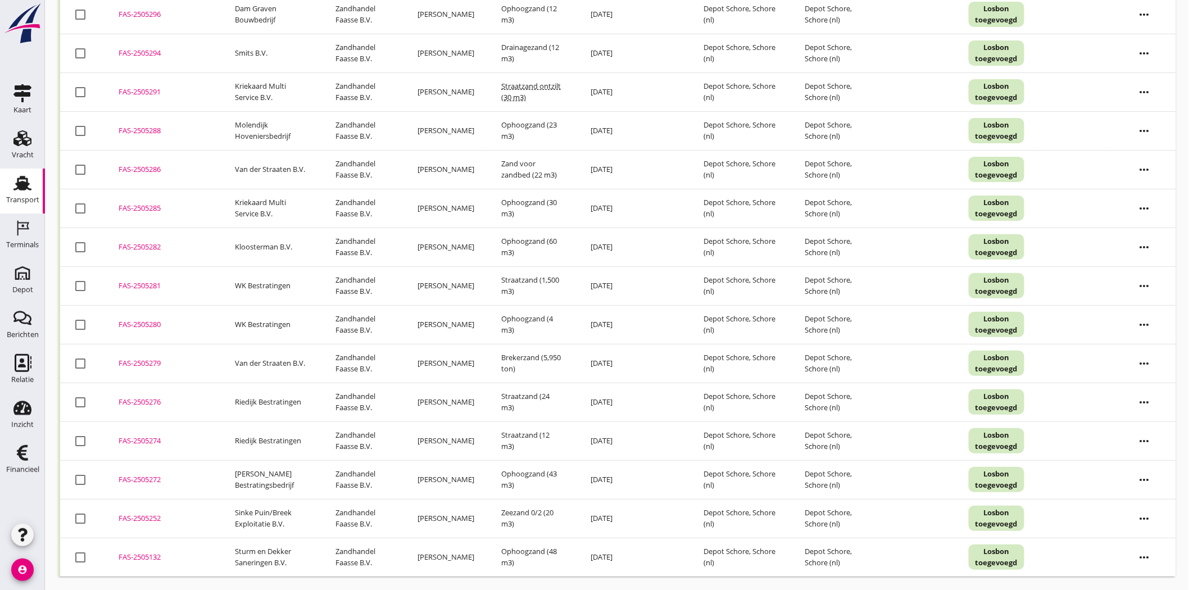
click at [140, 515] on div "FAS-2505252" at bounding box center [163, 518] width 89 height 11
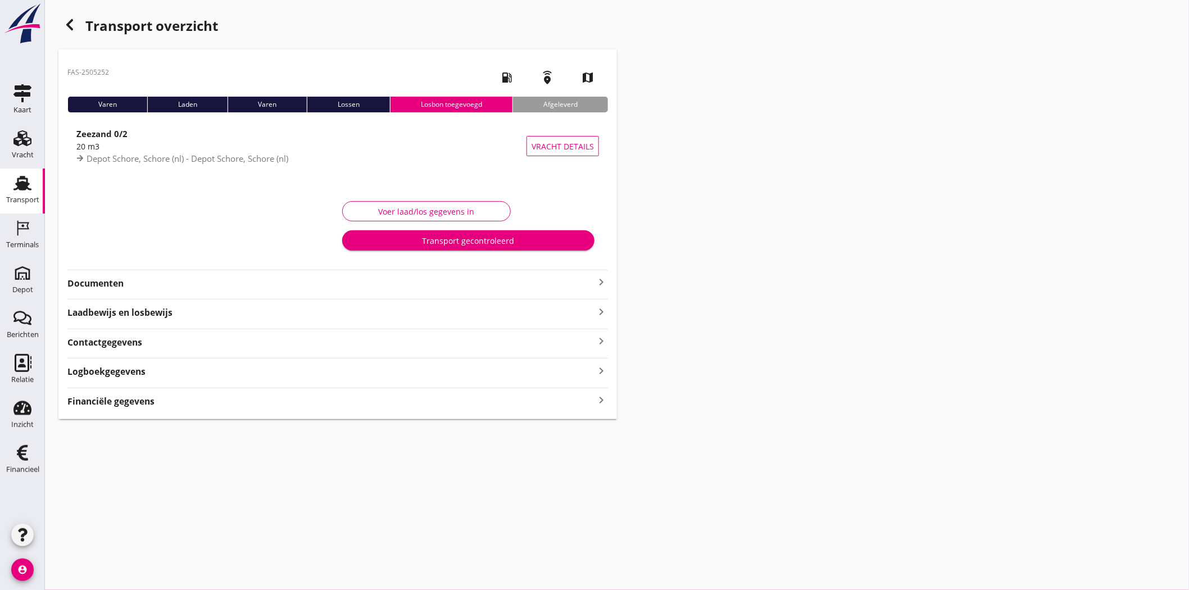
click at [115, 275] on div "Documenten keyboard_arrow_right" at bounding box center [337, 282] width 540 height 15
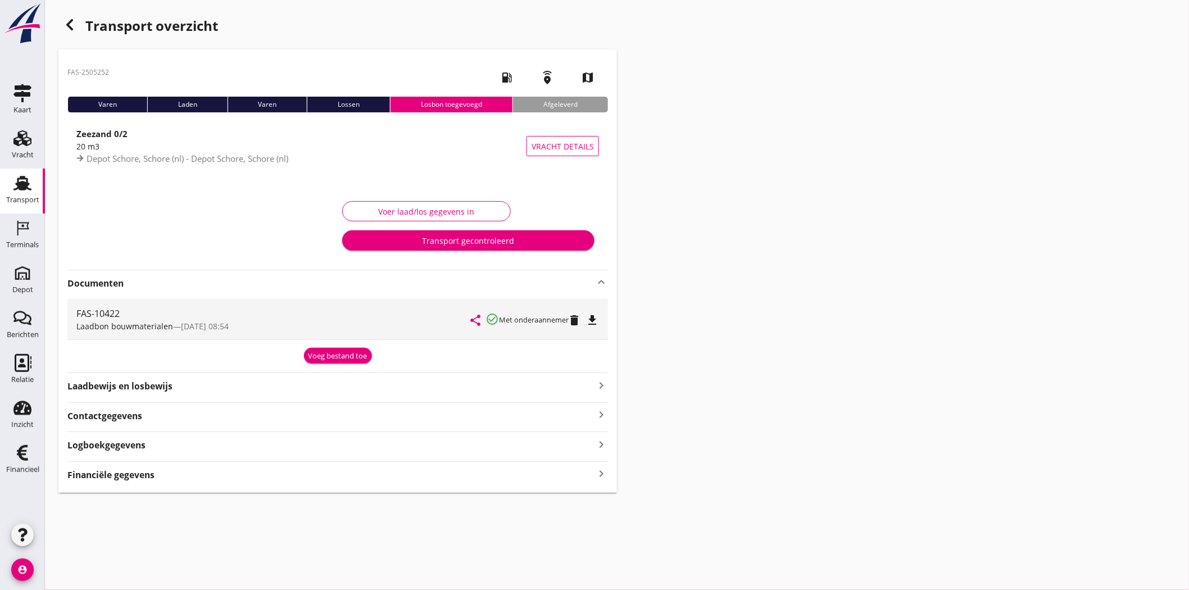
click at [593, 318] on icon "file_download" at bounding box center [591, 319] width 13 height 13
click at [69, 26] on use "button" at bounding box center [69, 24] width 7 height 11
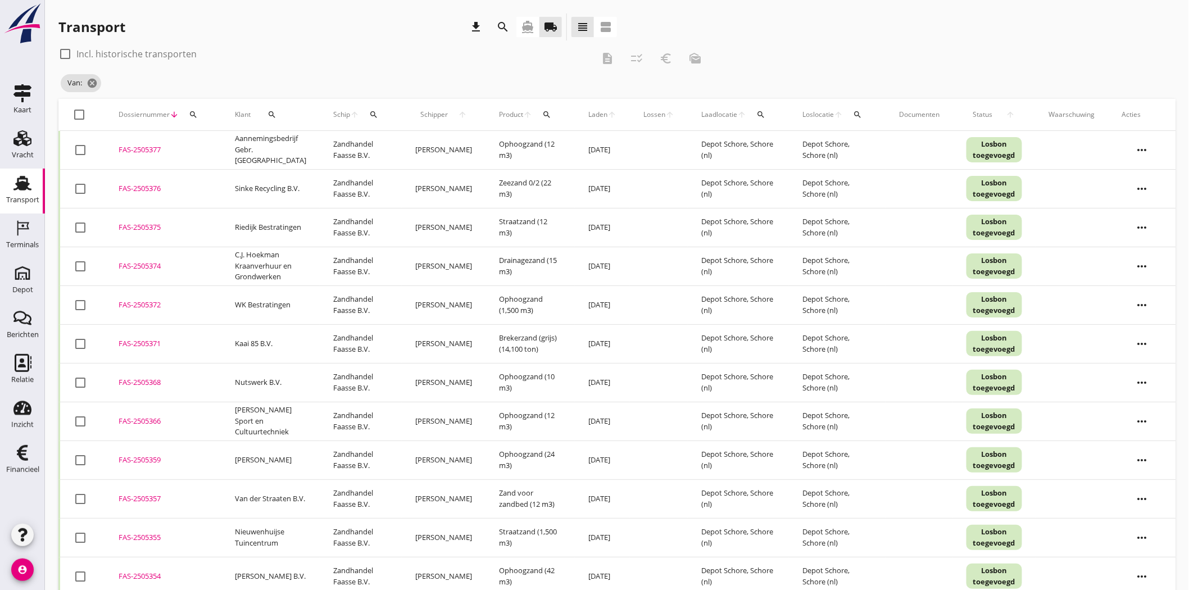
click at [62, 52] on div at bounding box center [65, 53] width 19 height 19
click at [594, 114] on span "Laden" at bounding box center [597, 115] width 19 height 10
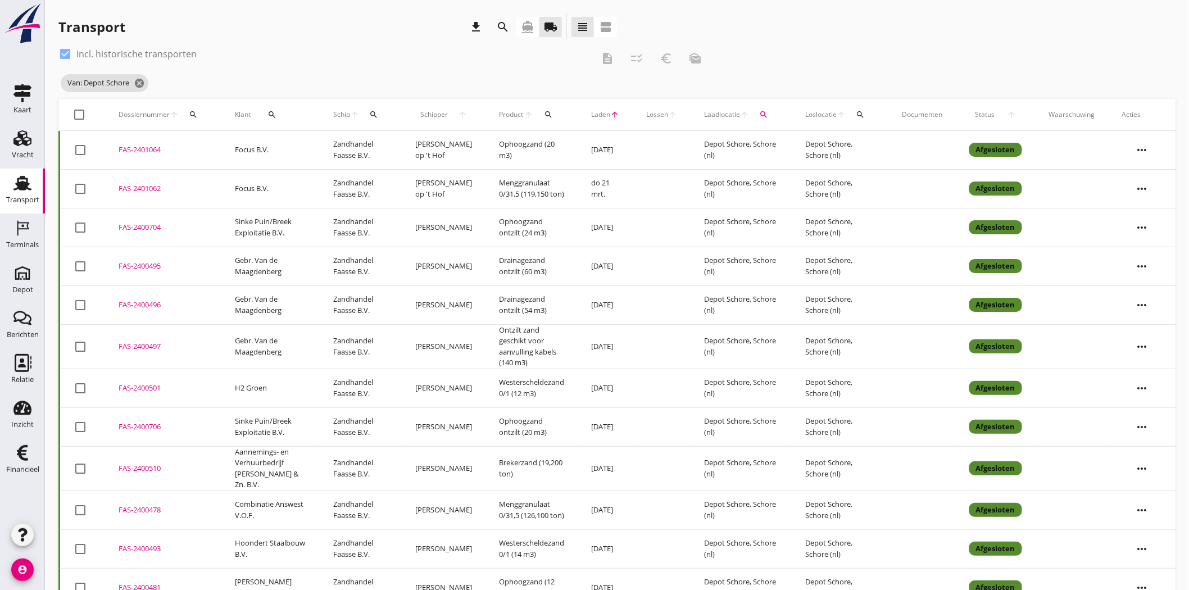
click at [612, 111] on icon "arrow_upward" at bounding box center [614, 114] width 9 height 9
click at [612, 115] on icon "arrow_upward" at bounding box center [614, 114] width 9 height 9
click at [612, 112] on icon "arrow_upward" at bounding box center [614, 114] width 9 height 9
click at [613, 111] on th "Laden arrow_upward" at bounding box center [605, 114] width 55 height 31
click at [61, 49] on div at bounding box center [65, 53] width 19 height 19
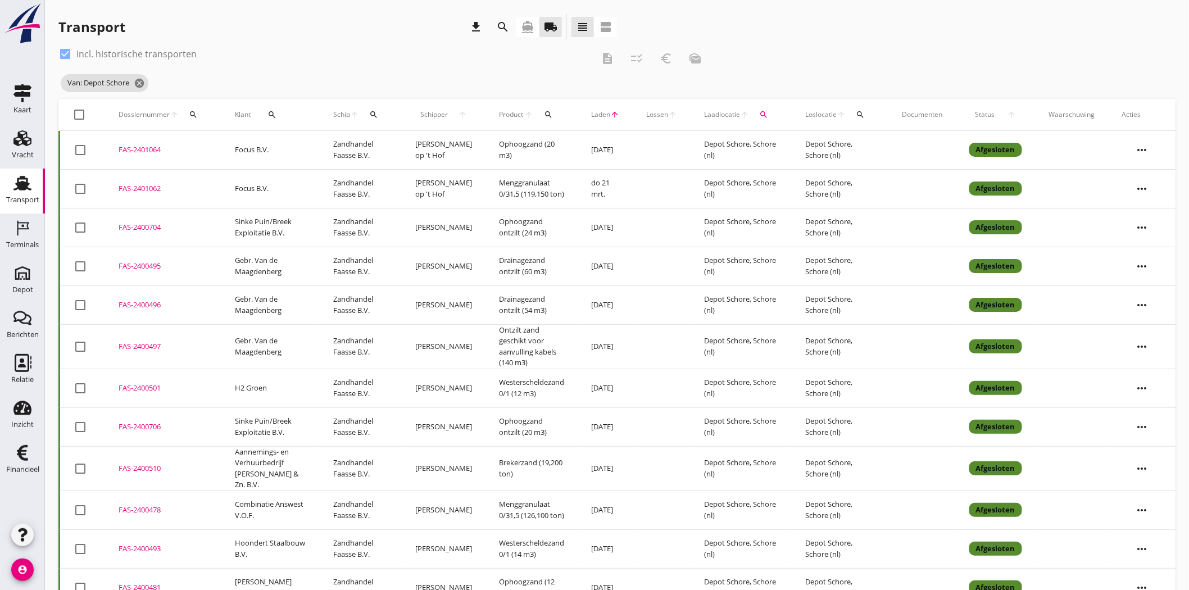
checkbox input "false"
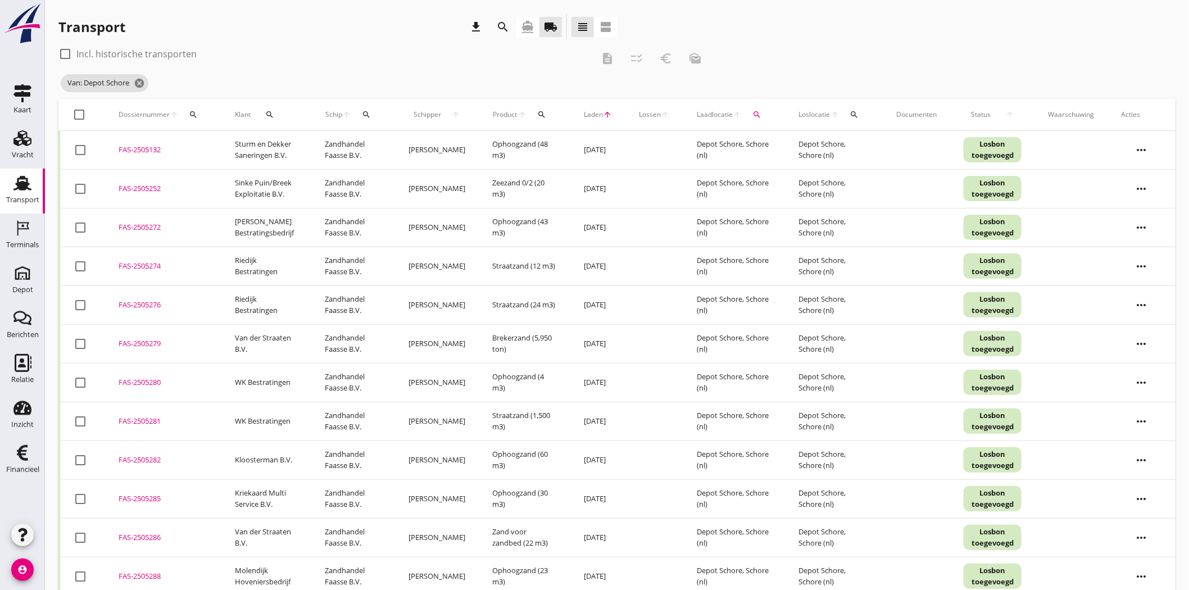
click at [137, 186] on div "FAS-2505252" at bounding box center [163, 188] width 89 height 11
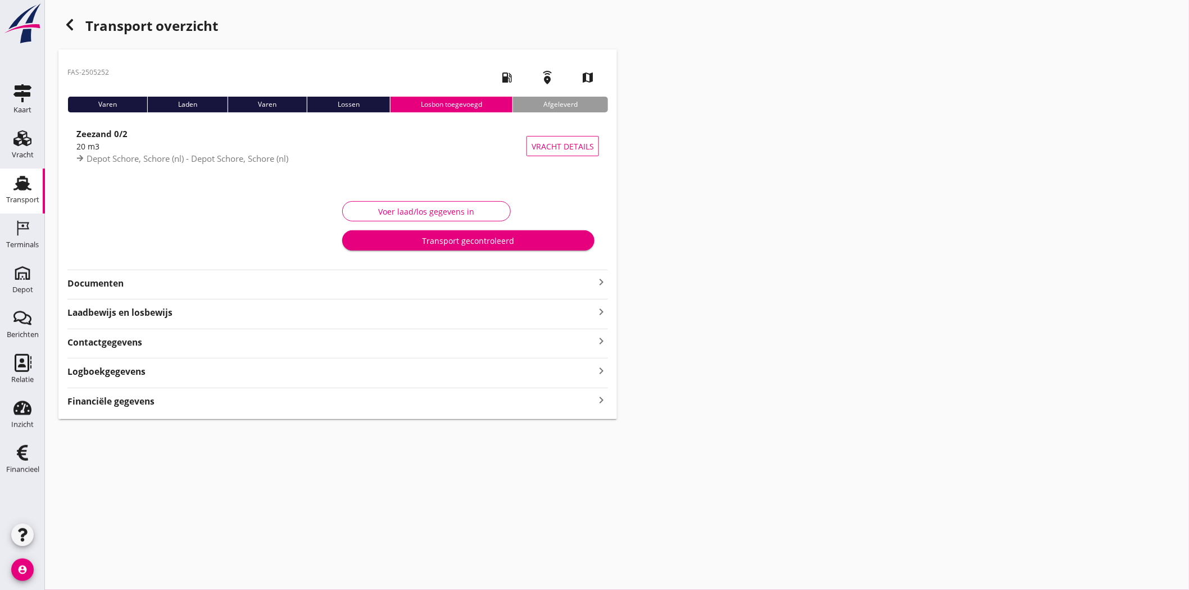
click at [122, 277] on strong "Documenten" at bounding box center [330, 283] width 527 height 13
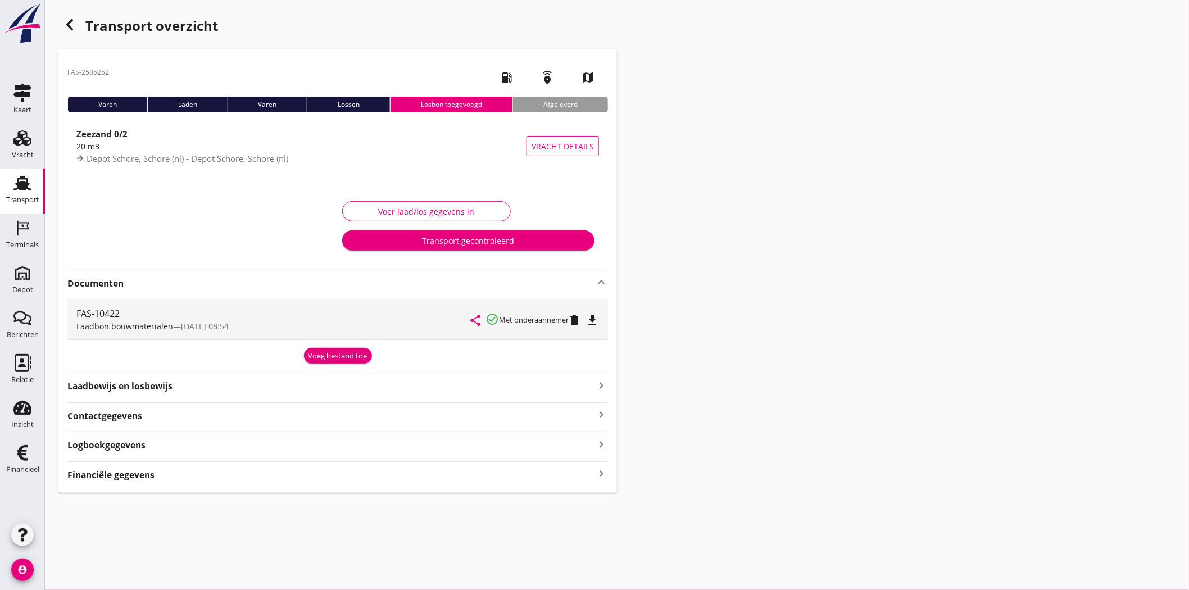
click at [599, 315] on icon "file_download" at bounding box center [591, 319] width 13 height 13
click at [594, 319] on icon "open_in_browser" at bounding box center [591, 319] width 13 height 13
click at [344, 358] on div "Voeg bestand toe" at bounding box center [337, 356] width 59 height 11
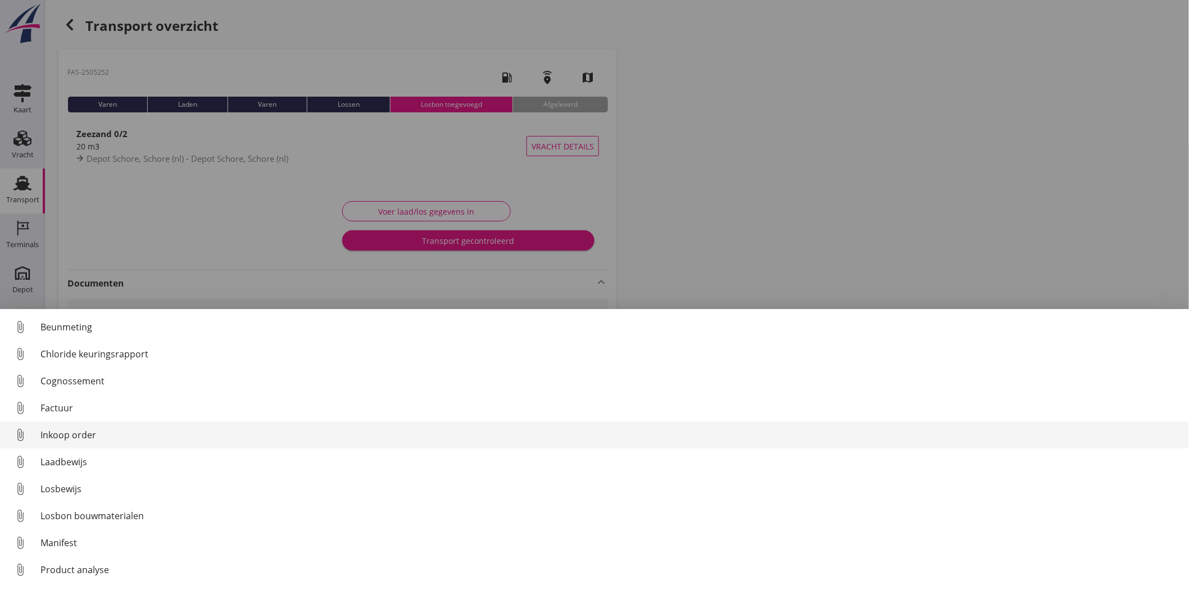
click at [117, 434] on div "Inkoop order" at bounding box center [609, 434] width 1139 height 13
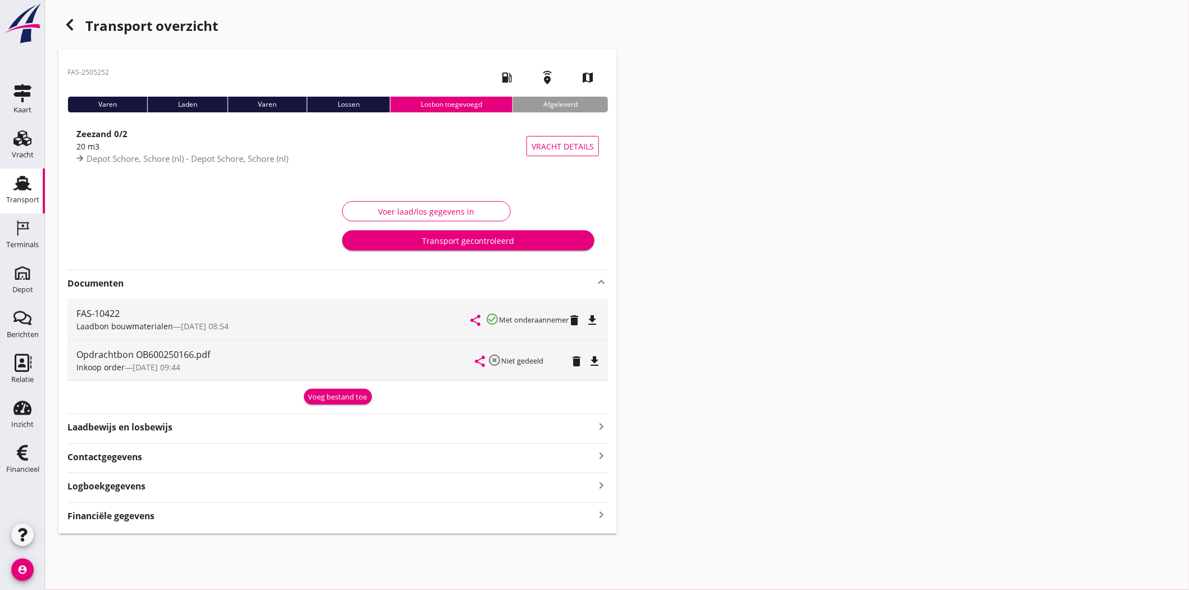
click at [99, 519] on strong "Financiële gegevens" at bounding box center [110, 516] width 87 height 13
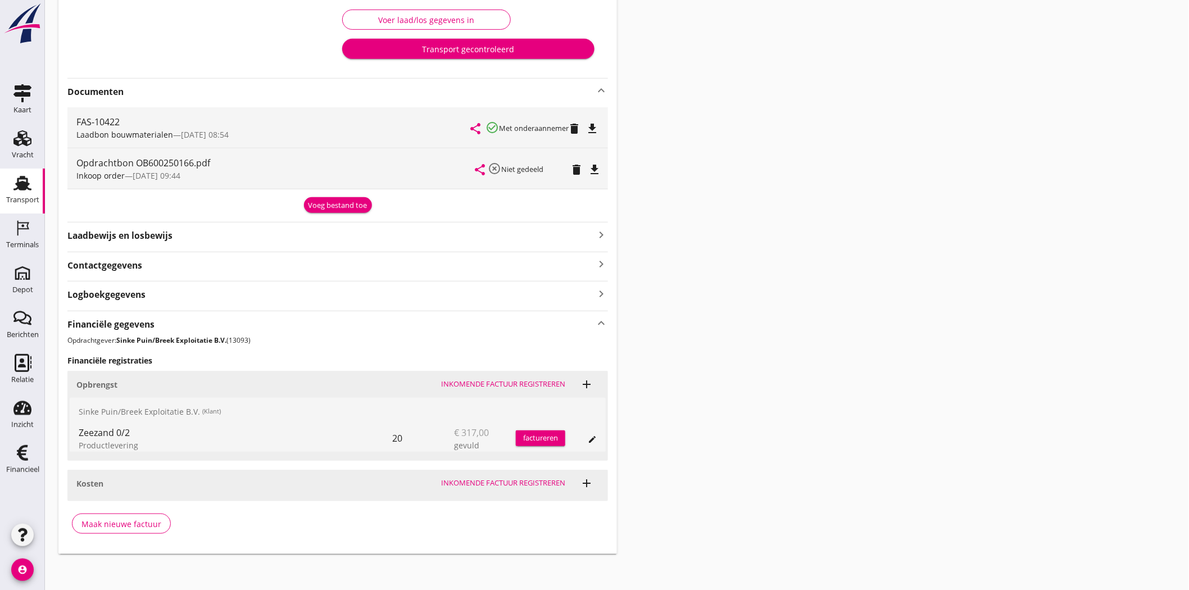
scroll to position [196, 0]
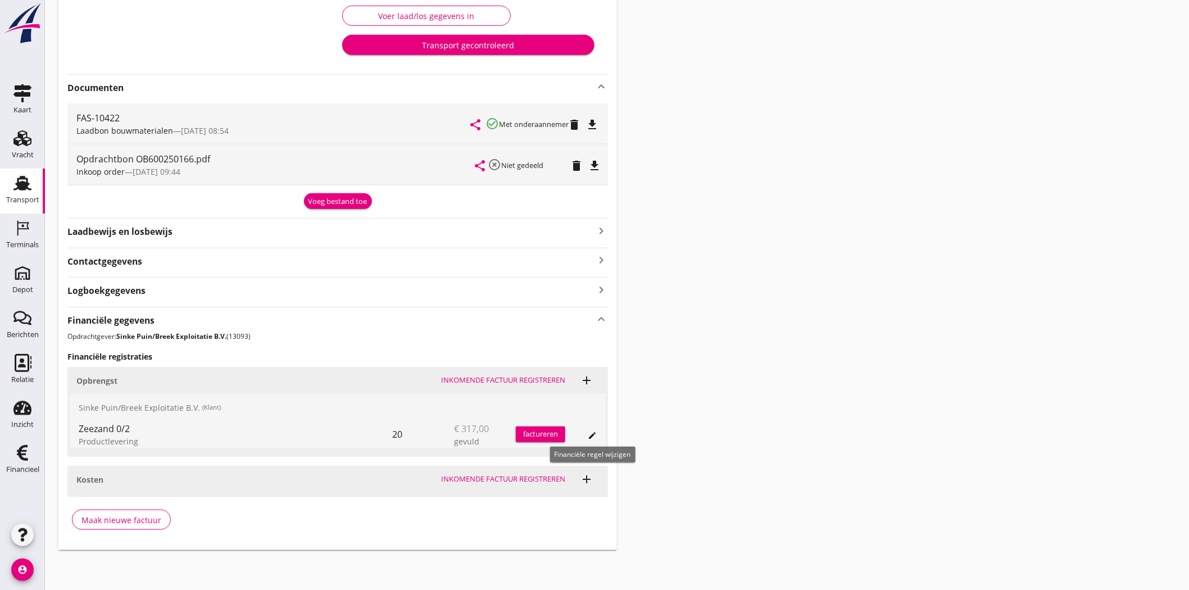
click at [590, 433] on icon "edit" at bounding box center [592, 435] width 9 height 9
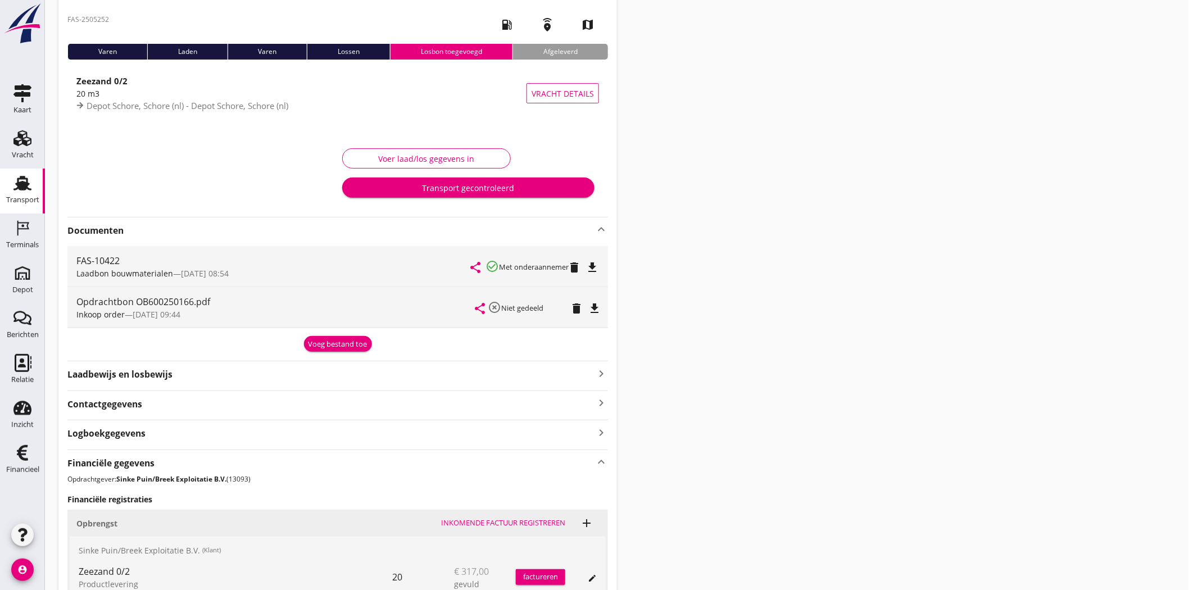
scroll to position [187, 0]
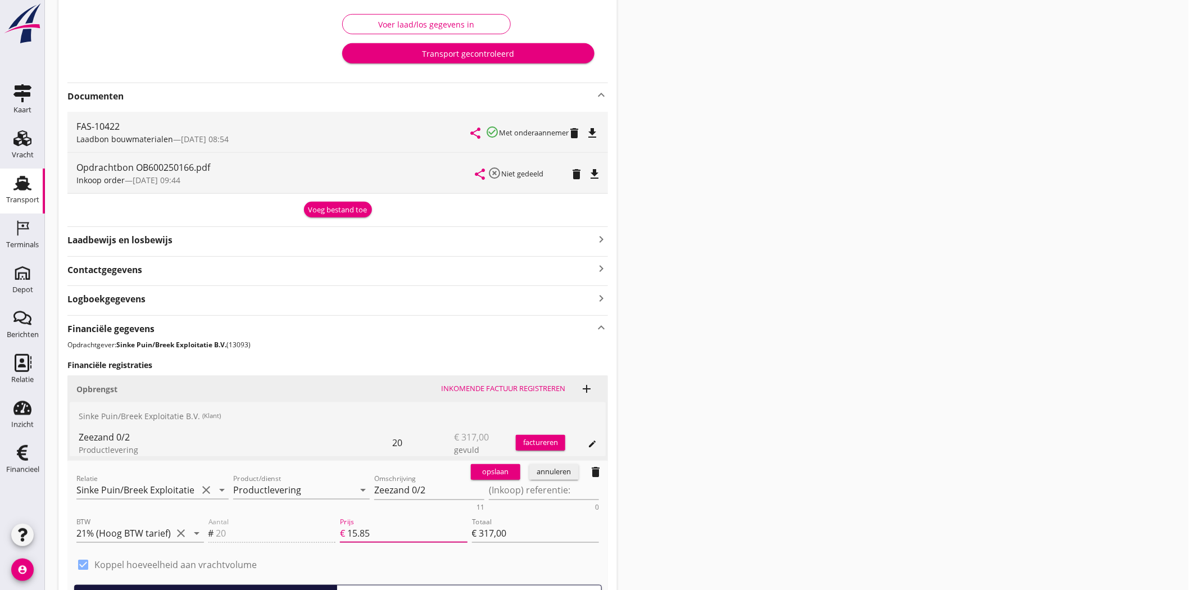
click at [321, 531] on div "Aantal # 20 Prijs € 15.85 Totaal € 317,00" at bounding box center [403, 534] width 395 height 43
type input "1"
type input "€ 20,00"
type input "14"
type input "€ 280,00"
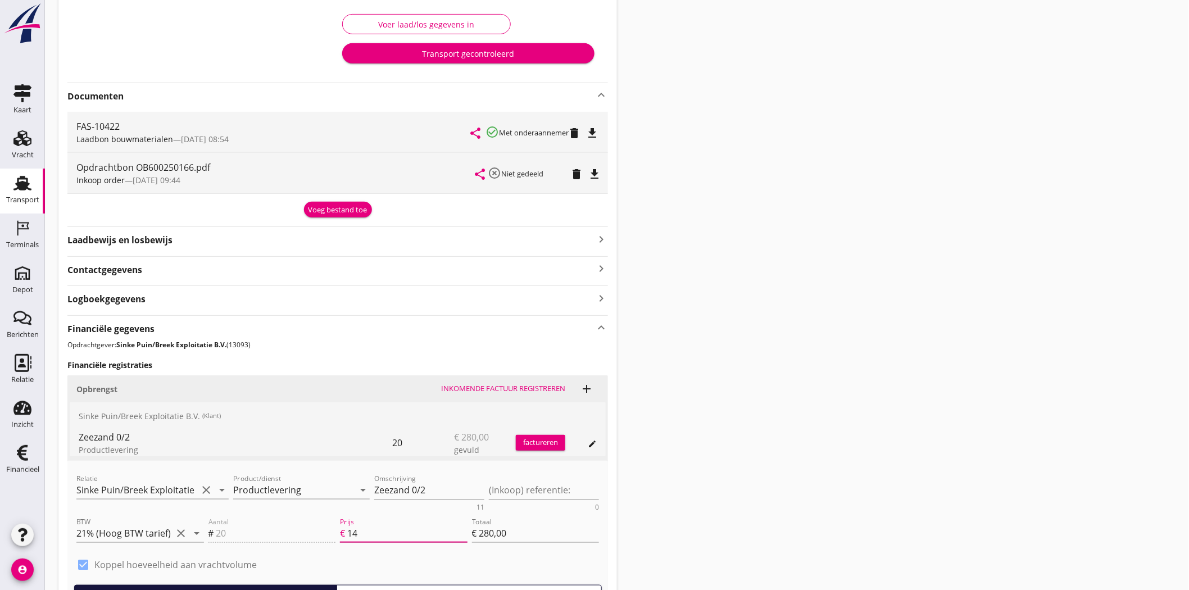
type input "14.8"
type input "€ 296,00"
type input "14.80"
click at [684, 409] on div "Transport overzicht FAS-2505252 local_gas_station emergency_share map Varen Lad…" at bounding box center [617, 268] width 1144 height 910
click at [207, 491] on icon "clear" at bounding box center [205, 489] width 13 height 13
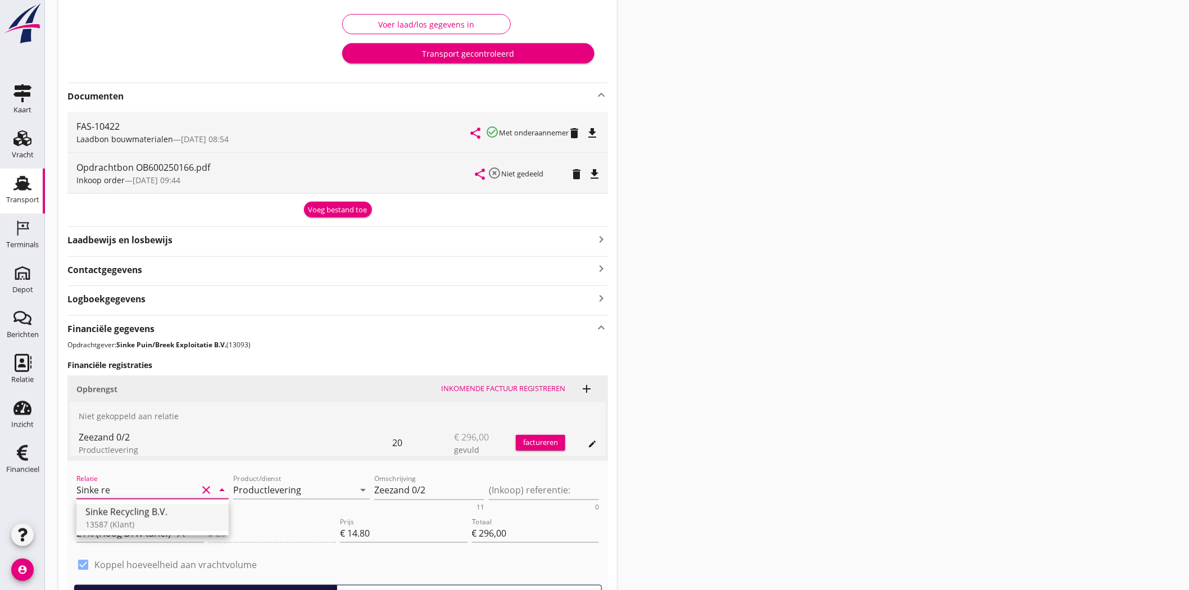
click at [185, 512] on div "Sinke Recycling B.V." at bounding box center [152, 511] width 134 height 13
type input "Sinke Recycling B.V. (13587)"
click at [535, 493] on textarea "(Inkoop) referentie:" at bounding box center [544, 490] width 110 height 19
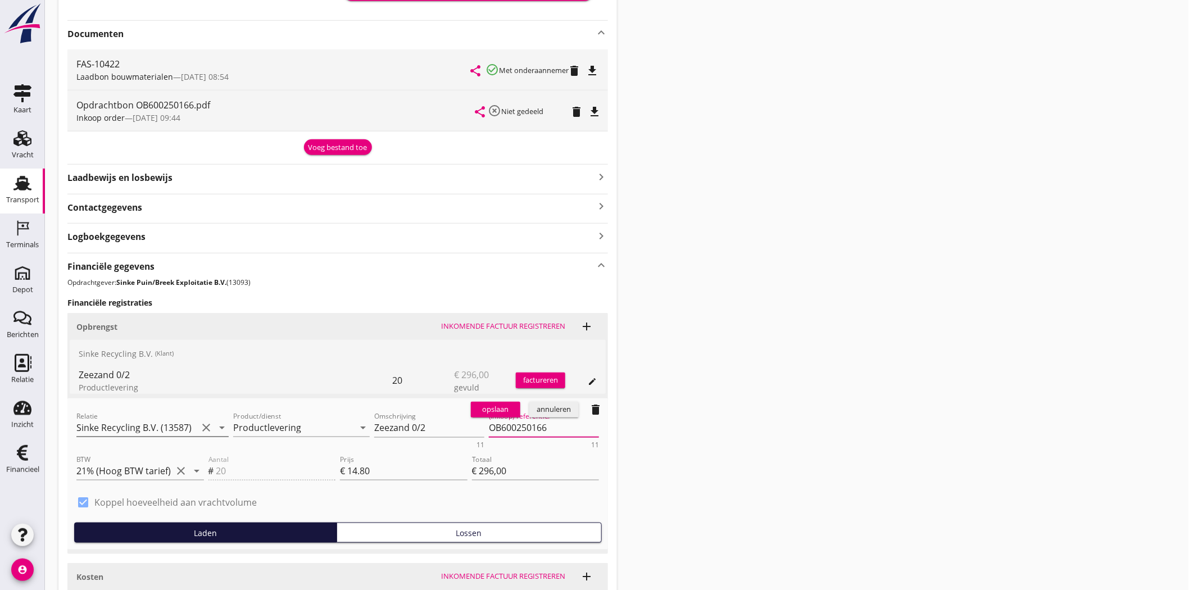
scroll to position [312, 0]
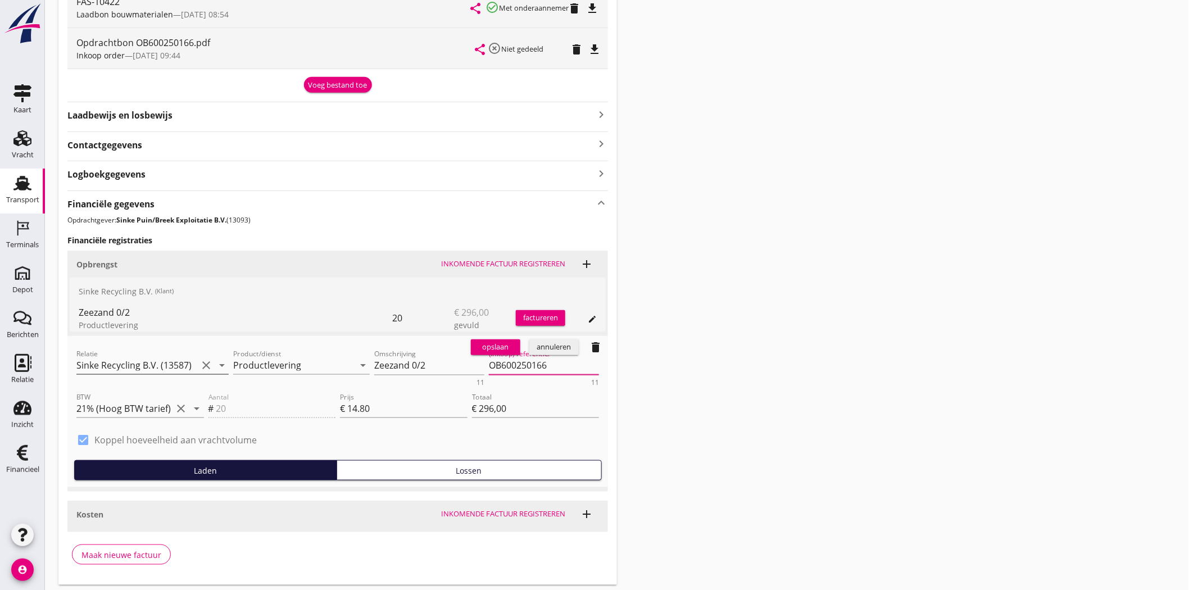
type textarea "OB600250166"
click at [496, 345] on div "opslaan" at bounding box center [495, 347] width 40 height 11
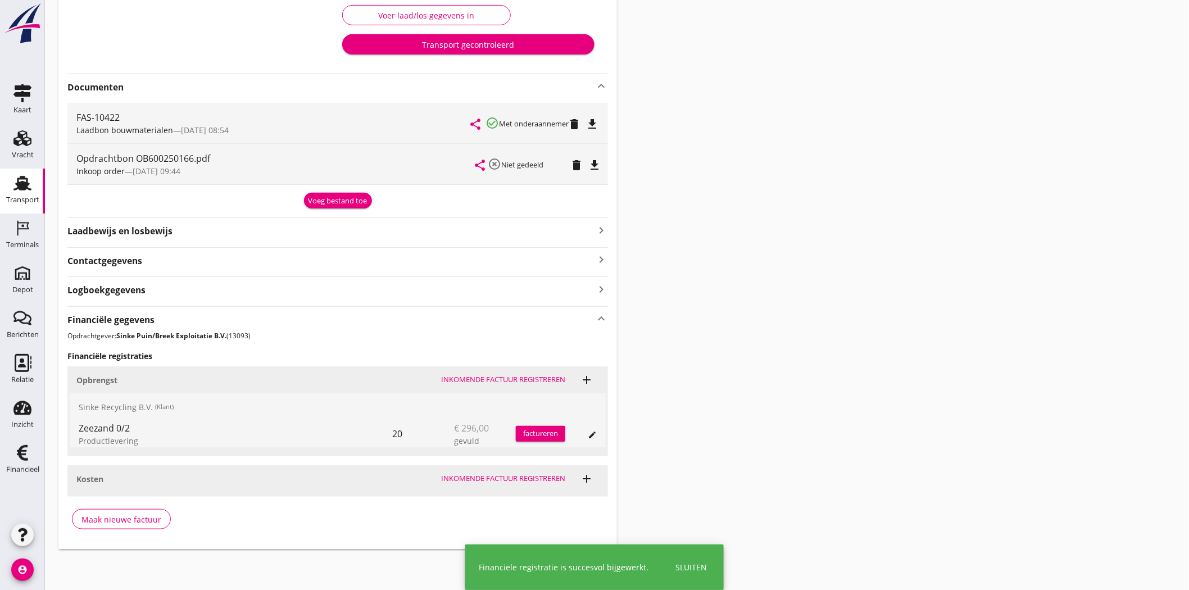
scroll to position [196, 0]
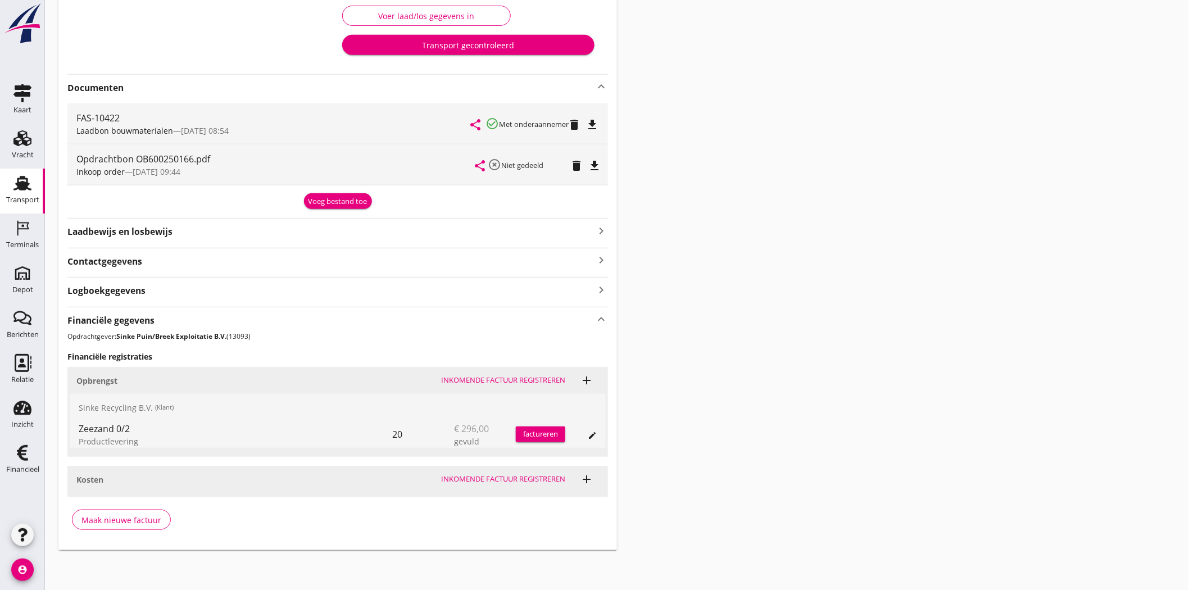
click at [554, 431] on div "factureren" at bounding box center [540, 434] width 49 height 11
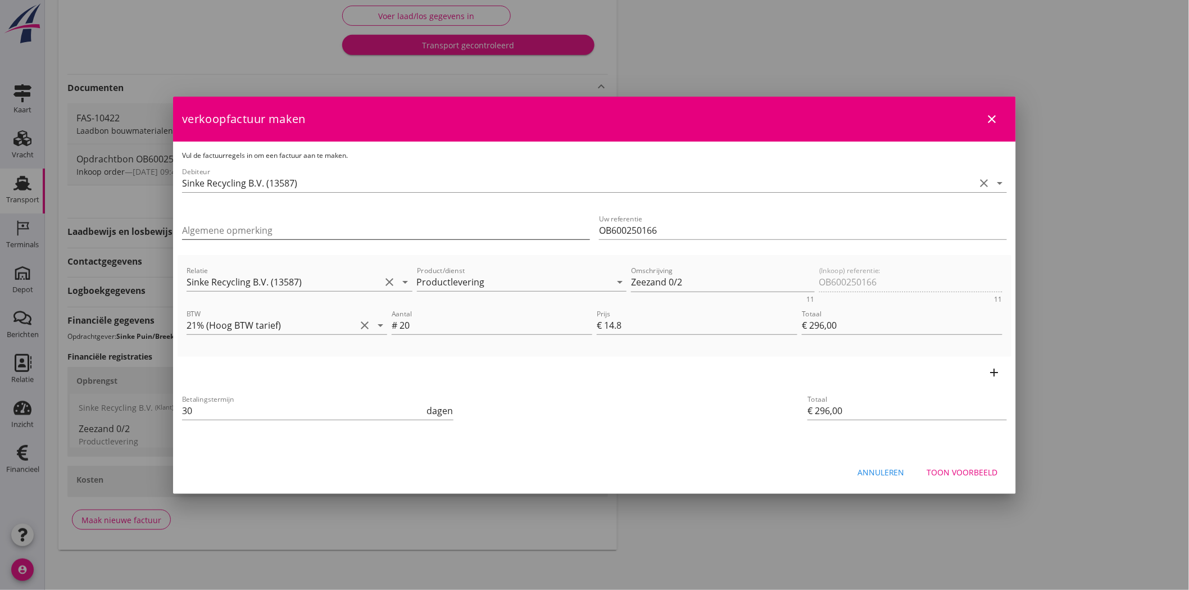
click at [370, 228] on input "Algemene opmerking" at bounding box center [386, 230] width 408 height 18
drag, startPoint x: 669, startPoint y: 233, endPoint x: 598, endPoint y: 228, distance: 70.4
click at [599, 228] on input "OB600250166" at bounding box center [803, 230] width 408 height 18
drag, startPoint x: 537, startPoint y: 233, endPoint x: 833, endPoint y: 233, distance: 296.1
click at [833, 233] on input "OB600250166" at bounding box center [803, 230] width 408 height 18
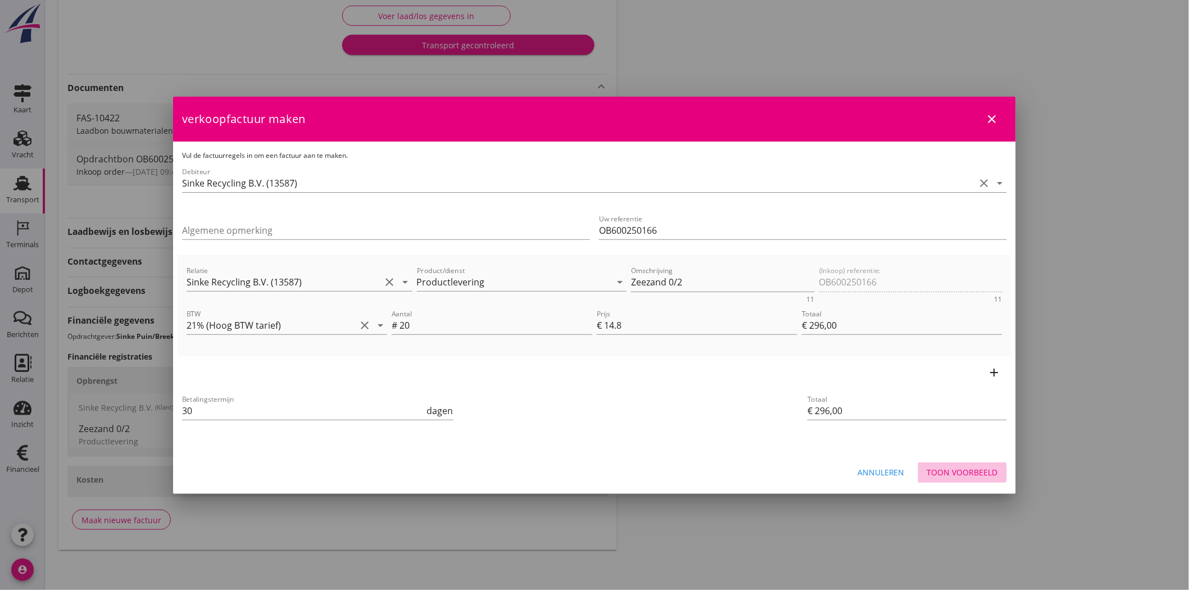
click at [1000, 474] on button "Toon voorbeeld" at bounding box center [962, 472] width 89 height 20
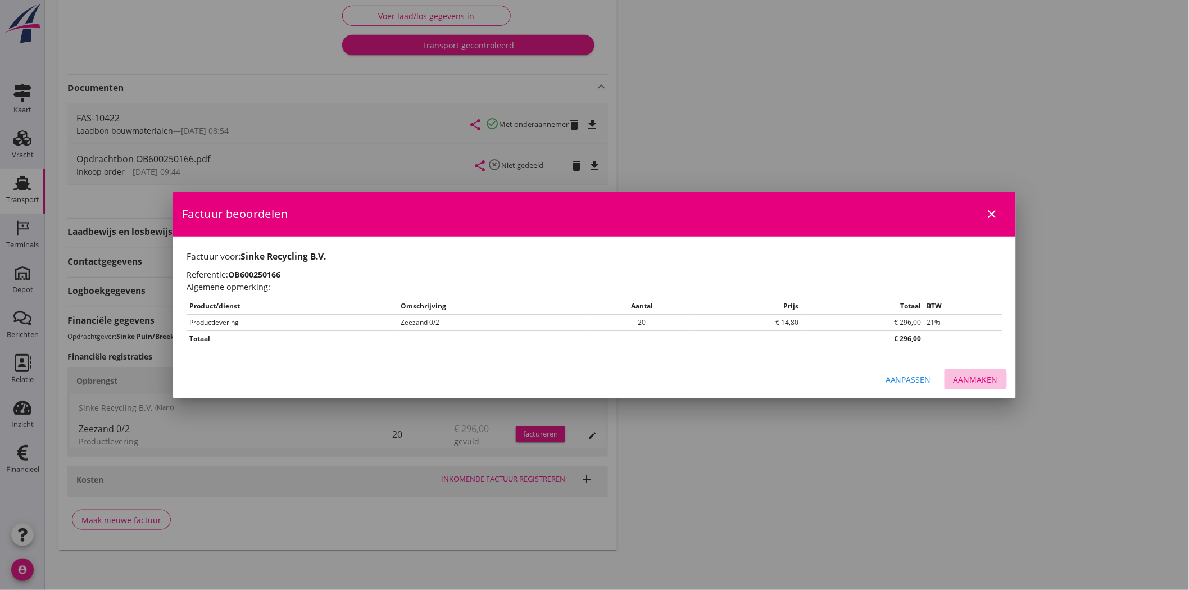
click at [985, 372] on button "Aanmaken" at bounding box center [975, 379] width 62 height 20
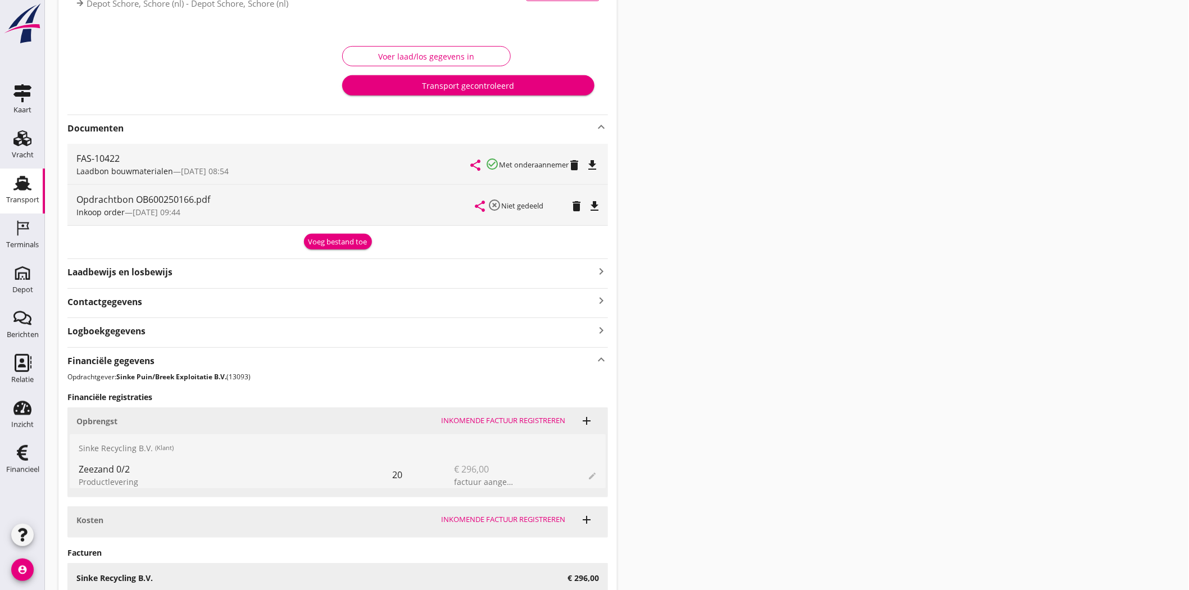
scroll to position [114, 0]
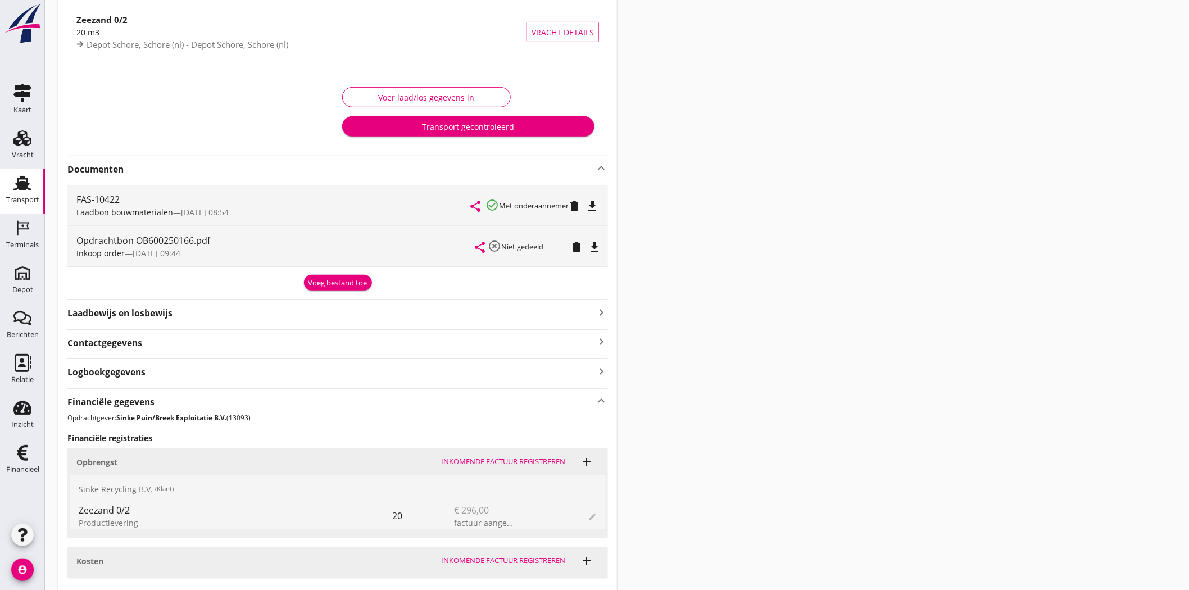
click at [443, 125] on div "Transport gecontroleerd" at bounding box center [468, 127] width 234 height 12
click at [443, 125] on div "Einde transport" at bounding box center [426, 127] width 151 height 12
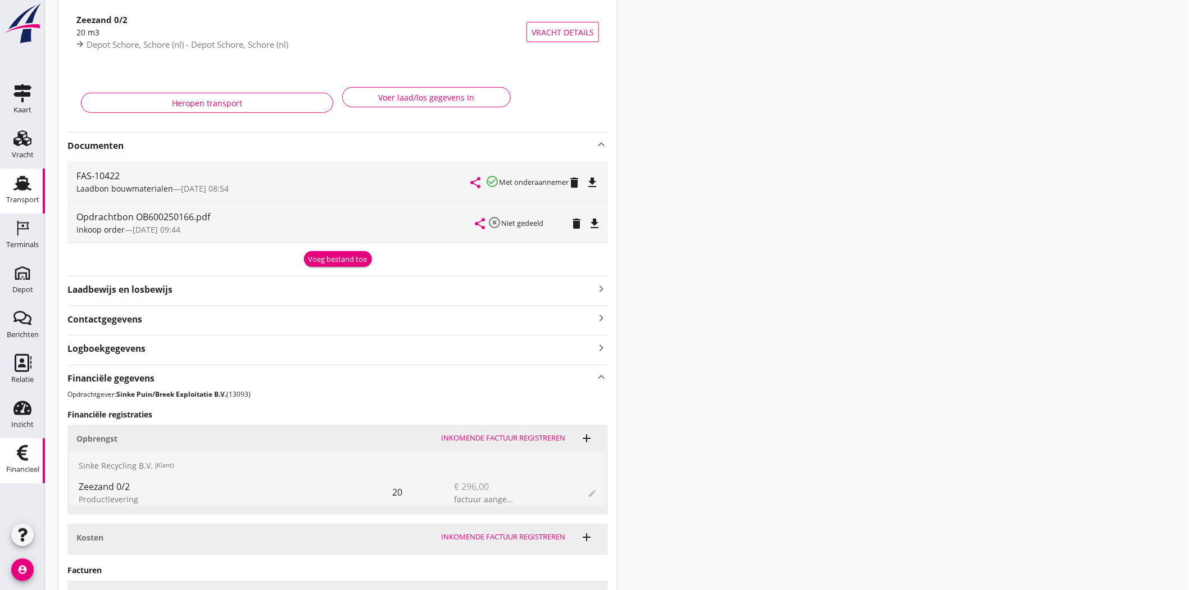
click at [23, 457] on icon "Financieel" at bounding box center [22, 453] width 18 height 18
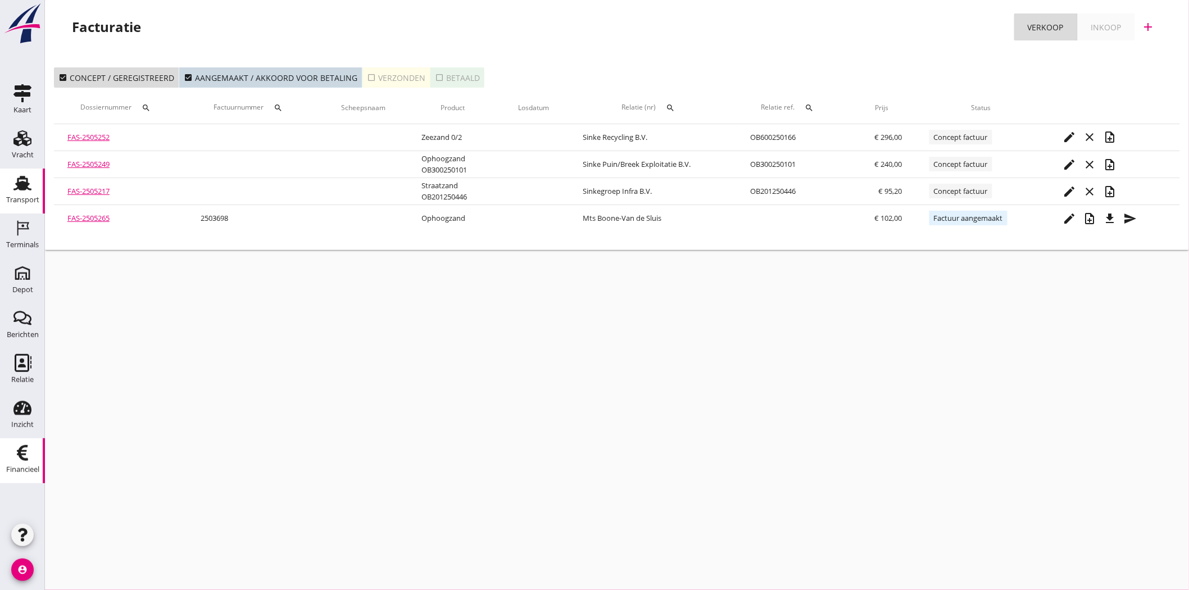
click at [20, 197] on div "Transport" at bounding box center [22, 199] width 33 height 7
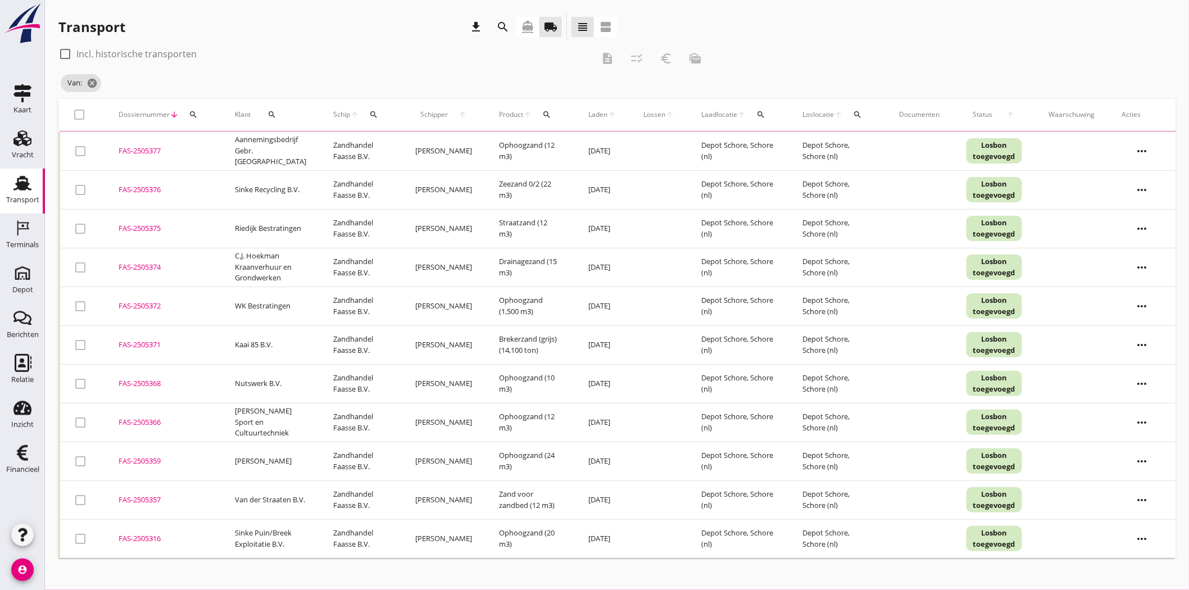
click at [202, 110] on div "Dossiernummer arrow_downward search" at bounding box center [163, 114] width 89 height 27
click at [196, 116] on icon "search" at bounding box center [193, 114] width 9 height 9
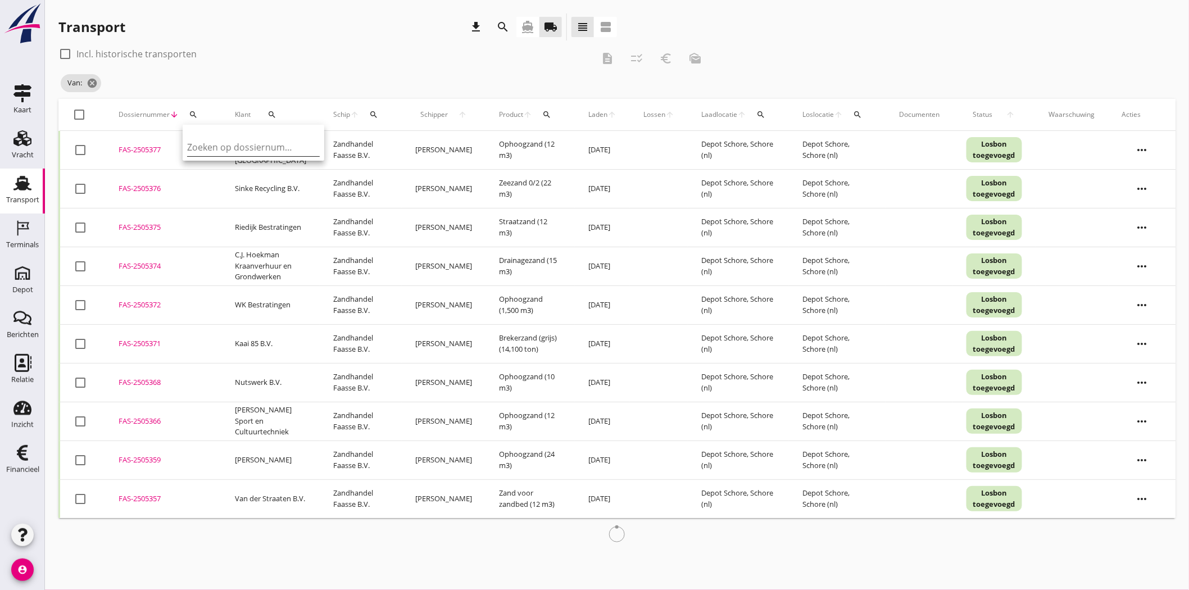
click at [208, 147] on input "Zoeken op dossiernummer..." at bounding box center [245, 147] width 117 height 18
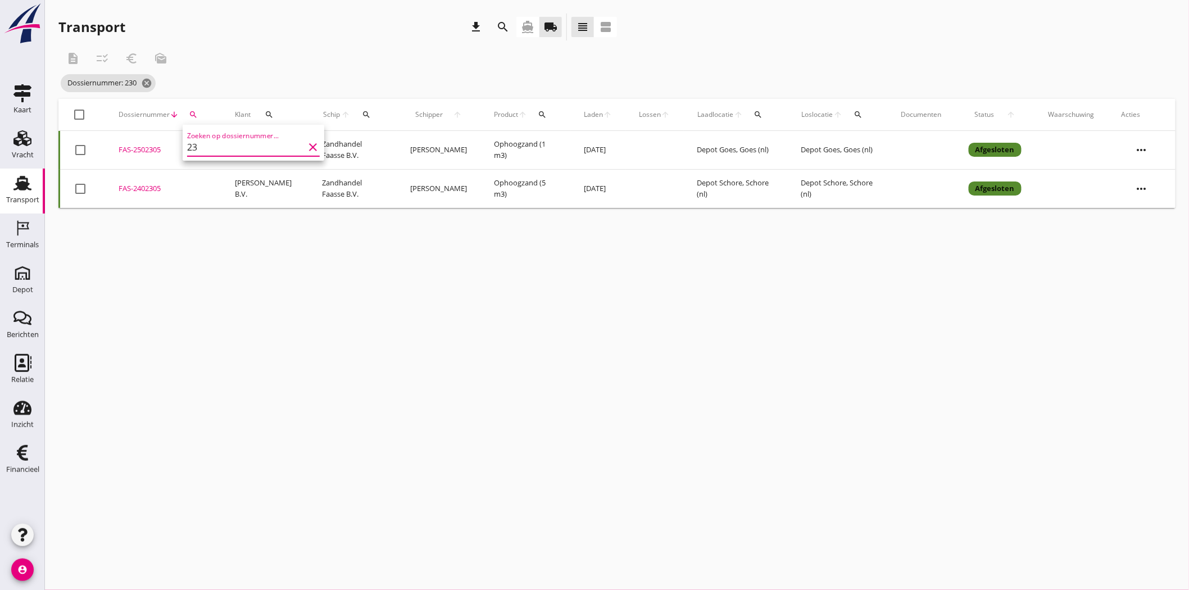
type input "2"
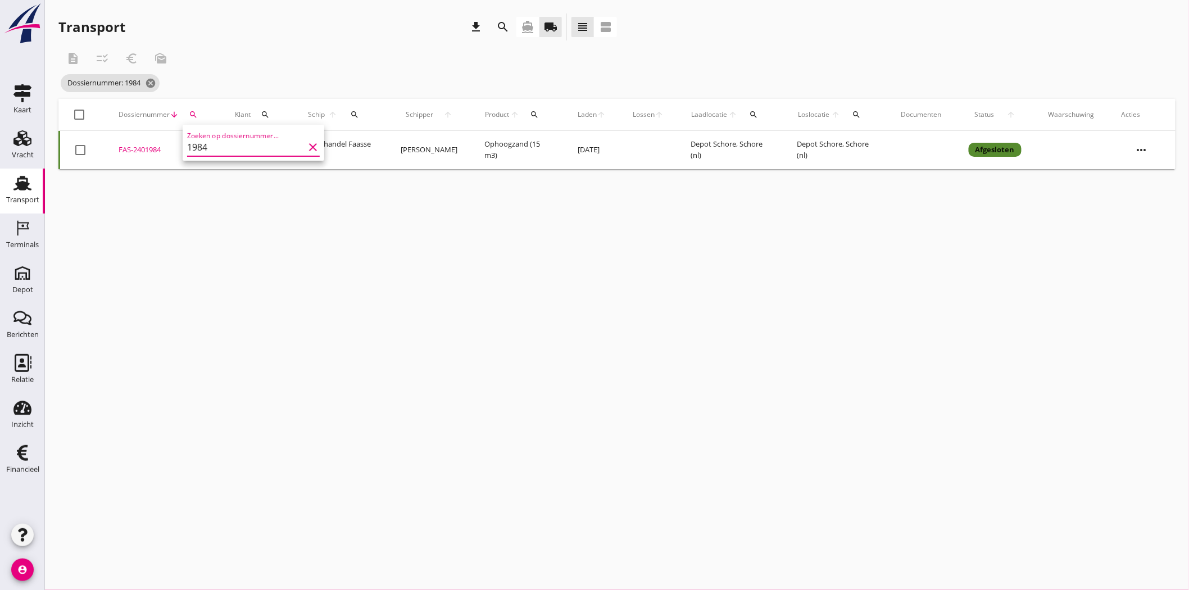
type input "1984"
click at [532, 26] on icon "directions_boat" at bounding box center [527, 26] width 13 height 13
click at [199, 114] on div "search" at bounding box center [193, 114] width 20 height 9
click at [138, 145] on div "FAS-2501984" at bounding box center [163, 149] width 89 height 11
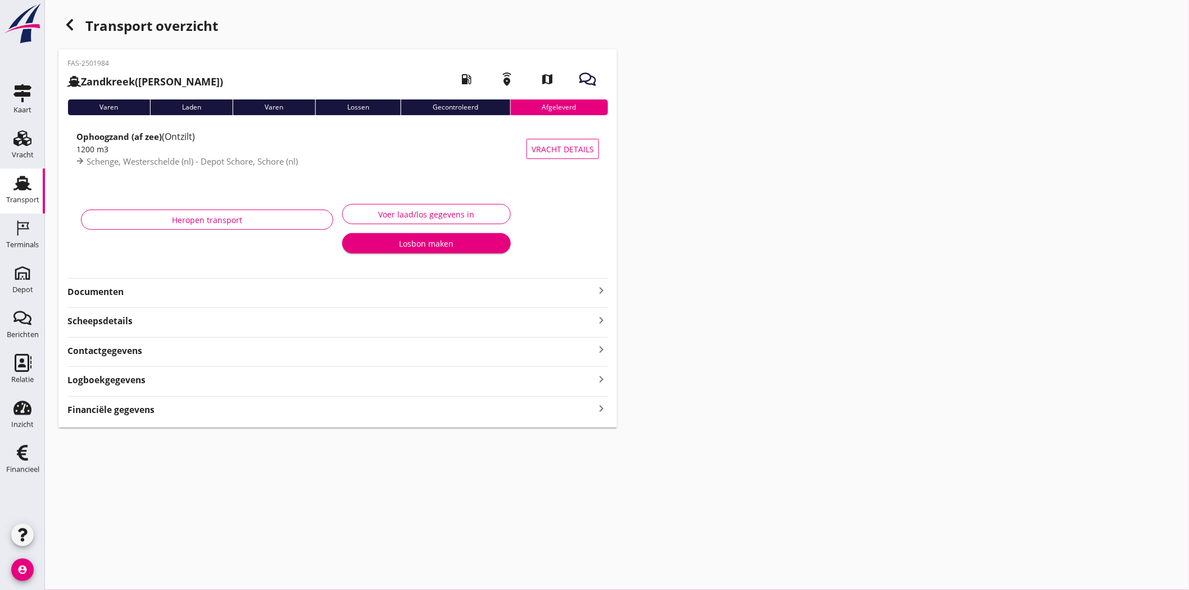
click at [121, 284] on div "Documenten keyboard_arrow_right" at bounding box center [337, 290] width 540 height 15
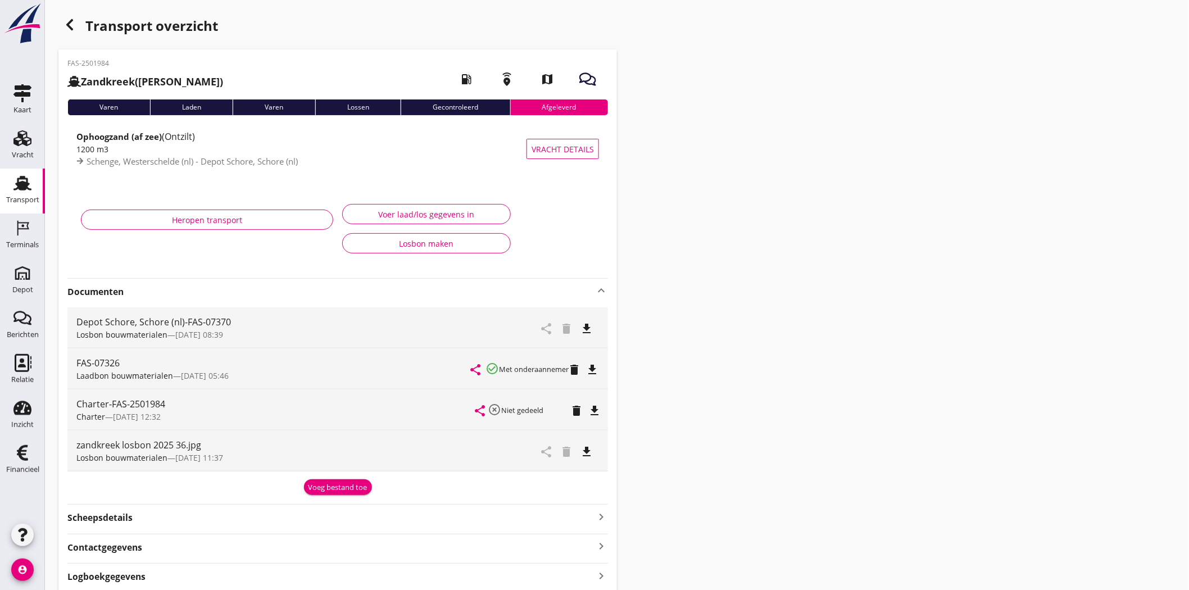
click at [31, 187] on icon "Transport" at bounding box center [22, 183] width 18 height 18
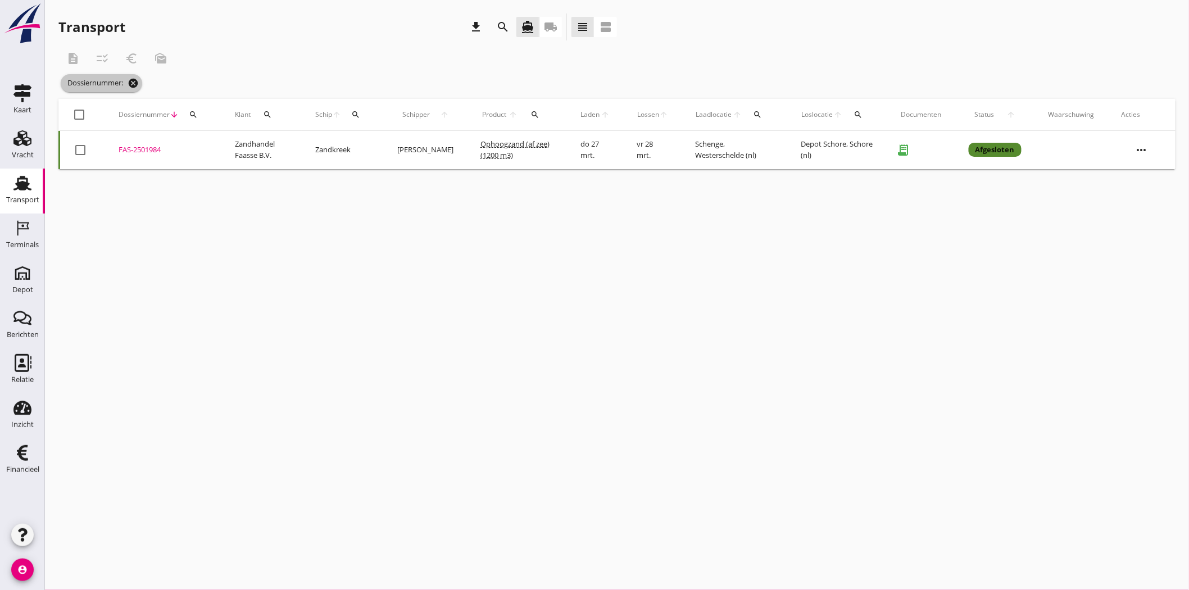
click at [135, 81] on icon "cancel" at bounding box center [133, 83] width 11 height 11
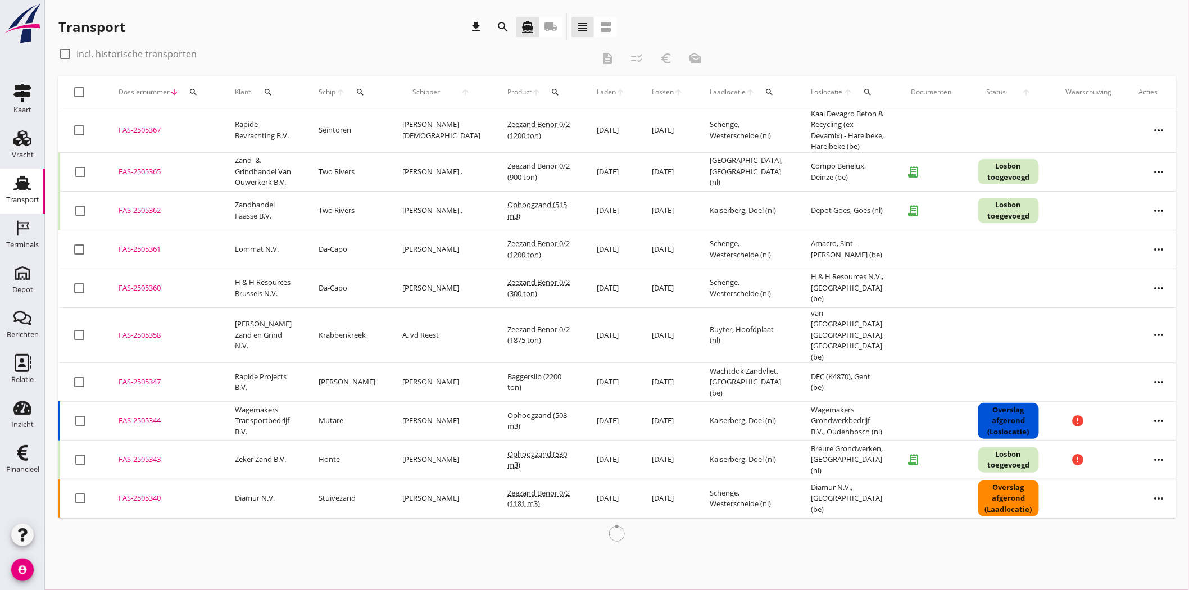
click at [552, 22] on icon "local_shipping" at bounding box center [550, 26] width 13 height 13
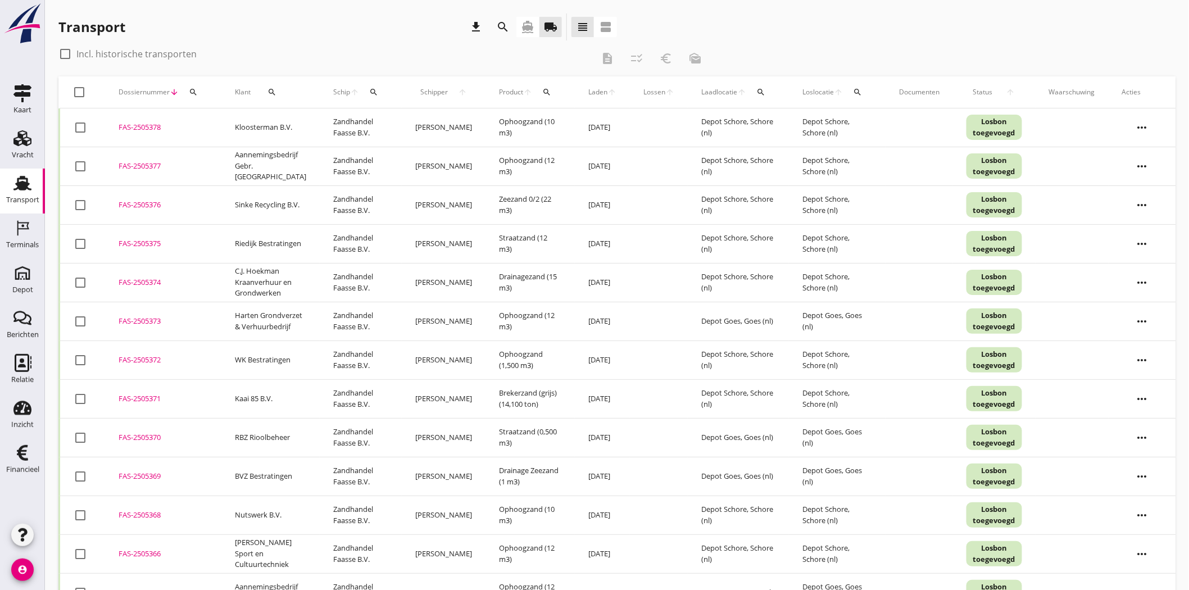
click at [369, 88] on icon "search" at bounding box center [373, 92] width 9 height 9
click at [274, 92] on icon "search" at bounding box center [271, 92] width 9 height 9
click at [294, 122] on input "Zoeken op opdrachtgever..." at bounding box center [318, 125] width 117 height 18
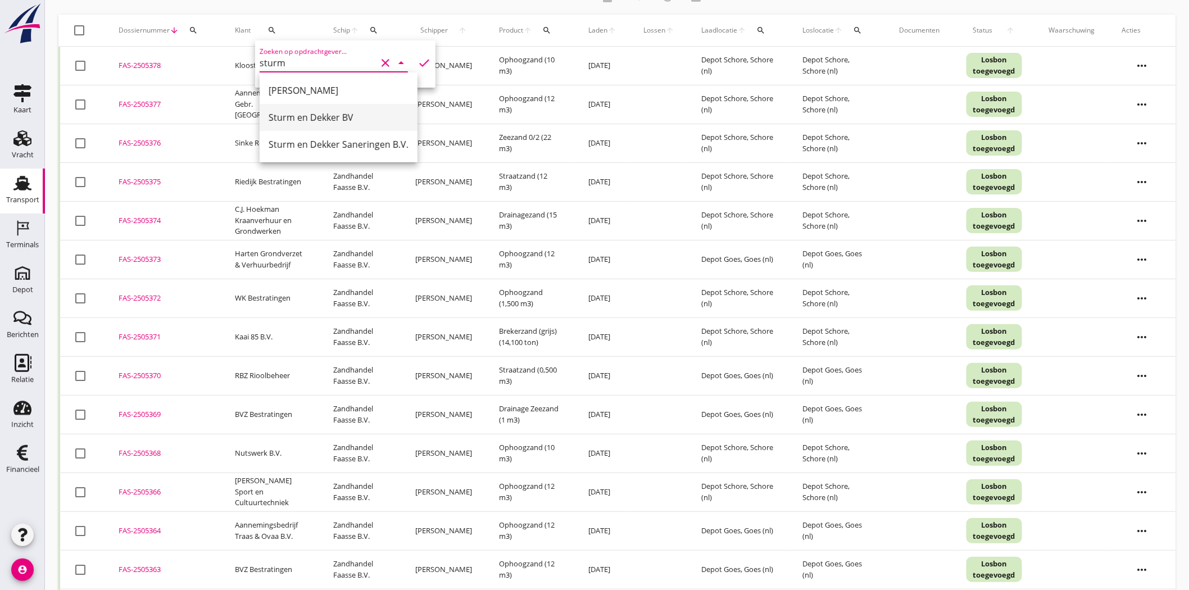
scroll to position [62, 0]
click at [375, 143] on div "Sturm en Dekker Saneringen B.V." at bounding box center [339, 143] width 140 height 13
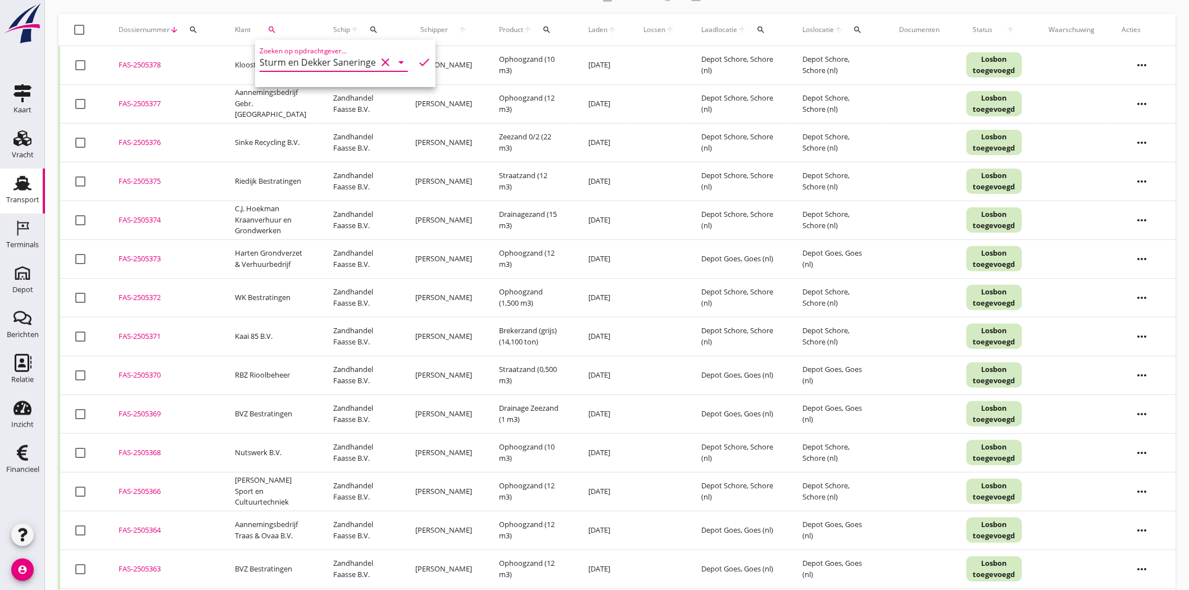
type input "Sturm en Dekker Saneringen B.V."
click at [420, 57] on icon "check" at bounding box center [423, 62] width 13 height 13
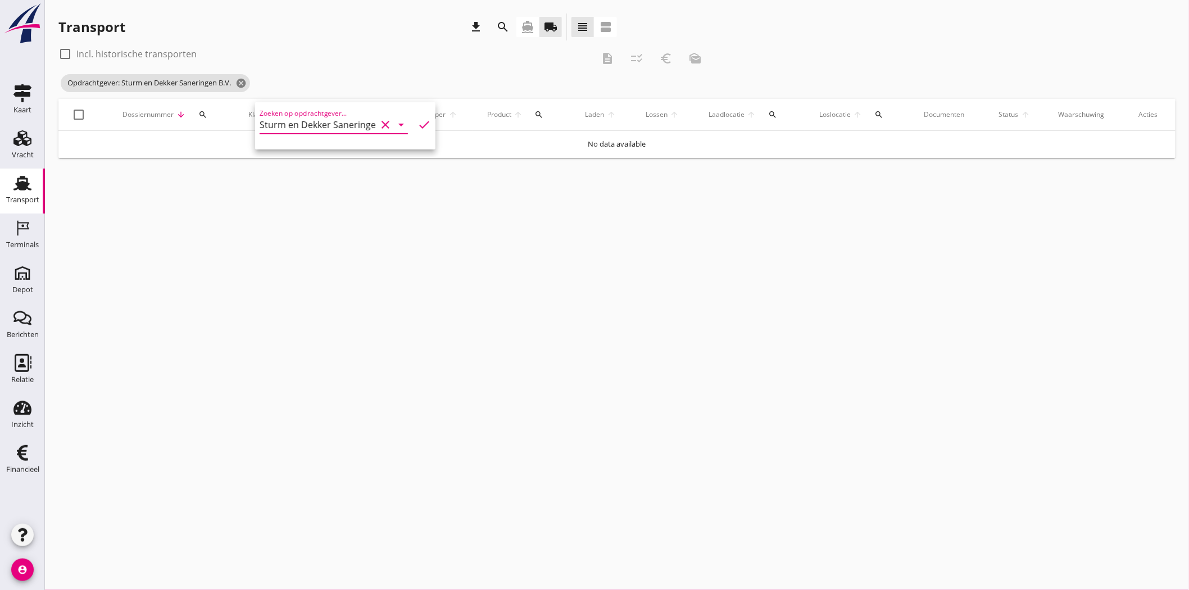
scroll to position [0, 0]
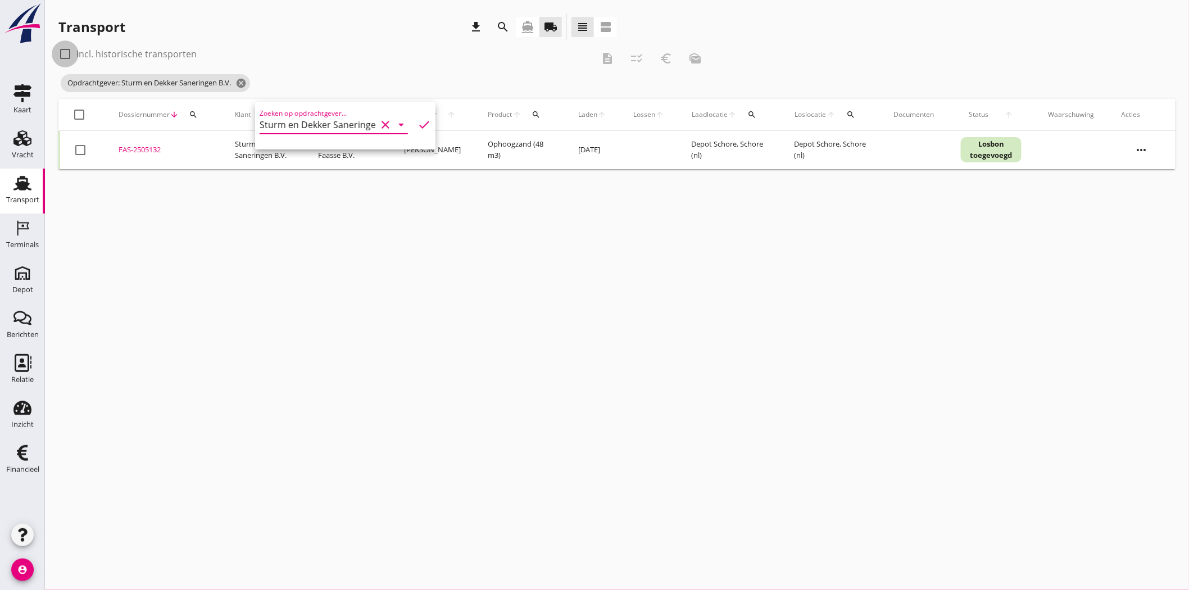
click at [65, 53] on div at bounding box center [65, 53] width 19 height 19
checkbox input "true"
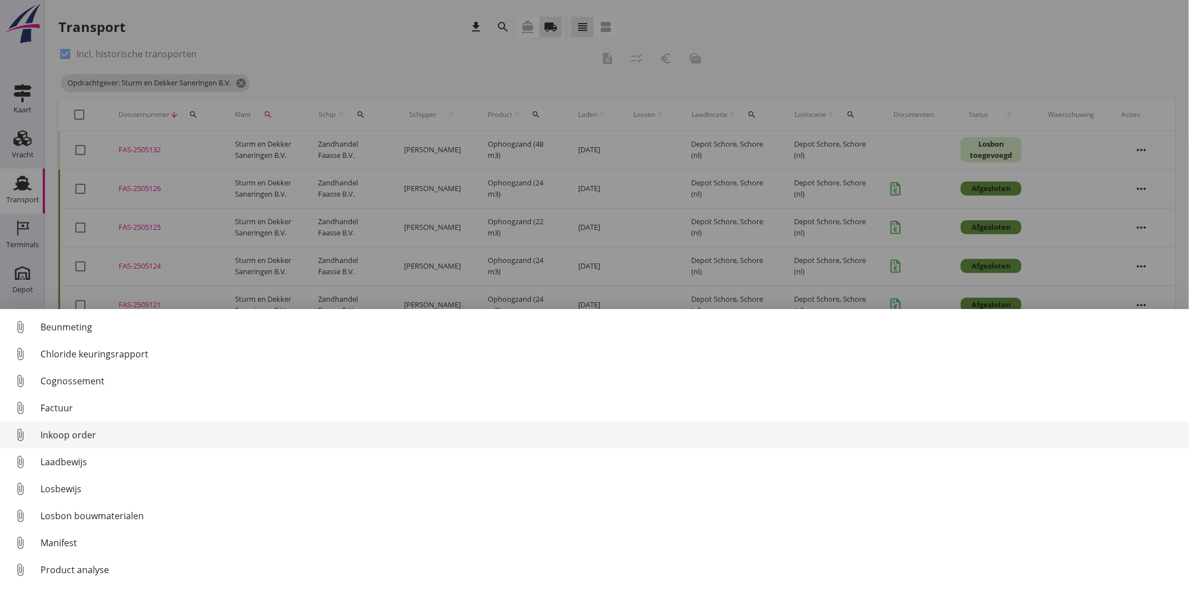
click at [96, 435] on div "Inkoop order" at bounding box center [609, 434] width 1139 height 13
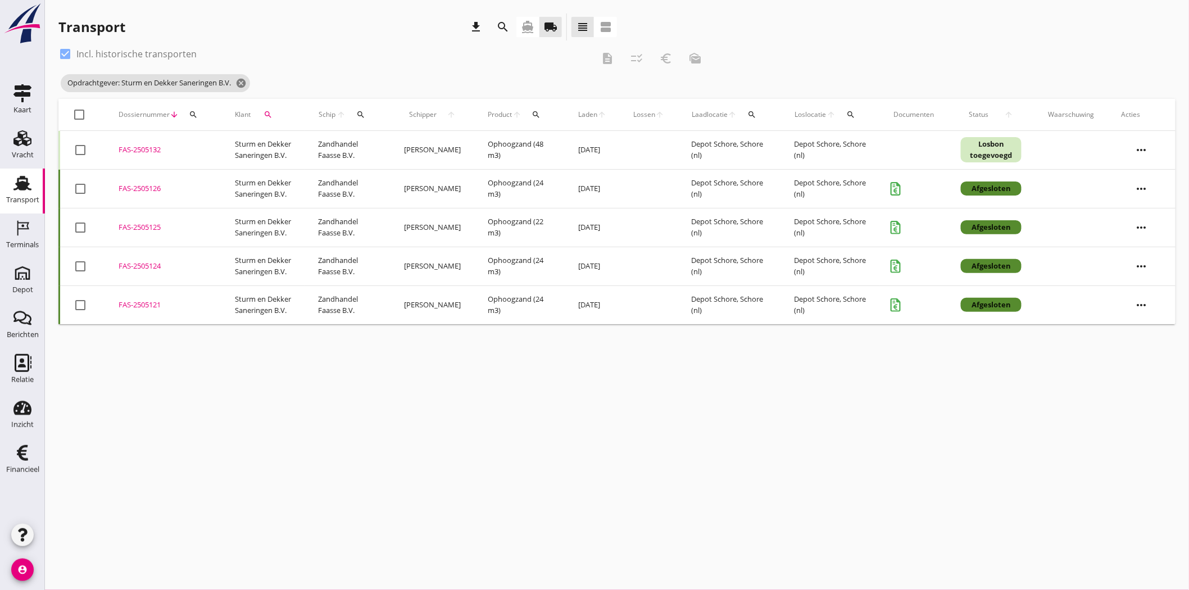
click at [137, 149] on div "FAS-2505132" at bounding box center [163, 149] width 89 height 11
